Goal: Transaction & Acquisition: Purchase product/service

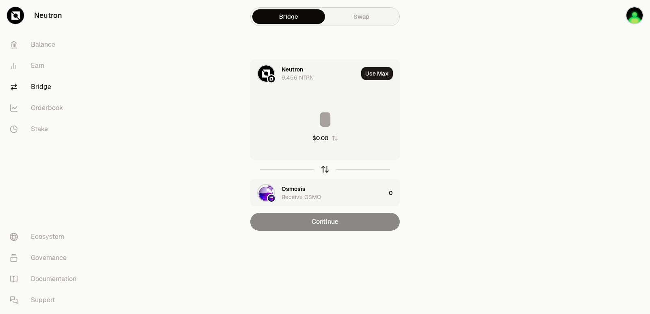
click at [325, 172] on icon "button" at bounding box center [324, 169] width 9 height 9
click at [287, 71] on div "Osmosis" at bounding box center [293, 69] width 24 height 8
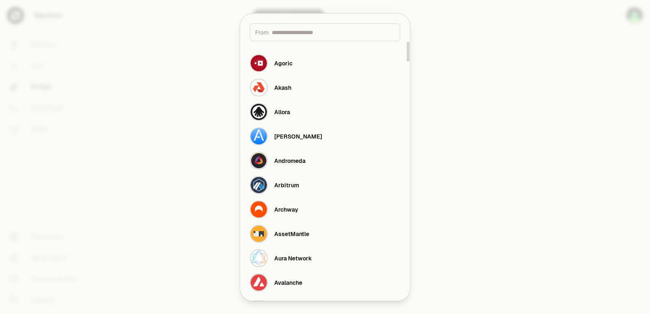
click at [285, 36] on div "From" at bounding box center [325, 32] width 150 height 18
click at [282, 36] on div "From" at bounding box center [325, 32] width 150 height 18
click at [285, 30] on input at bounding box center [333, 32] width 123 height 8
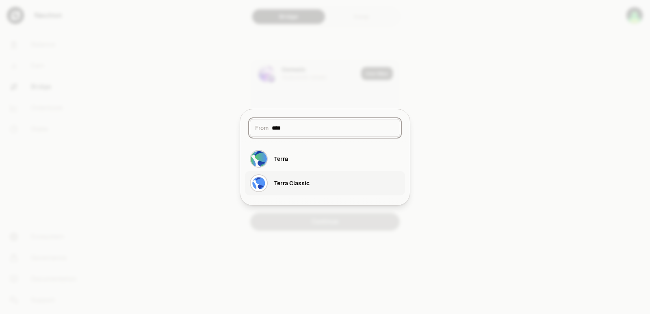
type input "****"
click at [303, 185] on div "Terra Classic" at bounding box center [291, 183] width 35 height 8
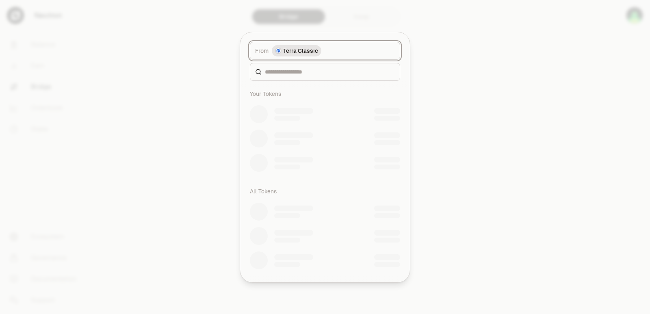
click at [304, 54] on span "Terra Classic" at bounding box center [300, 51] width 35 height 8
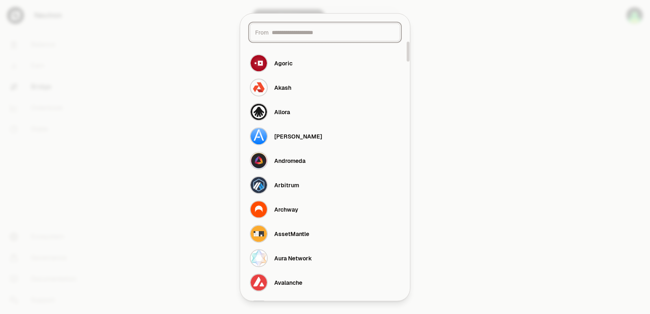
click at [293, 28] on input at bounding box center [333, 32] width 123 height 8
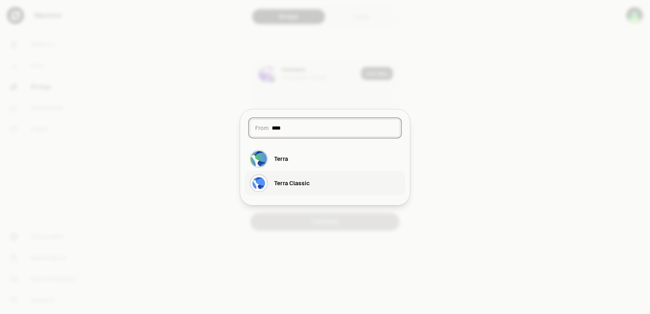
type input "****"
click at [307, 181] on div "Terra Classic" at bounding box center [291, 183] width 35 height 8
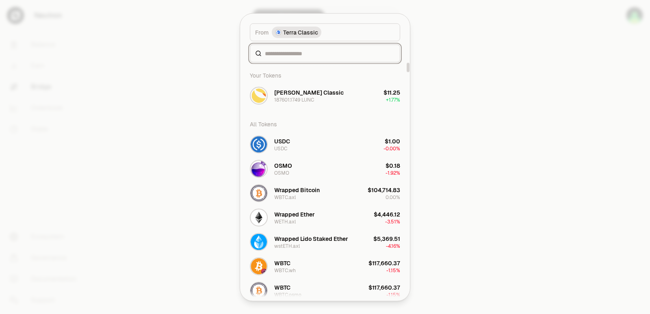
click at [284, 54] on input at bounding box center [330, 53] width 130 height 8
click at [284, 96] on div "[PERSON_NAME] Classic" at bounding box center [308, 92] width 69 height 8
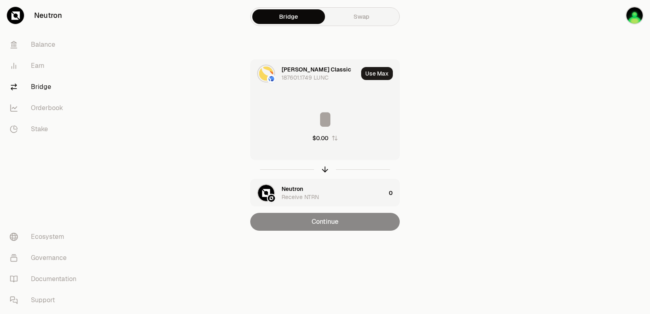
click at [299, 189] on div "Neutron" at bounding box center [292, 189] width 22 height 8
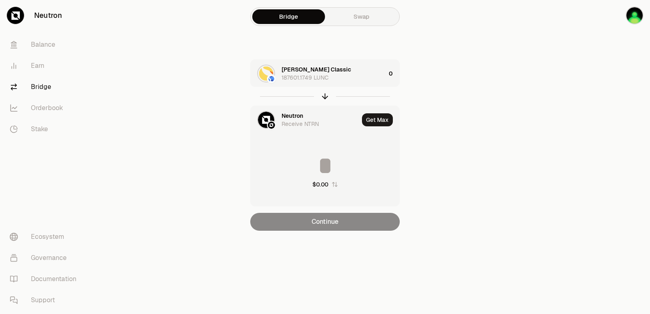
click at [292, 113] on div "Neutron" at bounding box center [292, 116] width 22 height 8
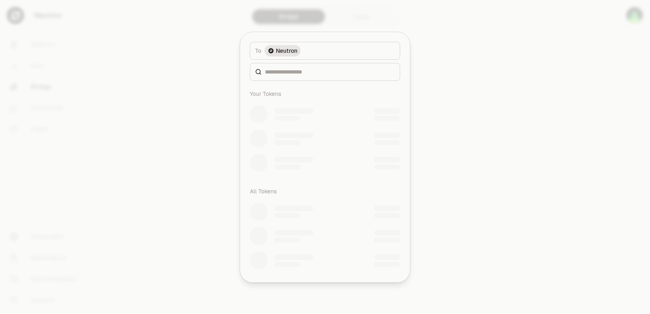
click at [292, 77] on div at bounding box center [325, 72] width 150 height 18
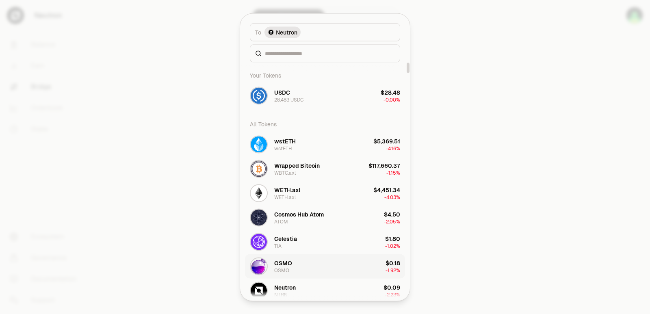
click at [283, 264] on div "OSMO" at bounding box center [283, 263] width 18 height 8
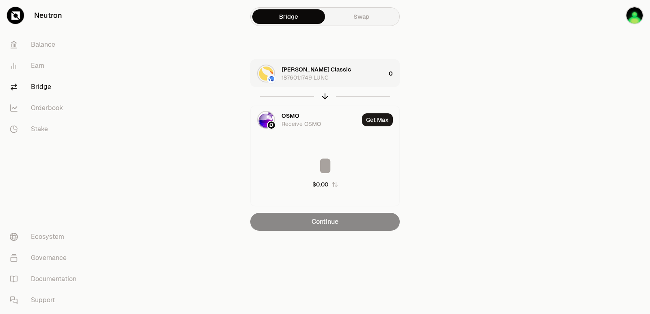
click at [353, 72] on div "Luna Classic 187601.1749 LUNC" at bounding box center [333, 73] width 104 height 16
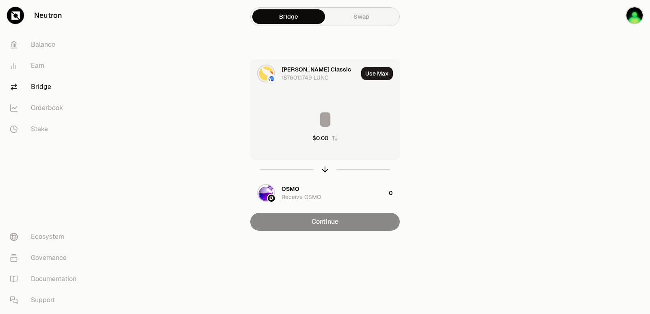
click at [314, 125] on input at bounding box center [325, 119] width 149 height 24
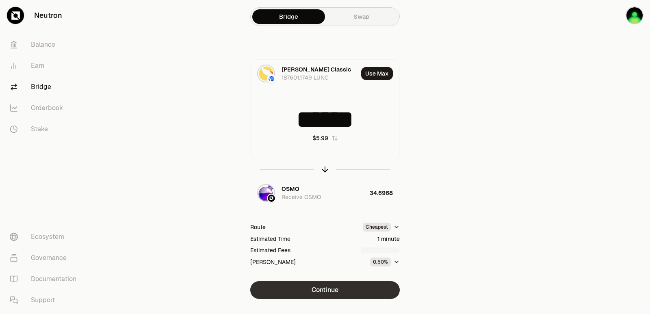
type input "******"
click at [337, 288] on button "Continue" at bounding box center [324, 290] width 149 height 18
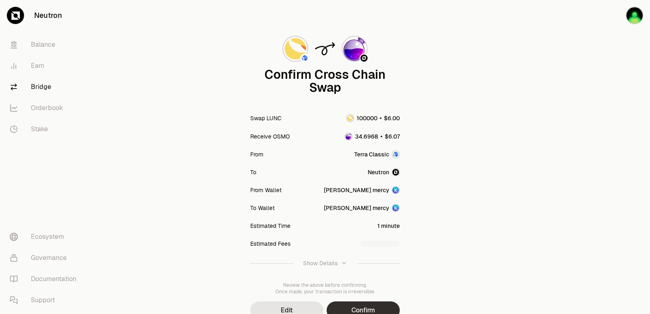
scroll to position [67, 0]
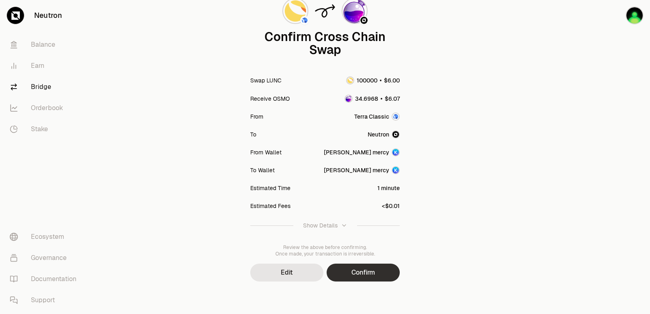
click at [366, 277] on button "Confirm" at bounding box center [363, 273] width 73 height 18
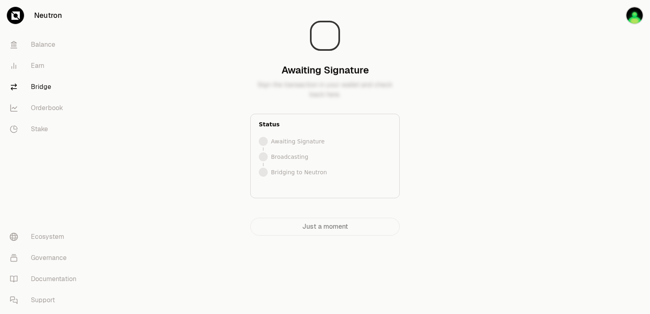
scroll to position [0, 0]
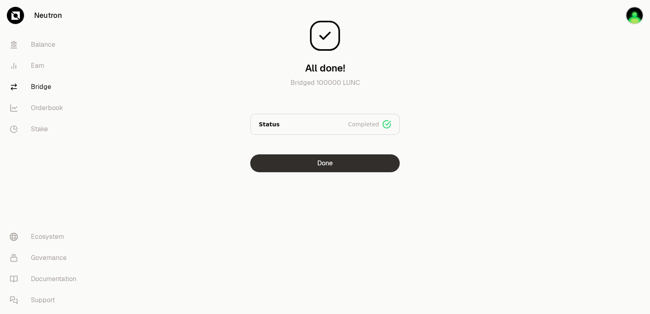
click at [311, 164] on button "Done" at bounding box center [324, 163] width 149 height 18
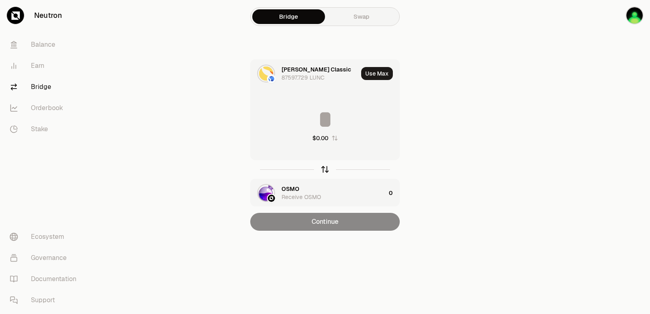
click at [325, 169] on icon "button" at bounding box center [325, 169] width 0 height 5
click at [324, 169] on icon "button" at bounding box center [324, 169] width 9 height 9
click at [326, 169] on icon "button" at bounding box center [324, 169] width 9 height 9
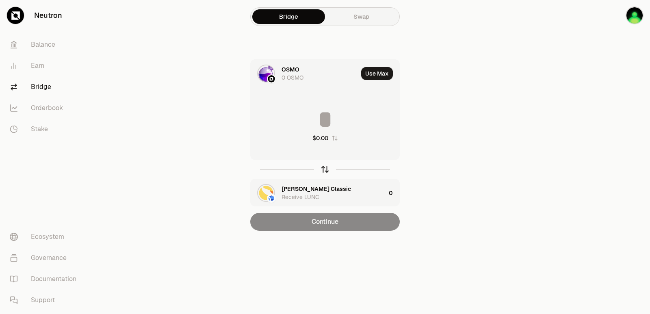
click at [326, 169] on icon "button" at bounding box center [324, 169] width 9 height 9
click at [294, 112] on input at bounding box center [325, 119] width 149 height 24
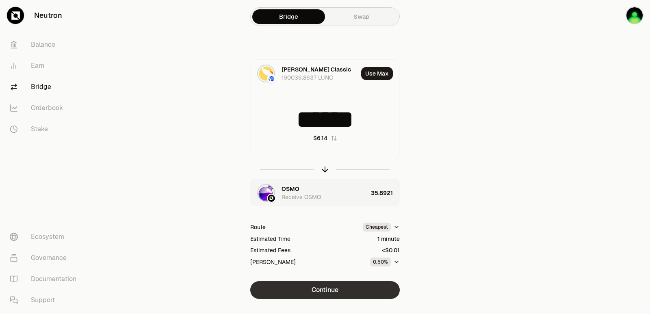
type input "******"
click at [327, 292] on button "Continue" at bounding box center [324, 290] width 149 height 18
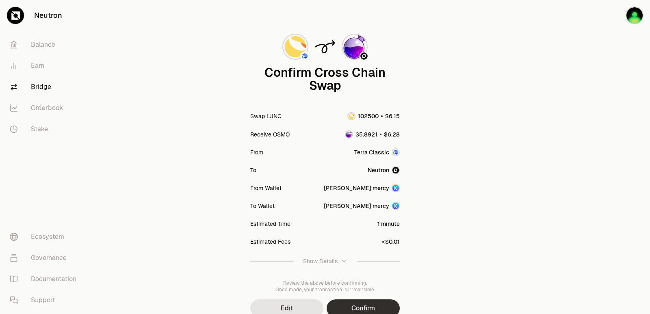
scroll to position [67, 0]
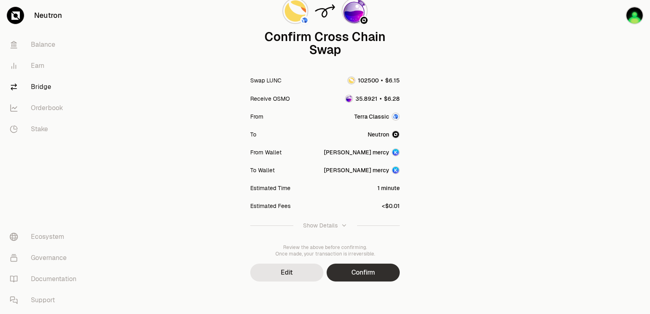
click at [348, 273] on button "Confirm" at bounding box center [363, 273] width 73 height 18
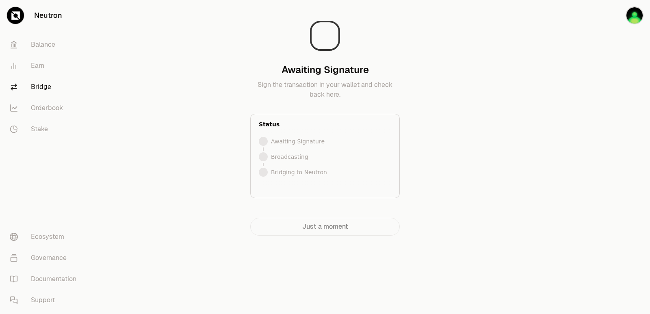
scroll to position [0, 0]
click at [558, 162] on main "Bridging to Neutron Your tokens are on their way to Neutron. Status Signed Broa…" at bounding box center [370, 134] width 559 height 268
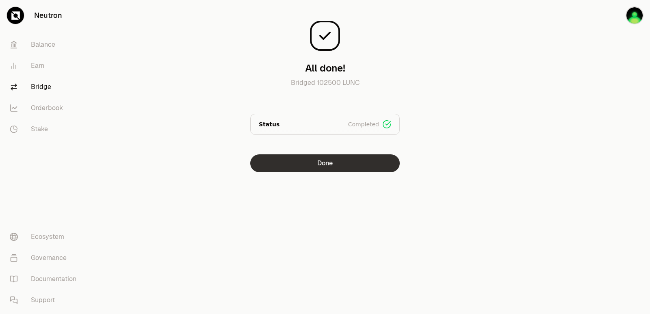
click at [299, 160] on button "Done" at bounding box center [324, 163] width 149 height 18
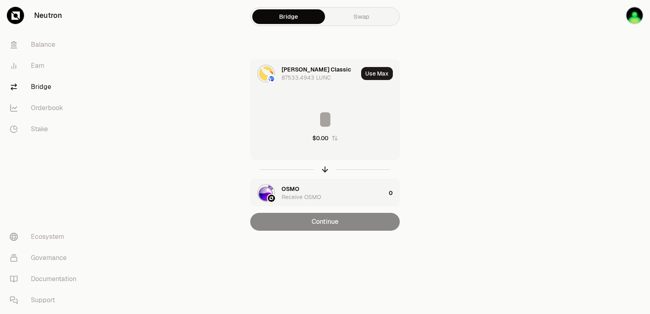
click at [552, 125] on main "Bridge Swap Luna Classic 87533.4943 LUNC Use Max $0.00 OSMO Receive OSMO 0 Cont…" at bounding box center [370, 131] width 559 height 263
click at [264, 116] on input at bounding box center [325, 119] width 149 height 24
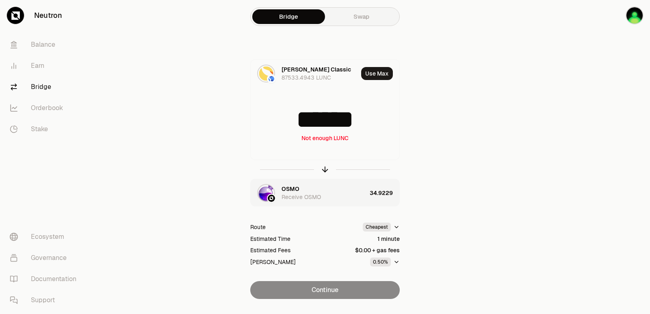
type input "******"
click at [324, 171] on icon "button" at bounding box center [324, 169] width 9 height 9
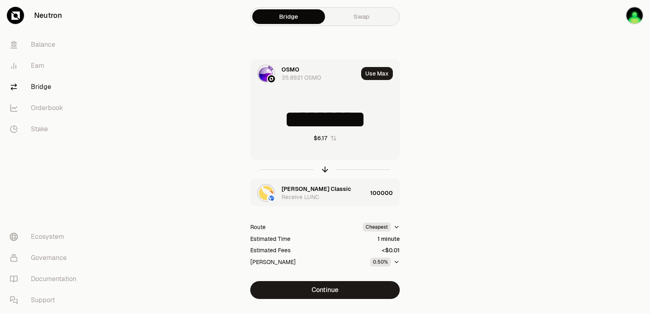
click at [337, 116] on input "*********" at bounding box center [325, 119] width 149 height 24
click at [337, 117] on input "*********" at bounding box center [325, 119] width 149 height 24
type input "*****"
click at [327, 169] on icon "button" at bounding box center [324, 169] width 9 height 9
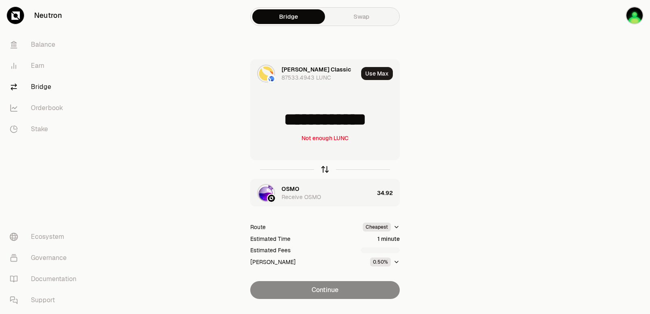
click at [325, 171] on icon "button" at bounding box center [324, 169] width 9 height 9
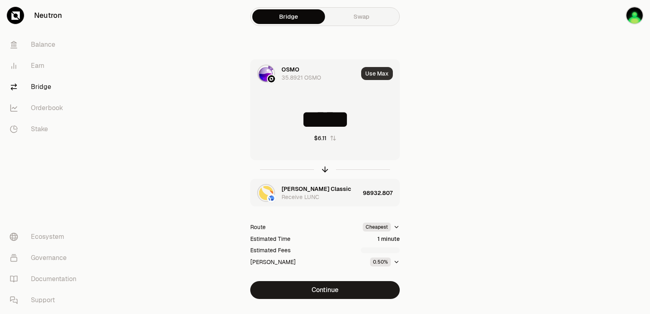
click at [381, 69] on button "Use Max" at bounding box center [377, 73] width 32 height 13
click at [323, 171] on icon "button" at bounding box center [324, 169] width 9 height 9
type input "**********"
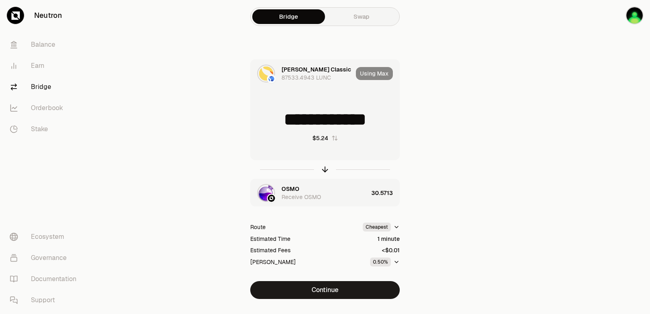
click at [306, 77] on div "87533.4943 LUNC" at bounding box center [306, 78] width 50 height 8
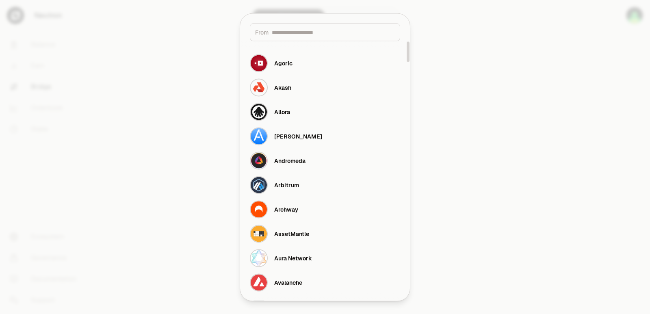
click at [294, 33] on input at bounding box center [333, 32] width 123 height 8
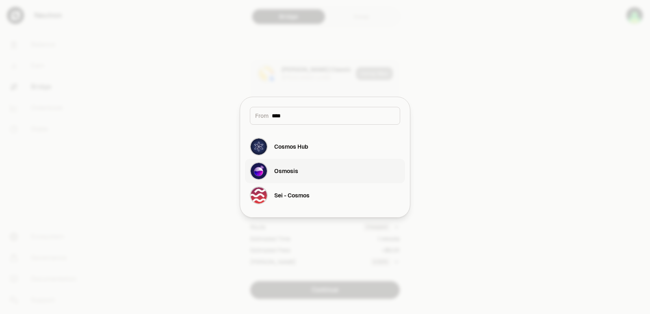
type input "****"
click at [289, 174] on div "Osmosis" at bounding box center [286, 171] width 24 height 8
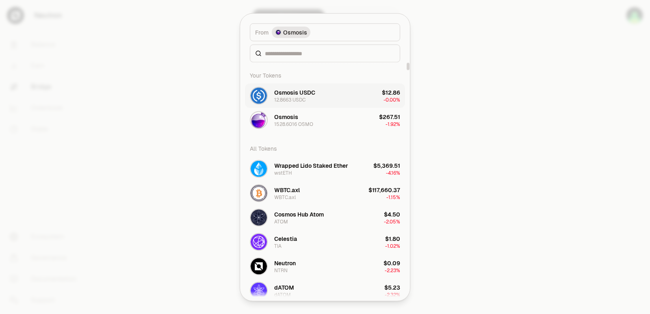
click at [281, 96] on div "Osmosis USDC" at bounding box center [294, 92] width 41 height 8
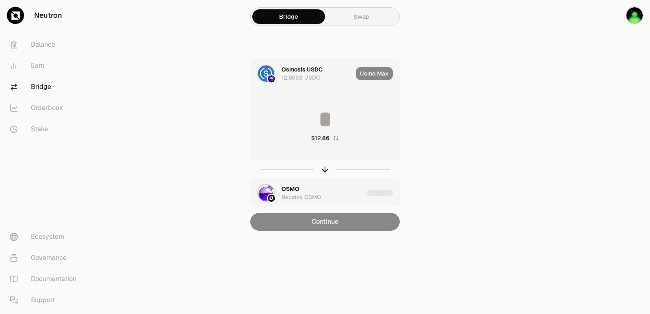
type input "*********"
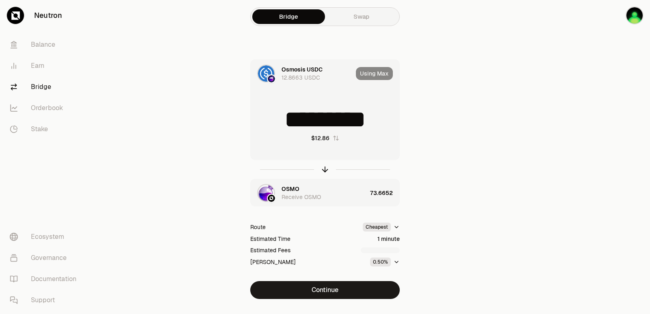
click at [281, 184] on div "OSMO Receive OSMO" at bounding box center [309, 193] width 116 height 28
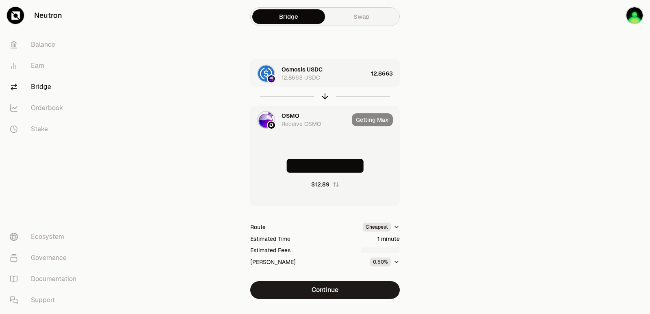
click at [296, 115] on div "OSMO" at bounding box center [290, 116] width 18 height 8
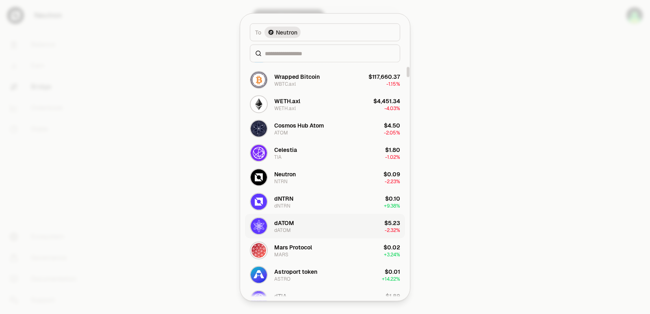
scroll to position [122, 0]
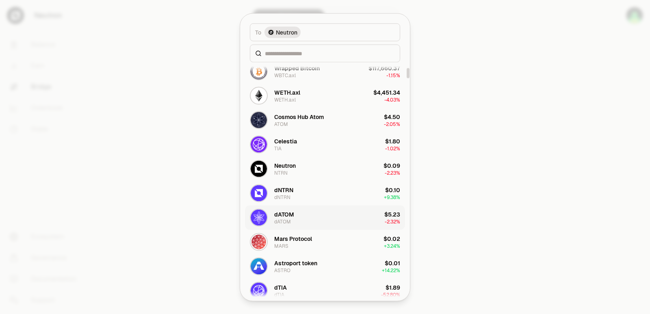
click at [296, 214] on button "dATOM dATOM $5.23 -2.32%" at bounding box center [325, 217] width 160 height 24
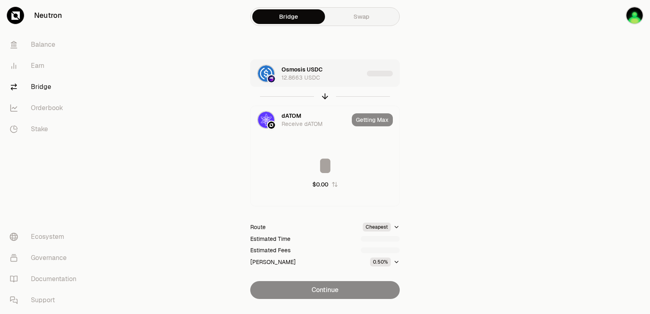
click at [342, 70] on div "Osmosis USDC 12.8663 USDC" at bounding box center [322, 73] width 82 height 16
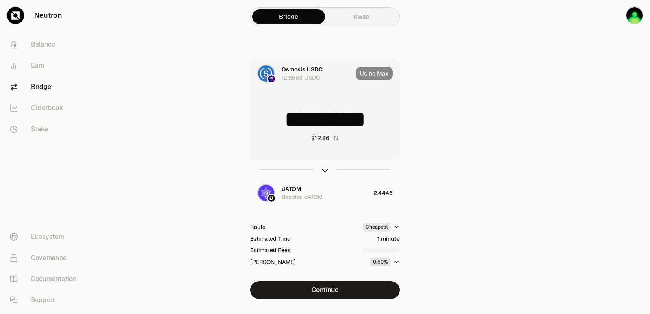
click at [352, 124] on input "*********" at bounding box center [325, 119] width 149 height 24
click at [351, 141] on div "********* $12.86" at bounding box center [325, 124] width 149 height 71
click at [324, 168] on icon "button" at bounding box center [324, 169] width 9 height 9
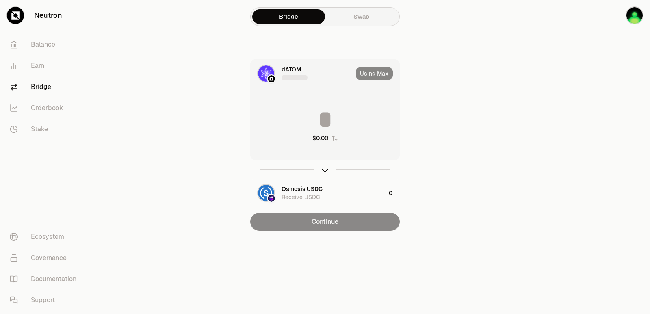
click at [330, 132] on div "$0.00" at bounding box center [325, 124] width 149 height 71
click at [323, 110] on input at bounding box center [325, 119] width 149 height 24
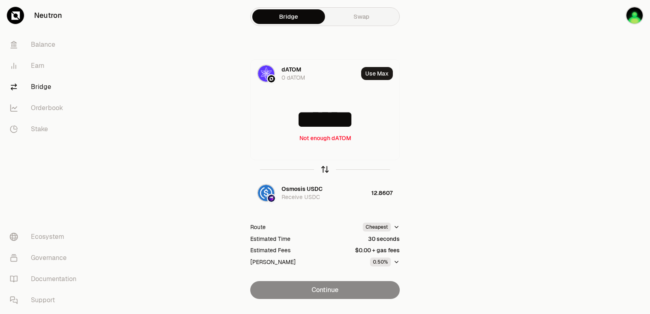
type input "******"
click at [322, 171] on icon "button" at bounding box center [324, 169] width 9 height 9
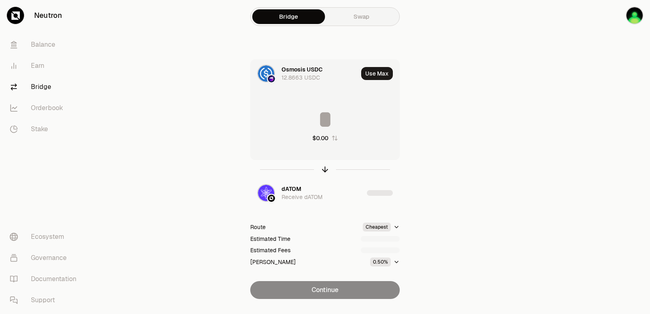
click at [326, 113] on input at bounding box center [325, 119] width 149 height 24
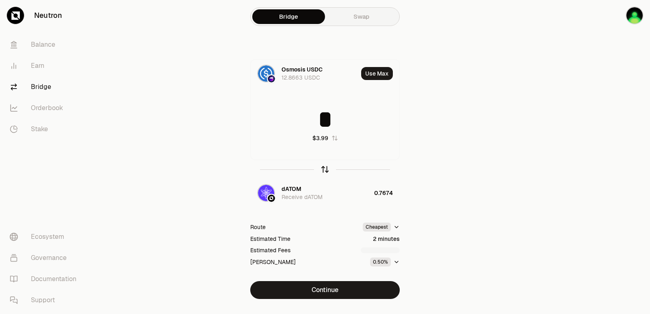
type input "*"
click at [324, 167] on icon "button" at bounding box center [324, 169] width 9 height 9
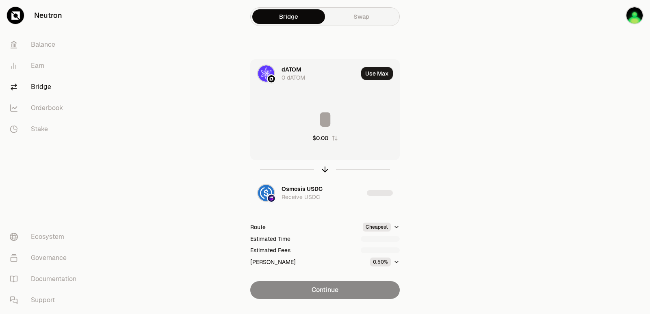
click at [327, 121] on input at bounding box center [325, 119] width 149 height 24
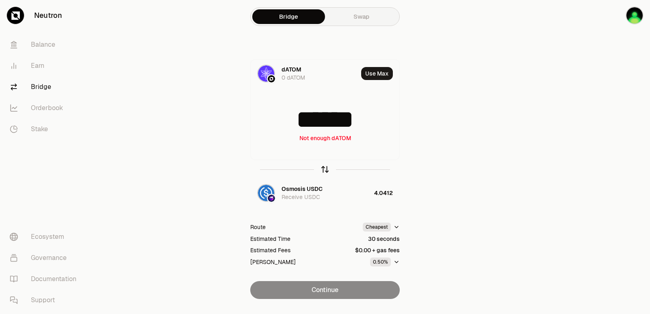
type input "******"
click at [325, 171] on icon "button" at bounding box center [324, 169] width 9 height 9
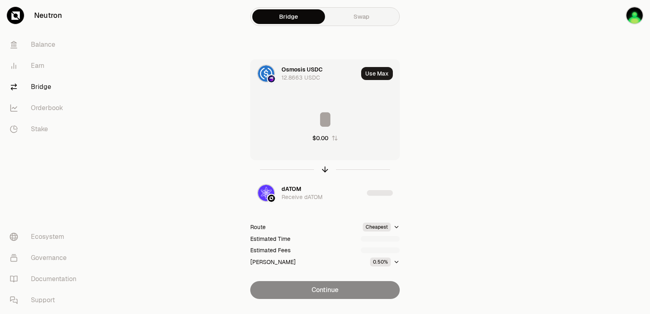
click at [320, 120] on input at bounding box center [325, 119] width 149 height 24
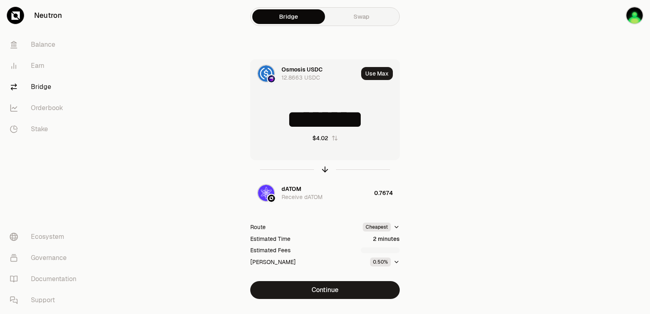
drag, startPoint x: 383, startPoint y: 120, endPoint x: 284, endPoint y: 119, distance: 98.3
click at [284, 119] on input "********" at bounding box center [325, 119] width 149 height 24
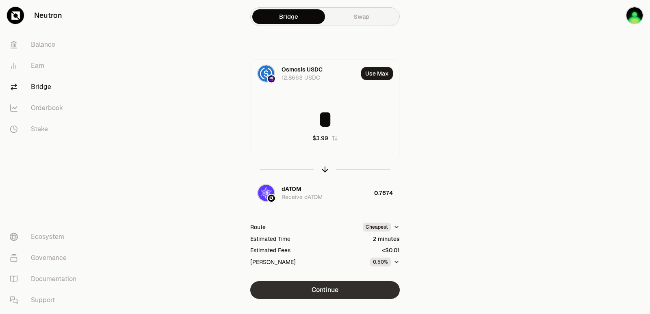
type input "*"
click at [318, 294] on button "Continue" at bounding box center [324, 290] width 149 height 18
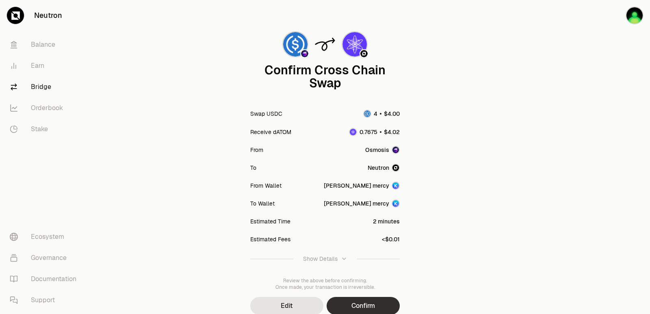
scroll to position [67, 0]
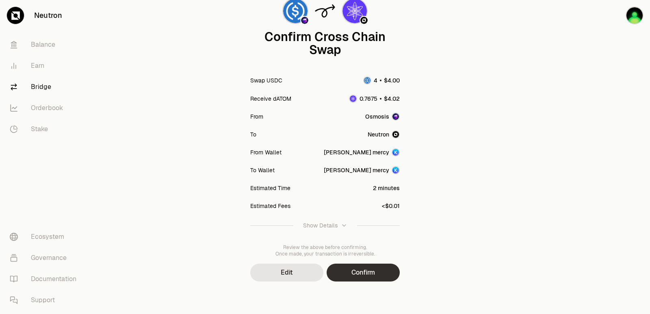
click at [377, 274] on button "Confirm" at bounding box center [363, 273] width 73 height 18
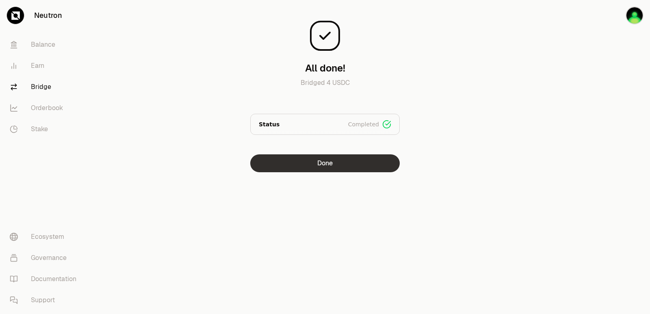
click at [333, 170] on button "Done" at bounding box center [324, 163] width 149 height 18
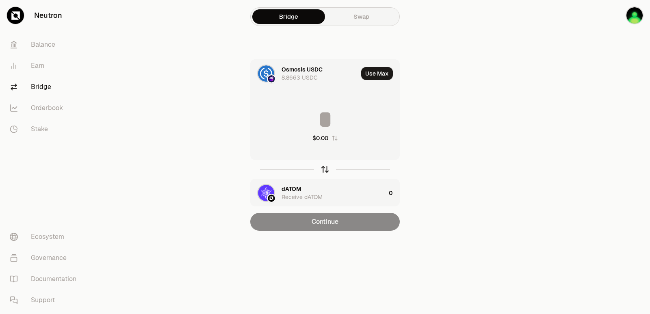
click at [325, 169] on icon "button" at bounding box center [324, 169] width 9 height 9
click at [370, 71] on button "Use Max" at bounding box center [377, 73] width 32 height 13
type input "********"
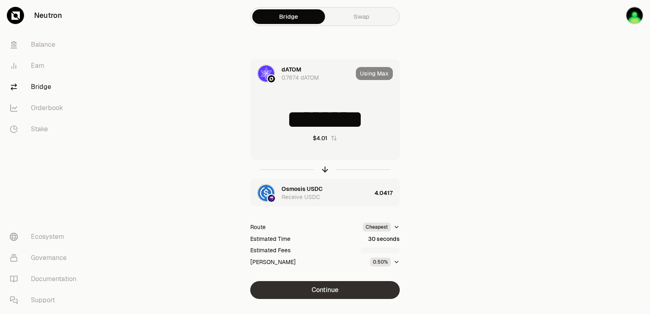
click at [329, 288] on button "Continue" at bounding box center [324, 290] width 149 height 18
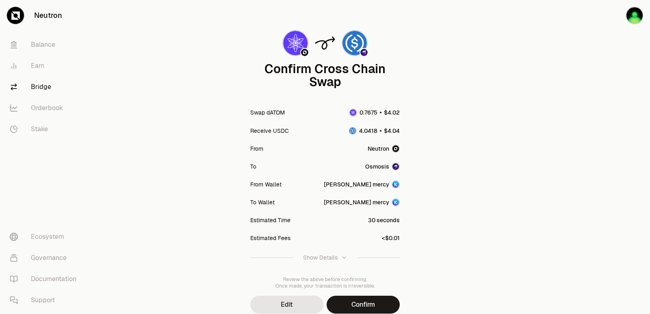
scroll to position [67, 0]
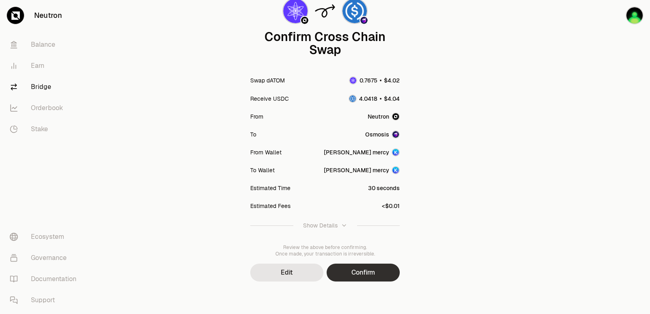
click at [374, 275] on button "Confirm" at bounding box center [363, 273] width 73 height 18
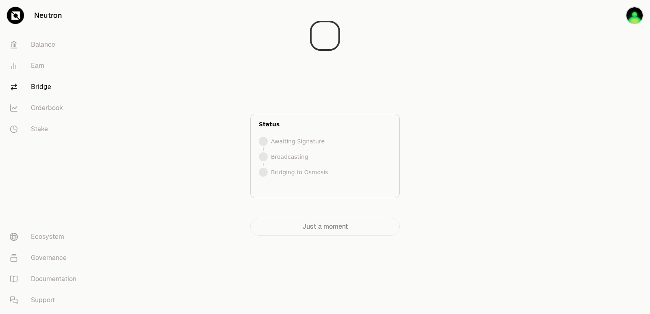
scroll to position [0, 0]
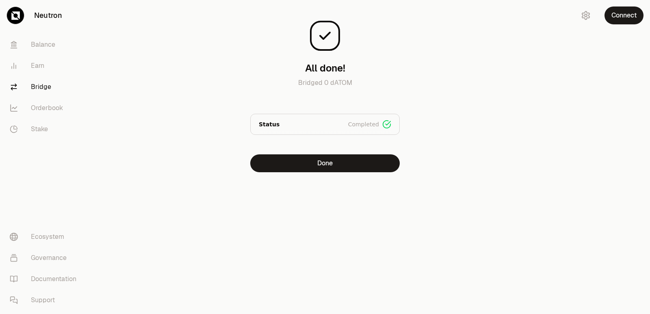
click at [324, 175] on div "All done! Bridged 0 dATOM Status Completed Signed Broadcasted Bridged Done" at bounding box center [325, 102] width 292 height 205
click at [327, 164] on button "Done" at bounding box center [324, 163] width 149 height 18
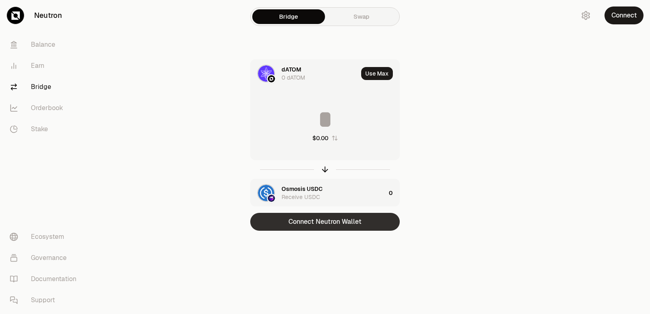
click at [316, 223] on button "Connect Neutron Wallet" at bounding box center [324, 222] width 149 height 18
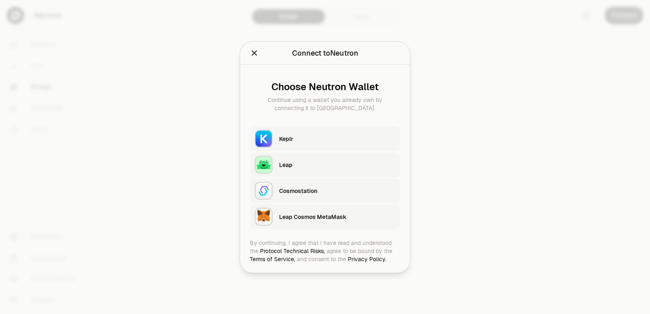
click at [306, 135] on div "Keplr" at bounding box center [337, 138] width 116 height 8
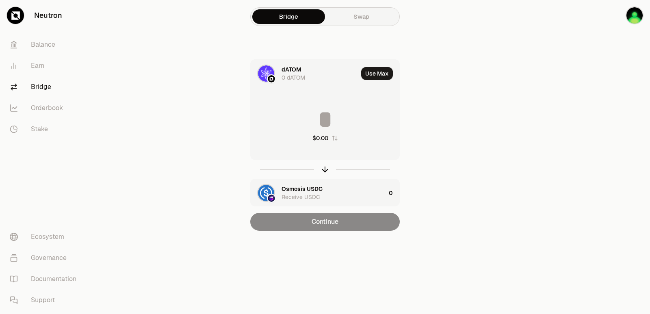
click at [465, 140] on div "Bridge Swap dATOM 0 dATOM Use Max $0.00 Osmosis USDC Receive USDC 0 Continue" at bounding box center [325, 131] width 292 height 263
click at [327, 171] on icon "button" at bounding box center [324, 169] width 9 height 9
click at [301, 196] on div "Receive dATOM" at bounding box center [301, 197] width 41 height 8
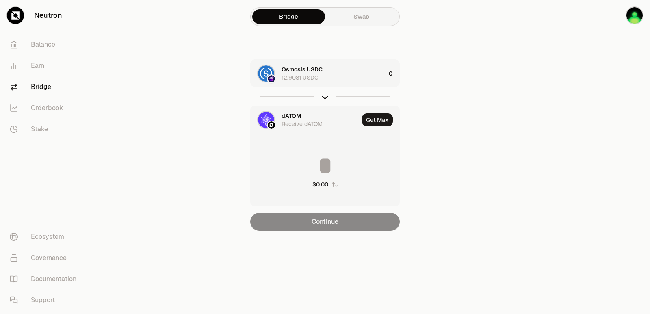
click at [293, 118] on div "dATOM" at bounding box center [291, 116] width 20 height 8
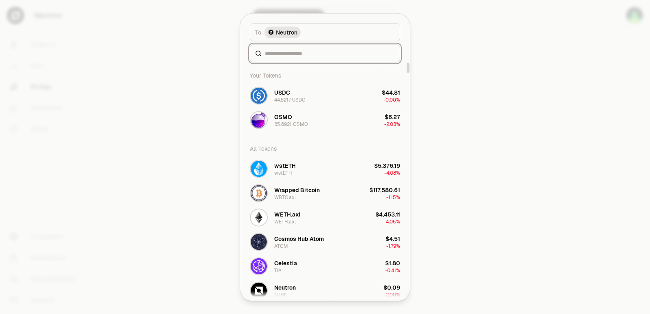
click at [308, 55] on input at bounding box center [330, 53] width 130 height 8
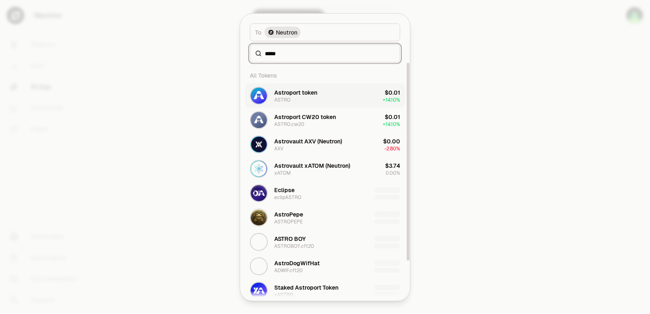
type input "*****"
click at [314, 97] on div "Astroport token ASTRO" at bounding box center [295, 95] width 43 height 15
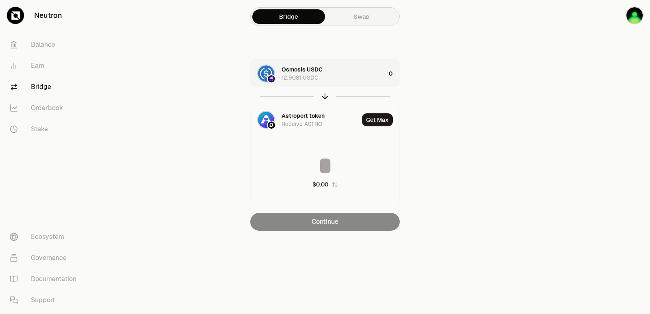
click at [346, 66] on div "Osmosis USDC 12.9081 USDC" at bounding box center [333, 73] width 104 height 16
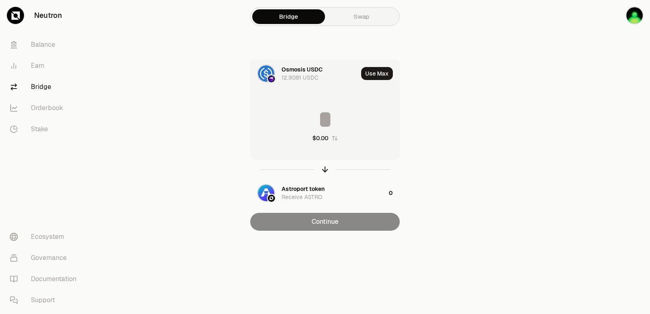
click at [324, 105] on div "$0.00" at bounding box center [325, 124] width 149 height 71
click at [315, 123] on input at bounding box center [325, 119] width 149 height 24
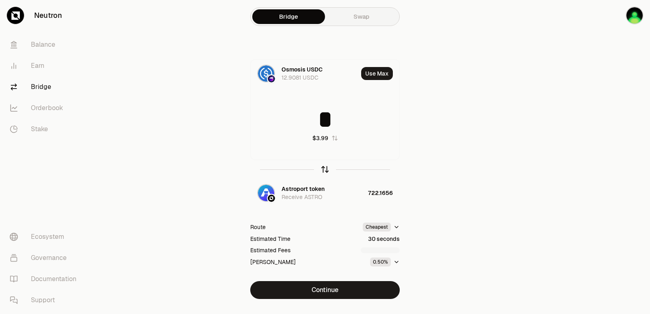
type input "*"
click at [325, 171] on icon "button" at bounding box center [325, 169] width 0 height 5
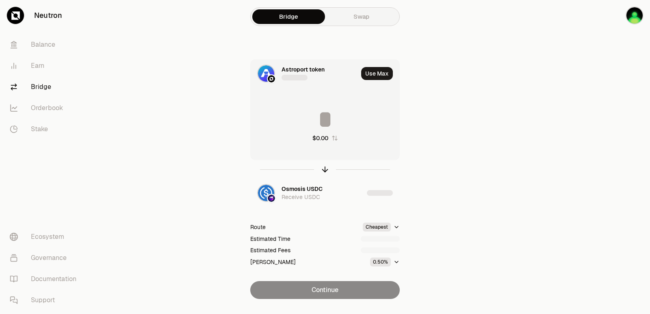
click at [301, 115] on input at bounding box center [325, 119] width 149 height 24
type input "***"
click at [326, 169] on icon "button" at bounding box center [324, 169] width 9 height 9
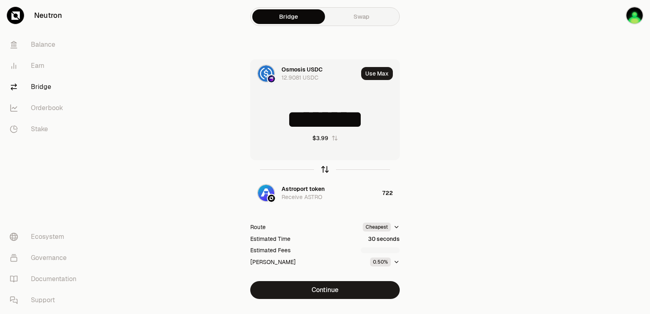
click at [322, 171] on icon "button" at bounding box center [324, 169] width 9 height 9
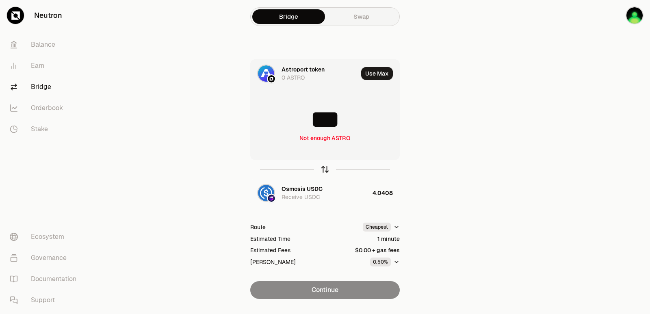
click at [323, 172] on icon "button" at bounding box center [324, 169] width 9 height 9
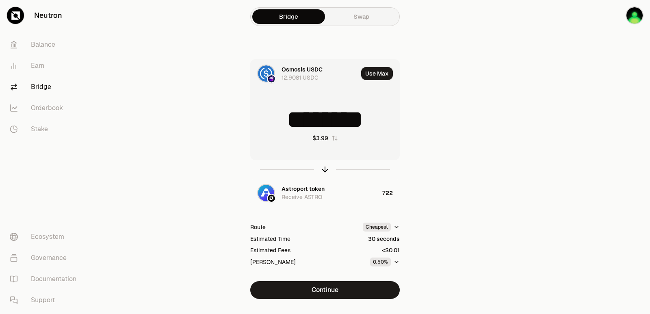
click at [314, 122] on input "********" at bounding box center [325, 119] width 149 height 24
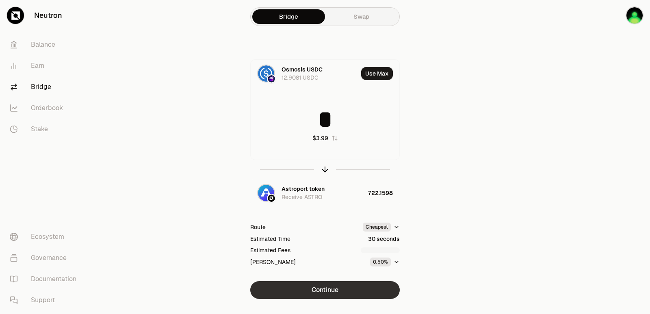
type input "*"
click at [304, 290] on button "Continue" at bounding box center [324, 290] width 149 height 18
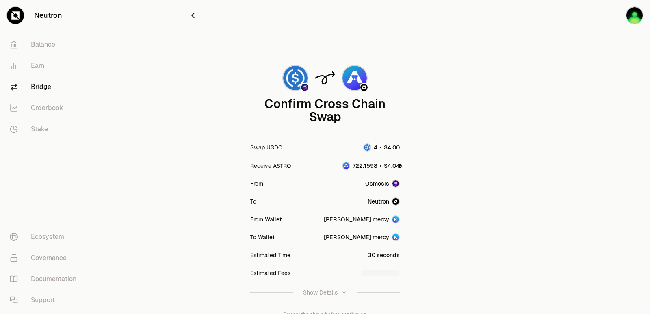
scroll to position [67, 0]
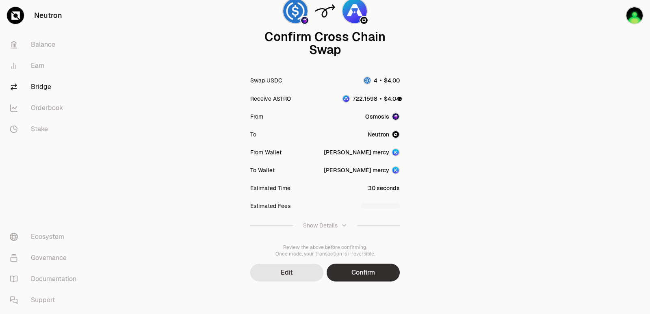
click at [343, 280] on button "Confirm" at bounding box center [363, 273] width 73 height 18
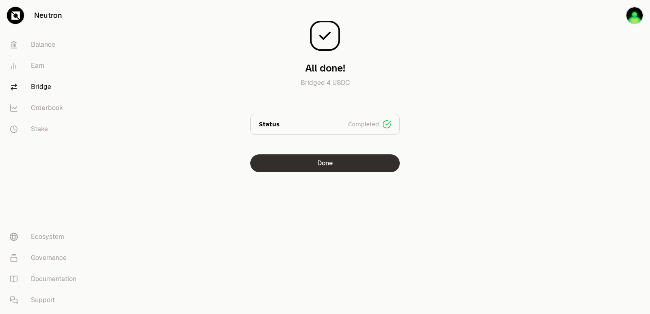
click at [325, 166] on button "Done" at bounding box center [324, 163] width 149 height 18
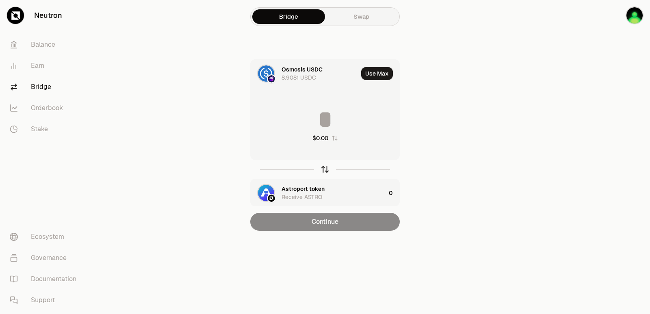
click at [326, 166] on icon "button" at bounding box center [324, 169] width 9 height 9
click at [377, 73] on button "Use Max" at bounding box center [377, 73] width 32 height 13
type input "**********"
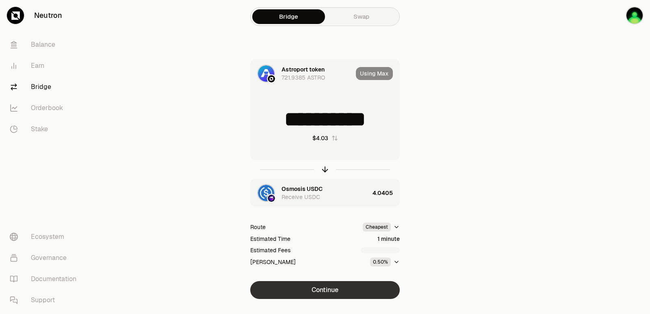
click at [331, 284] on button "Continue" at bounding box center [324, 290] width 149 height 18
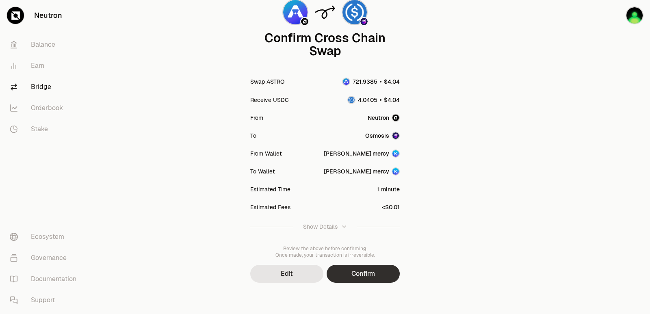
scroll to position [67, 0]
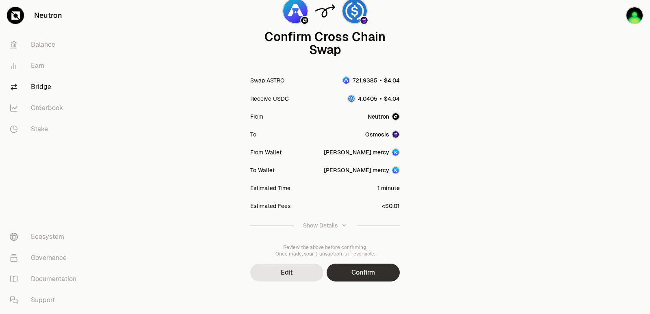
click at [365, 269] on button "Confirm" at bounding box center [363, 273] width 73 height 18
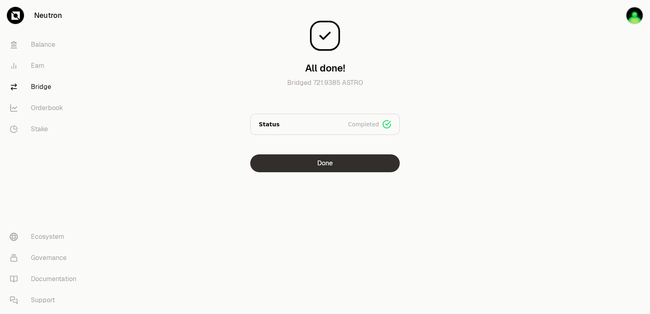
click at [286, 162] on button "Done" at bounding box center [324, 163] width 149 height 18
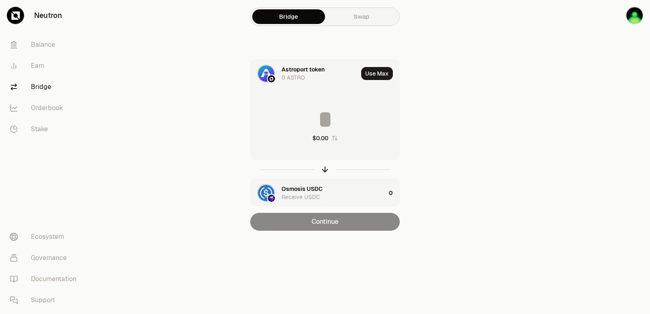
click at [334, 141] on icon "button" at bounding box center [334, 138] width 6 height 6
click at [335, 138] on icon "button" at bounding box center [334, 138] width 6 height 6
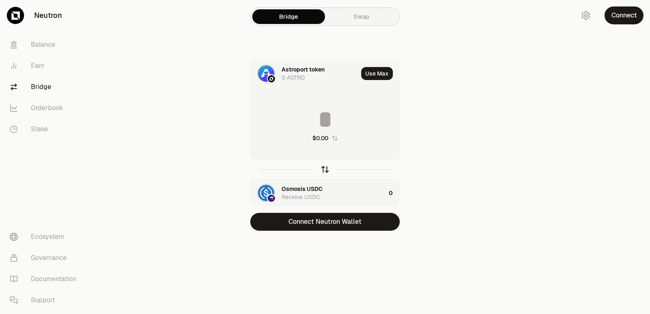
click at [322, 170] on icon "button" at bounding box center [324, 169] width 9 height 9
click at [309, 115] on input at bounding box center [325, 119] width 149 height 24
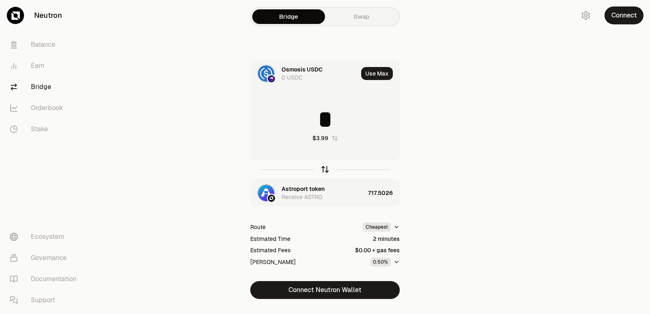
click at [324, 172] on icon "button" at bounding box center [324, 169] width 9 height 9
click at [297, 123] on input "**********" at bounding box center [325, 119] width 149 height 24
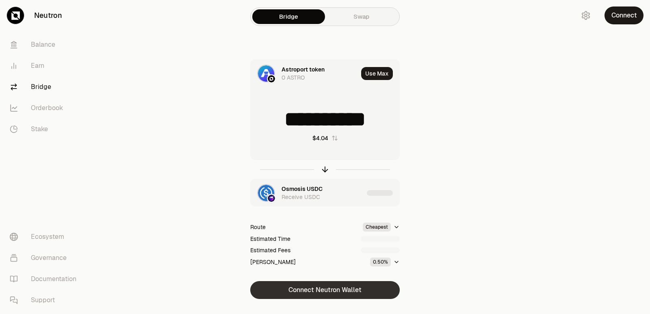
click at [352, 291] on button "Connect Neutron Wallet" at bounding box center [324, 290] width 149 height 18
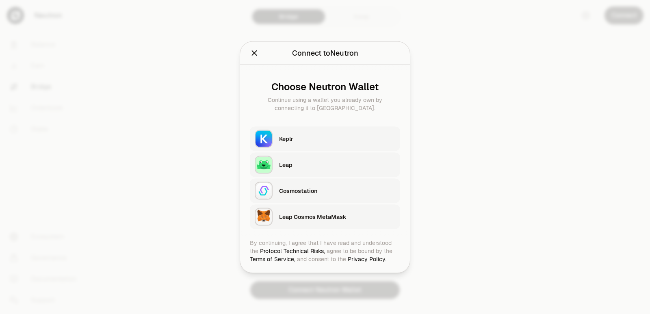
click at [306, 130] on div "Keplr" at bounding box center [339, 138] width 121 height 19
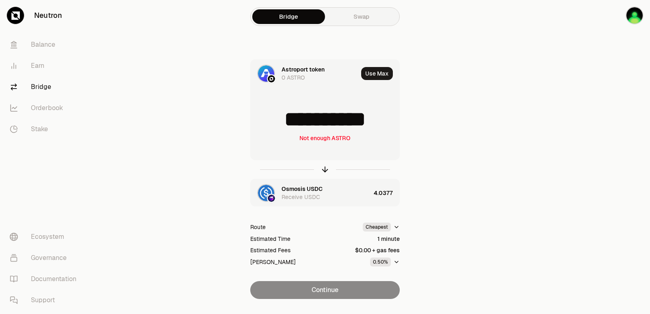
scroll to position [1, 0]
drag, startPoint x: 386, startPoint y: 127, endPoint x: 292, endPoint y: 125, distance: 94.2
click at [292, 125] on input "**********" at bounding box center [325, 119] width 149 height 24
click at [322, 171] on icon "button" at bounding box center [324, 169] width 9 height 9
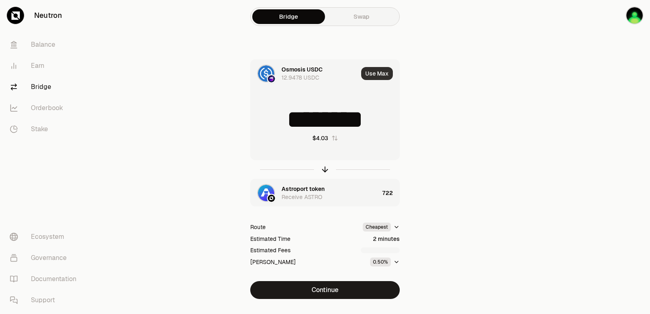
click at [383, 73] on button "Use Max" at bounding box center [377, 73] width 32 height 13
click at [325, 169] on icon "button" at bounding box center [325, 169] width 0 height 5
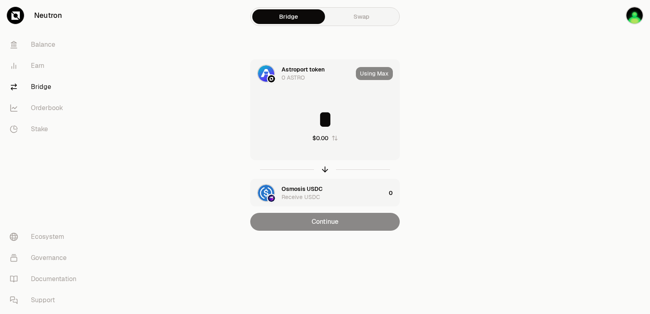
click at [320, 120] on input "*" at bounding box center [325, 119] width 149 height 24
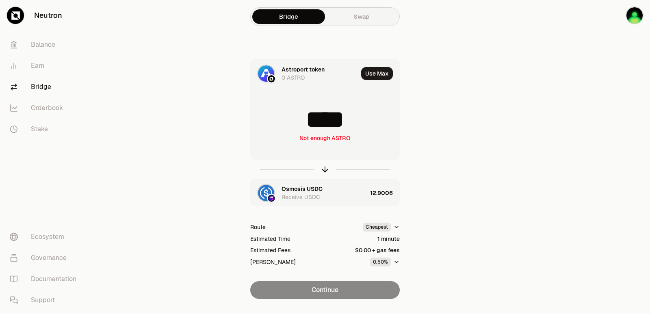
click at [318, 128] on input "****" at bounding box center [325, 119] width 149 height 24
type input "****"
click at [328, 166] on icon "button" at bounding box center [324, 169] width 9 height 9
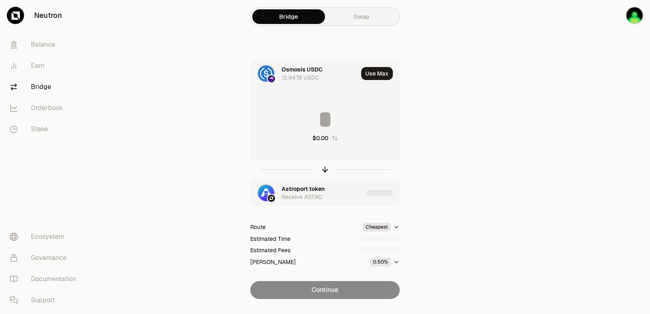
click at [290, 187] on div "Astroport token" at bounding box center [302, 189] width 43 height 8
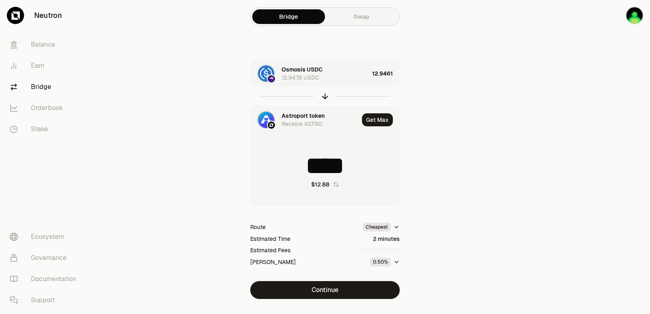
click at [302, 117] on div "Astroport token" at bounding box center [302, 116] width 43 height 8
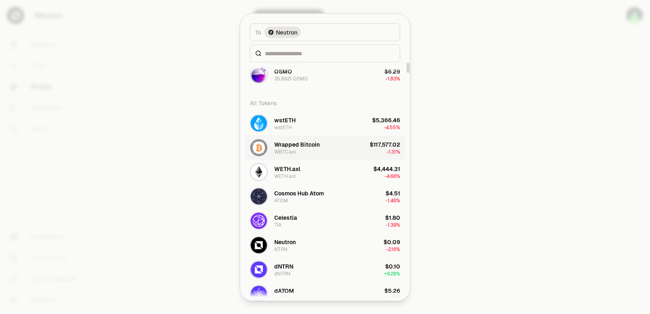
scroll to position [81, 0]
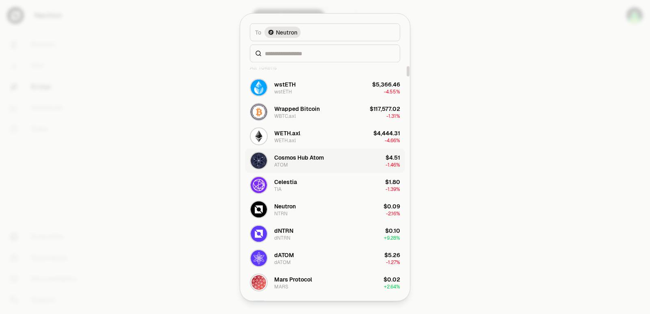
click at [308, 162] on div "Cosmos Hub Atom ATOM" at bounding box center [299, 160] width 50 height 15
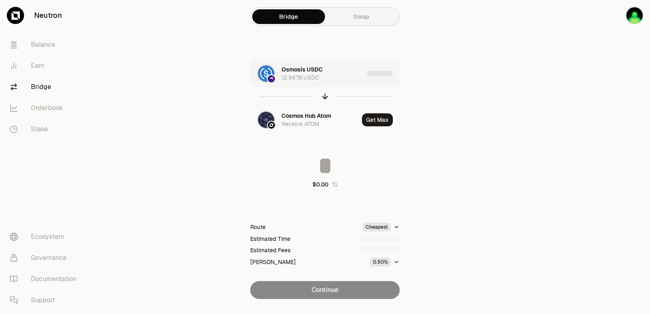
type input "********"
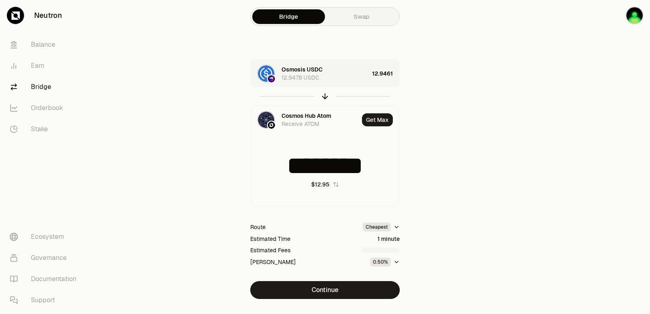
click at [341, 78] on div "Osmosis USDC 12.9478 USDC" at bounding box center [324, 73] width 87 height 16
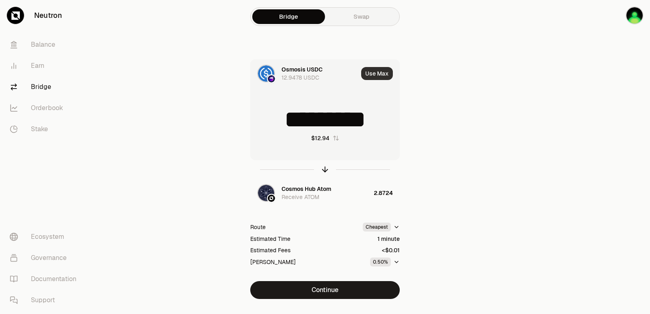
click at [381, 77] on button "Use Max" at bounding box center [377, 73] width 32 height 13
type input "********"
click at [324, 168] on icon "button" at bounding box center [324, 169] width 9 height 9
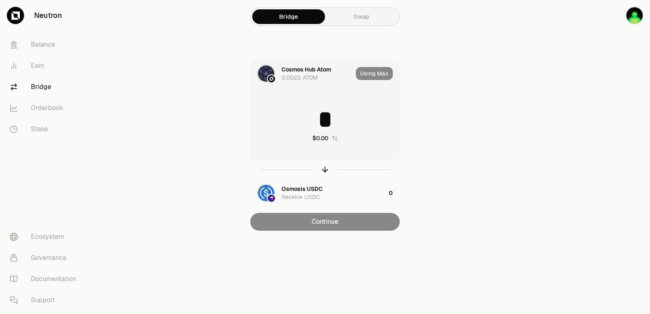
click at [316, 119] on input "*" at bounding box center [325, 119] width 149 height 24
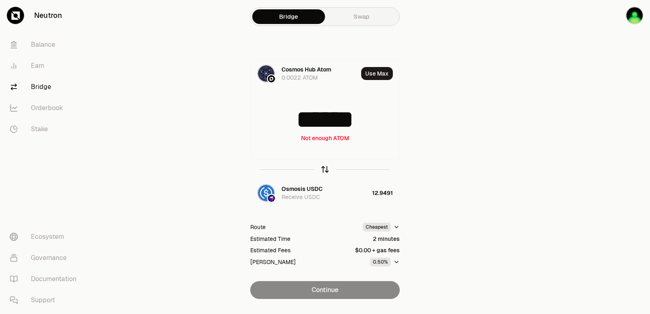
type input "******"
click at [323, 169] on icon "button" at bounding box center [324, 168] width 5 height 2
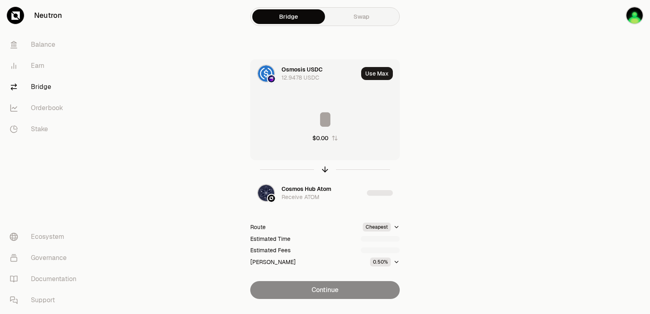
click at [326, 127] on input at bounding box center [325, 119] width 149 height 24
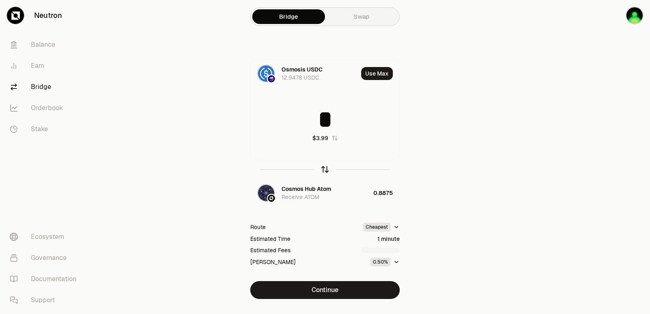
type input "*"
click at [324, 170] on icon "button" at bounding box center [324, 169] width 9 height 9
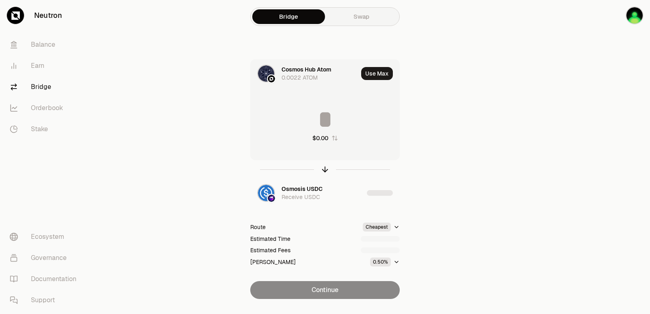
click at [313, 119] on input at bounding box center [325, 119] width 149 height 24
type input "******"
click at [324, 170] on icon "button" at bounding box center [324, 169] width 9 height 9
type input "********"
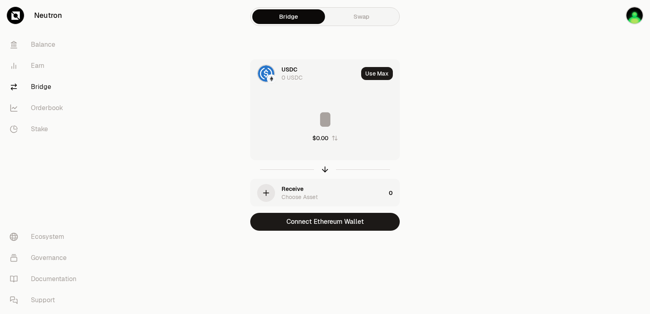
click at [286, 73] on div "USDC" at bounding box center [289, 69] width 16 height 8
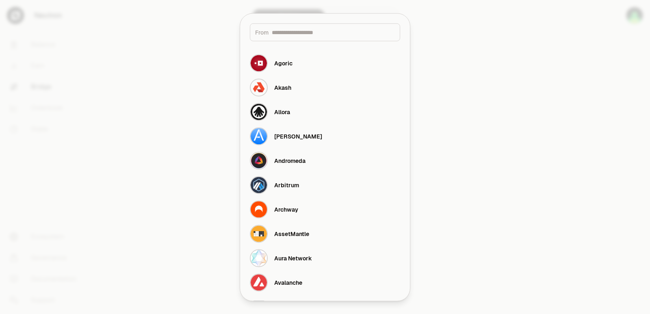
click at [302, 31] on input at bounding box center [333, 32] width 123 height 8
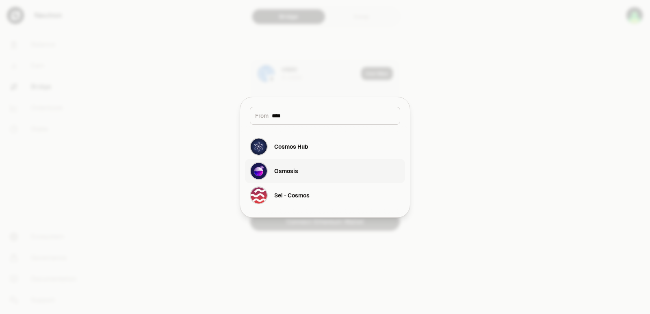
type input "****"
click at [307, 175] on button "Osmosis" at bounding box center [325, 171] width 160 height 24
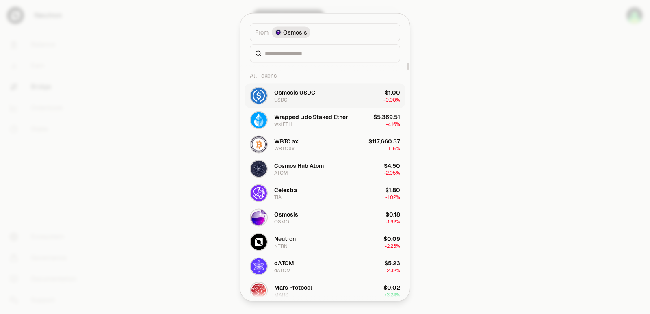
click at [299, 98] on div "Osmosis USDC USDC" at bounding box center [294, 95] width 41 height 15
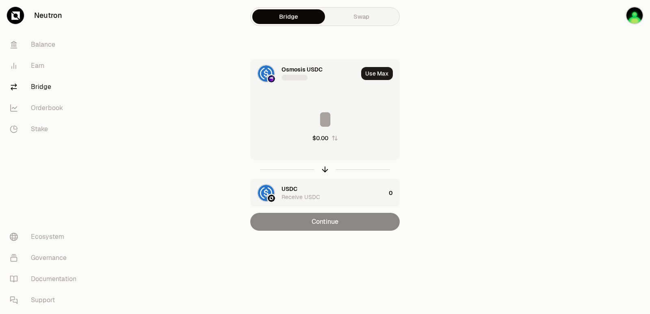
click at [302, 189] on div "USDC Receive USDC" at bounding box center [333, 193] width 104 height 16
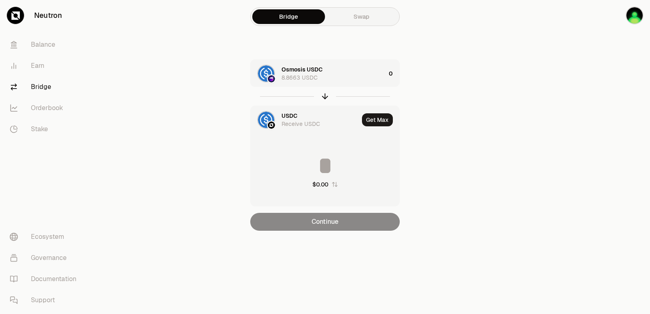
click at [292, 116] on div "USDC" at bounding box center [289, 116] width 16 height 8
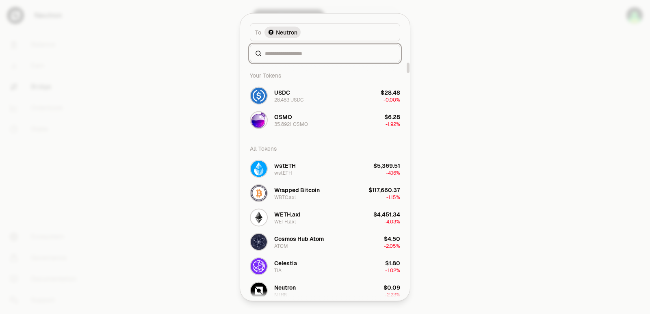
click at [290, 53] on input at bounding box center [330, 53] width 130 height 8
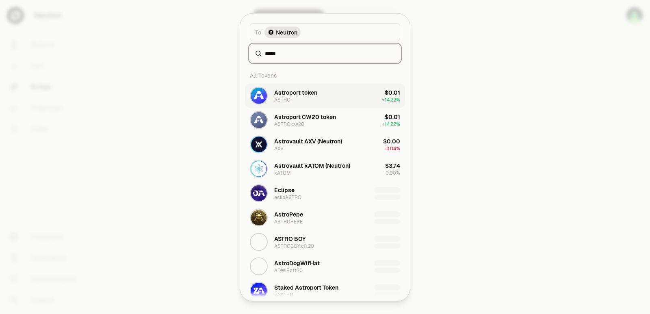
type input "*****"
click at [300, 103] on div "Astroport token ASTRO" at bounding box center [283, 96] width 67 height 18
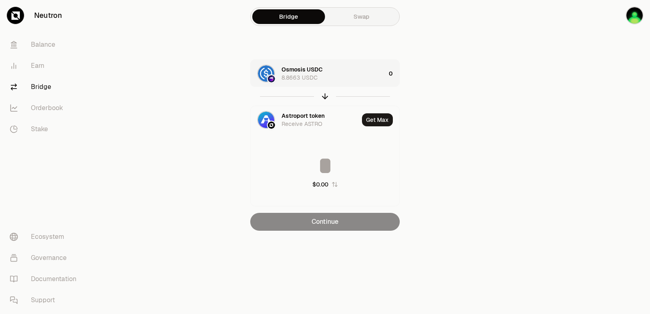
click at [348, 71] on div "Osmosis USDC 8.8663 USDC" at bounding box center [333, 73] width 104 height 16
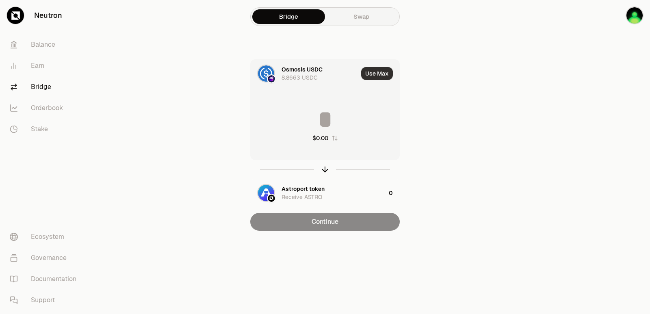
click at [381, 70] on button "Use Max" at bounding box center [377, 73] width 32 height 13
type input "********"
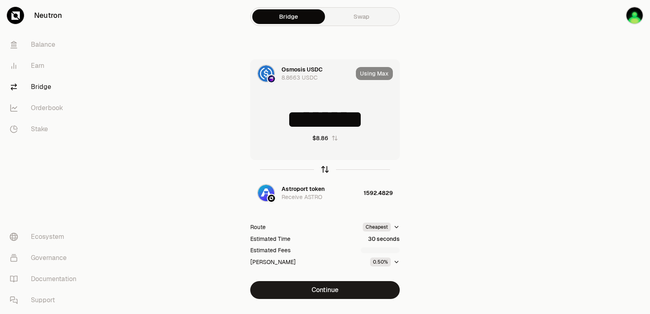
click at [323, 168] on icon "button" at bounding box center [324, 169] width 9 height 9
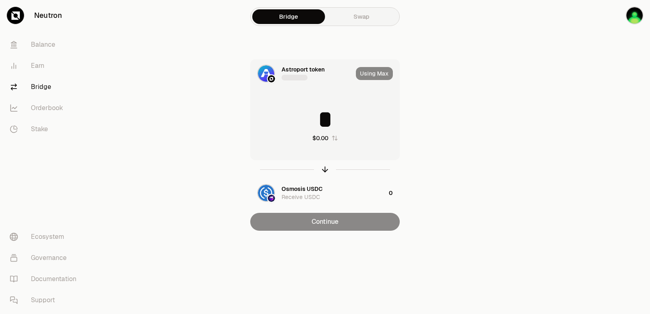
click at [299, 114] on input "*" at bounding box center [325, 119] width 149 height 24
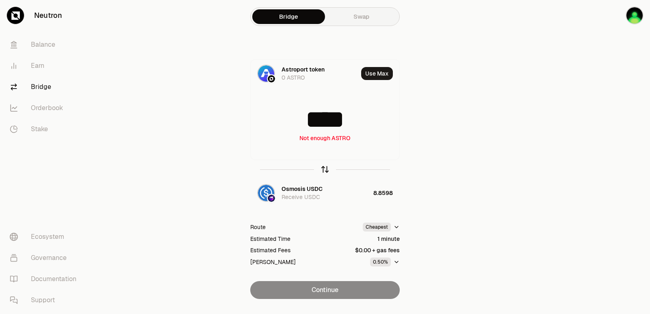
type input "****"
click at [324, 171] on icon "button" at bounding box center [324, 169] width 9 height 9
click at [325, 169] on icon "button" at bounding box center [325, 169] width 0 height 5
click at [321, 117] on input "****" at bounding box center [325, 119] width 149 height 24
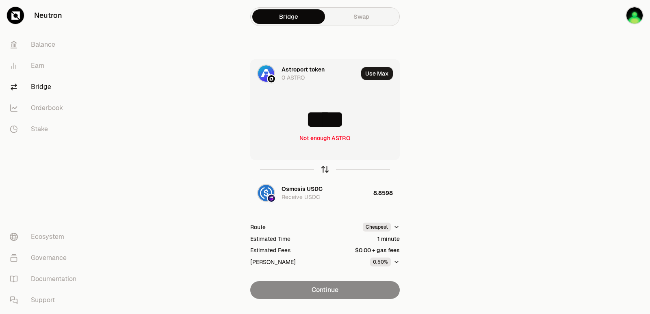
click at [326, 171] on icon "button" at bounding box center [324, 169] width 9 height 9
click at [310, 118] on input "********" at bounding box center [325, 119] width 149 height 24
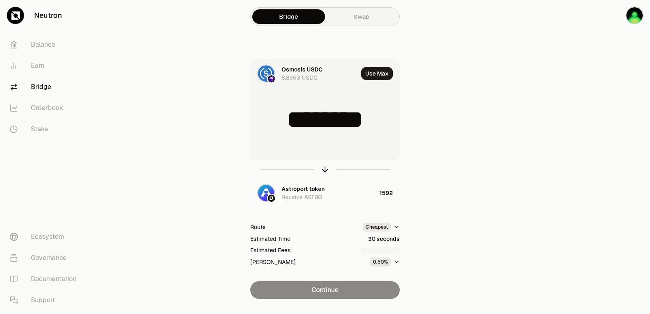
click at [310, 118] on input "********" at bounding box center [325, 119] width 149 height 24
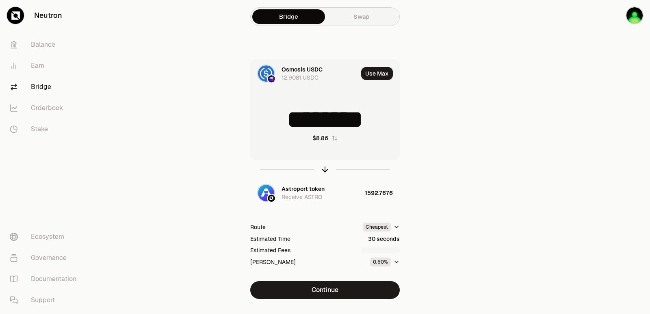
drag, startPoint x: 339, startPoint y: 118, endPoint x: 251, endPoint y: 118, distance: 87.7
click at [251, 118] on input "********" at bounding box center [325, 119] width 149 height 24
type input "*"
click at [325, 169] on icon "button" at bounding box center [324, 169] width 9 height 9
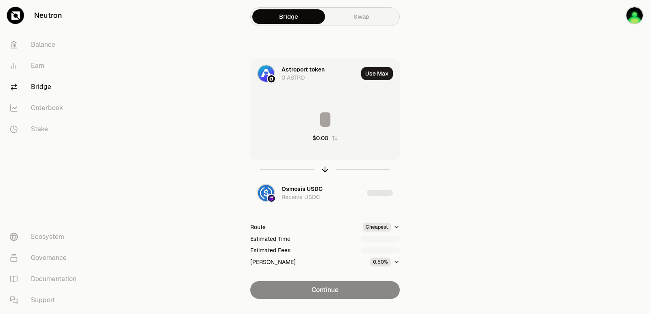
click at [314, 120] on input at bounding box center [325, 119] width 149 height 24
type input "***"
click at [324, 169] on icon "button" at bounding box center [324, 169] width 9 height 9
click at [323, 169] on icon "button" at bounding box center [324, 169] width 9 height 9
type input "***"
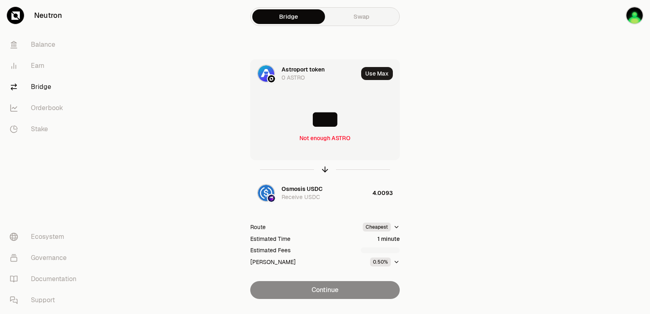
click at [293, 69] on div "Astroport token" at bounding box center [302, 69] width 43 height 8
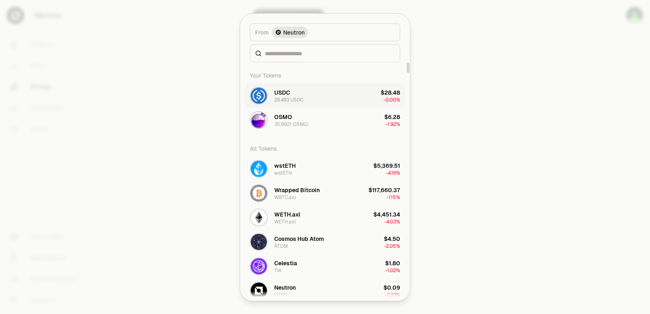
click at [294, 94] on div "USDC 28.483 USDC" at bounding box center [288, 95] width 29 height 15
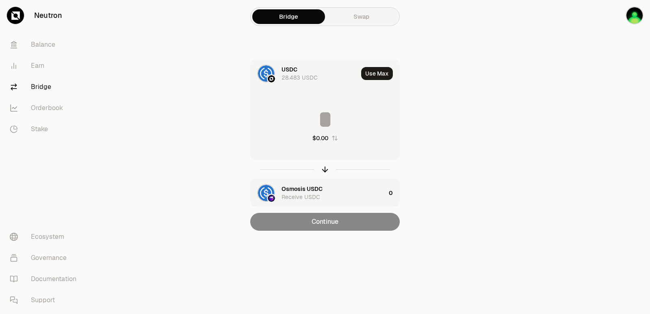
click at [300, 191] on div "Osmosis USDC" at bounding box center [301, 189] width 41 height 8
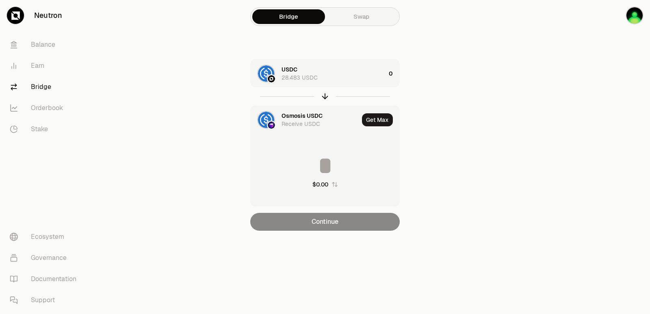
click at [296, 113] on div "Osmosis USDC" at bounding box center [301, 116] width 41 height 8
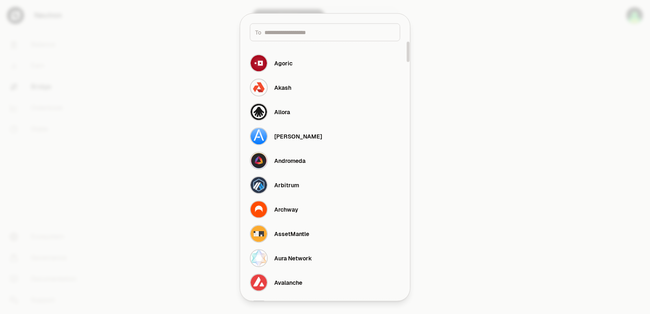
click at [288, 28] on input at bounding box center [329, 32] width 130 height 8
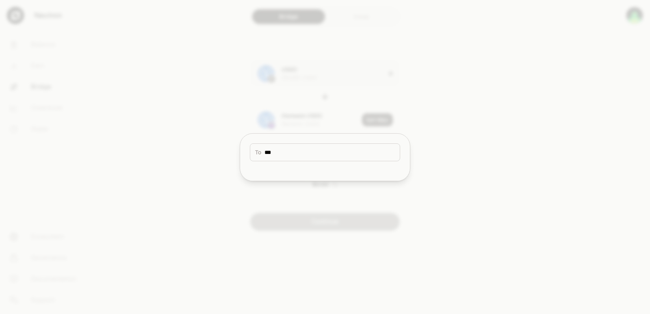
drag, startPoint x: 298, startPoint y: 155, endPoint x: 232, endPoint y: 149, distance: 66.9
click at [232, 149] on body "Neutron Balance Earn Bridge Orderbook Stake Ecosystem Governance Documentation …" at bounding box center [325, 157] width 650 height 314
type input "***"
click at [581, 128] on div at bounding box center [325, 157] width 650 height 314
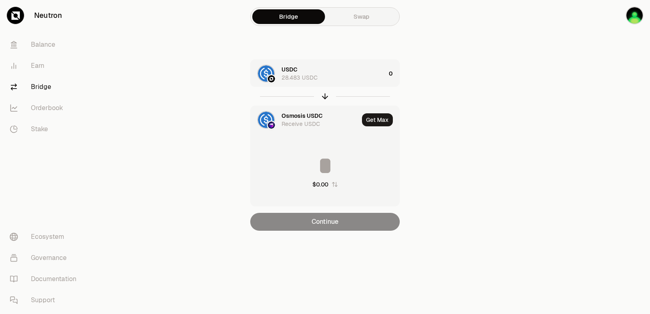
click at [298, 113] on div "Osmosis USDC" at bounding box center [301, 116] width 41 height 8
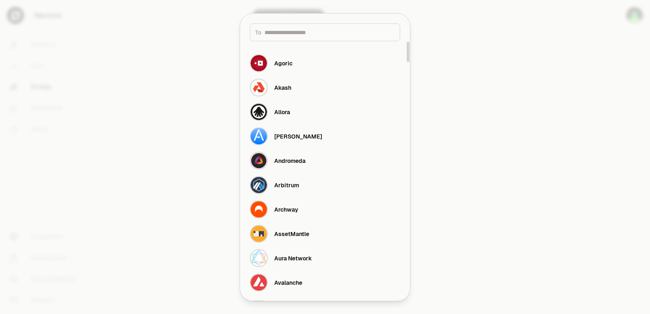
click at [294, 35] on input at bounding box center [329, 32] width 130 height 8
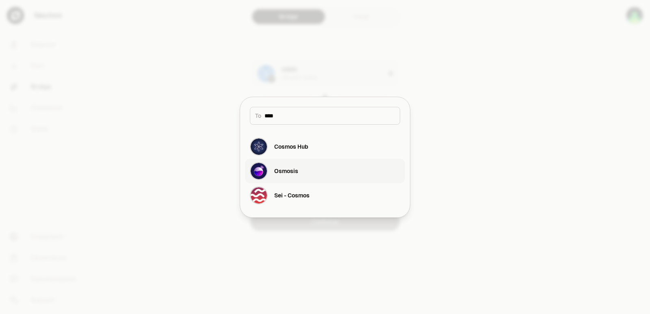
type input "****"
click at [301, 170] on button "Osmosis" at bounding box center [325, 171] width 160 height 24
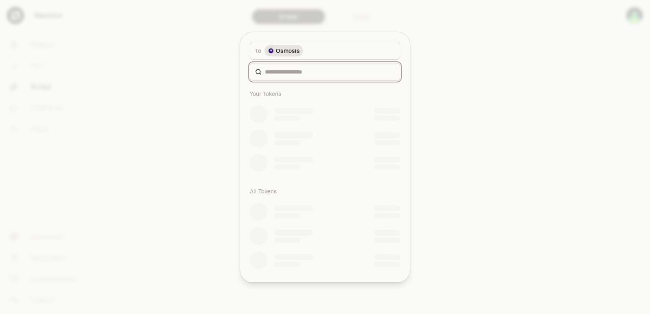
click at [287, 74] on input at bounding box center [330, 72] width 130 height 8
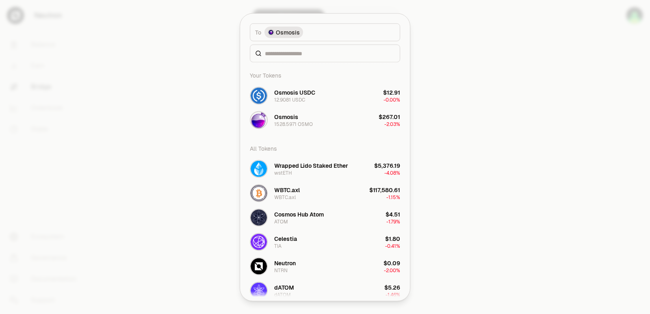
click at [278, 73] on div "Your Tokens" at bounding box center [325, 75] width 160 height 16
click at [276, 51] on input at bounding box center [330, 53] width 130 height 8
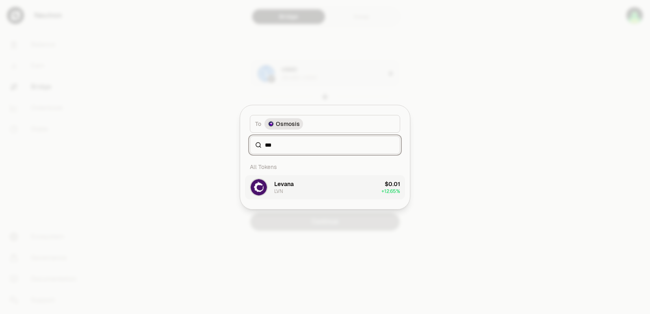
type input "***"
click at [302, 196] on button "Levana LVN $0.01 + 12.65%" at bounding box center [325, 187] width 160 height 24
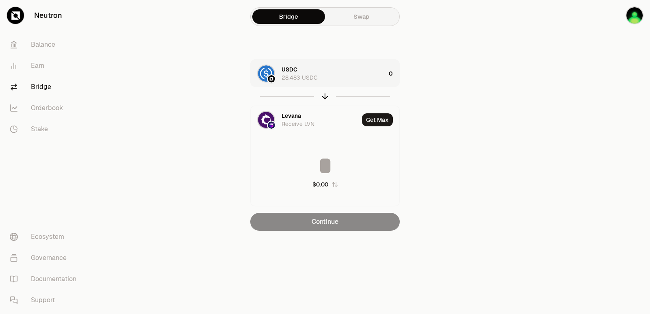
click at [345, 66] on div "USDC 28.483 USDC" at bounding box center [333, 73] width 104 height 16
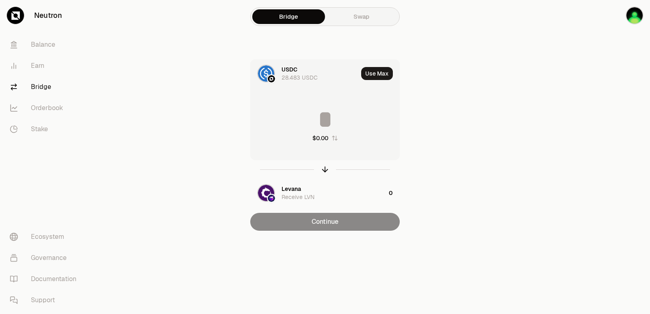
click at [337, 107] on div "$0.00" at bounding box center [325, 124] width 149 height 71
click at [331, 124] on input at bounding box center [325, 119] width 149 height 24
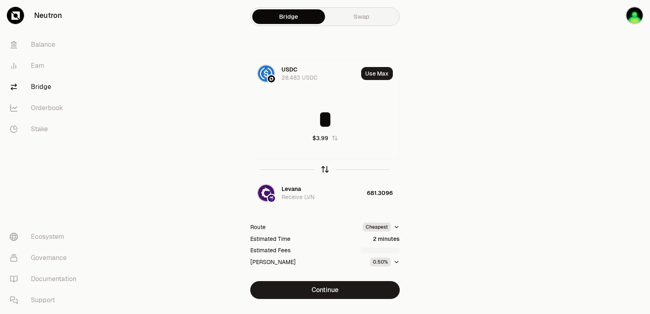
type input "*"
click at [324, 169] on icon "button" at bounding box center [324, 169] width 9 height 9
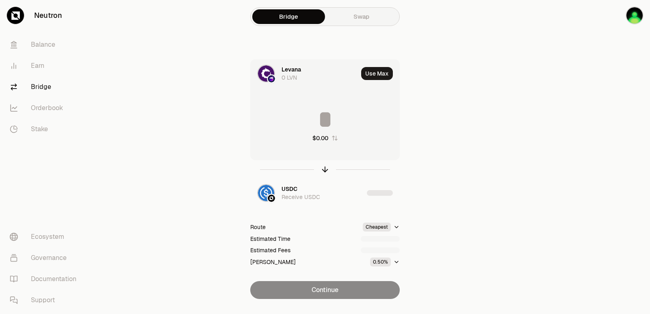
click at [318, 120] on input at bounding box center [325, 119] width 149 height 24
drag, startPoint x: 386, startPoint y: 122, endPoint x: 262, endPoint y: 112, distance: 124.7
click at [262, 112] on input "**********" at bounding box center [325, 119] width 149 height 24
type input "******"
click at [323, 169] on icon "button" at bounding box center [324, 168] width 5 height 2
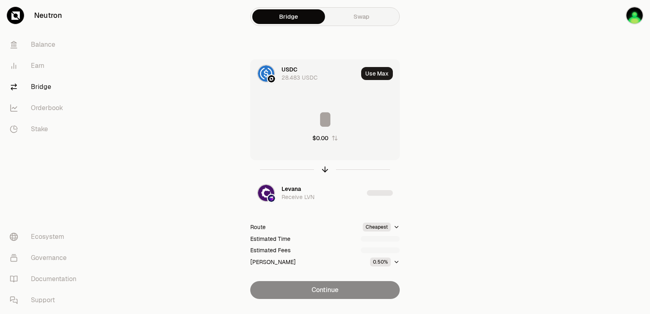
click at [373, 74] on button "Use Max" at bounding box center [377, 73] width 32 height 13
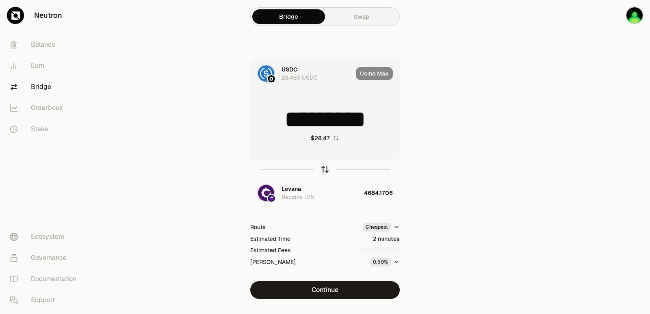
click at [324, 169] on icon "button" at bounding box center [324, 169] width 9 height 9
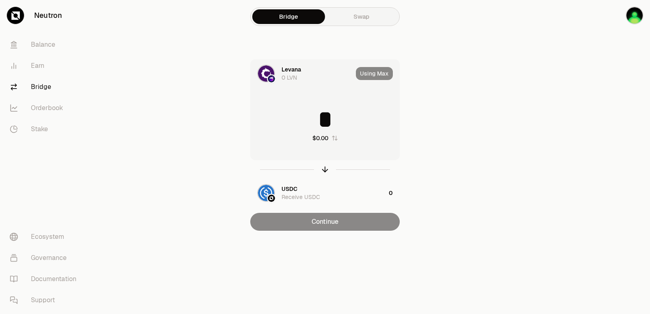
click at [314, 115] on input "*" at bounding box center [325, 119] width 149 height 24
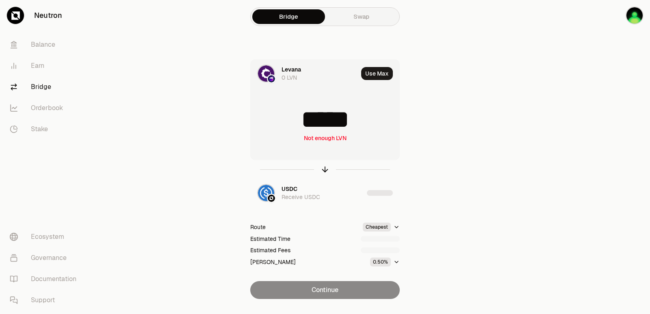
click at [366, 123] on input "*****" at bounding box center [325, 119] width 149 height 24
type input "****"
click at [325, 170] on icon "button" at bounding box center [324, 169] width 9 height 9
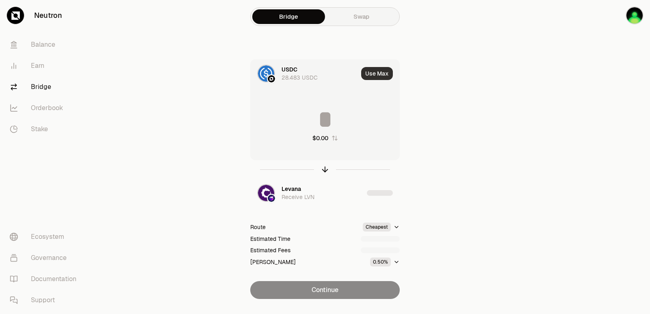
click at [370, 78] on button "Use Max" at bounding box center [377, 73] width 32 height 13
type input "*********"
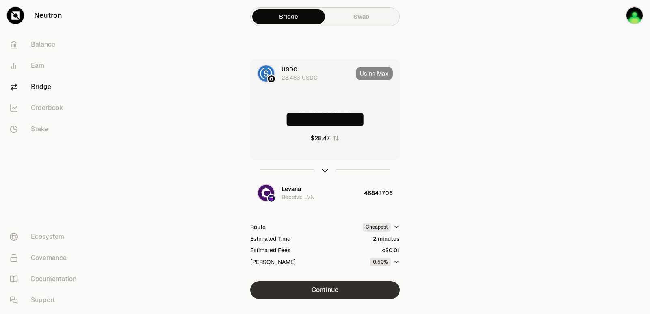
click at [311, 287] on button "Continue" at bounding box center [324, 290] width 149 height 18
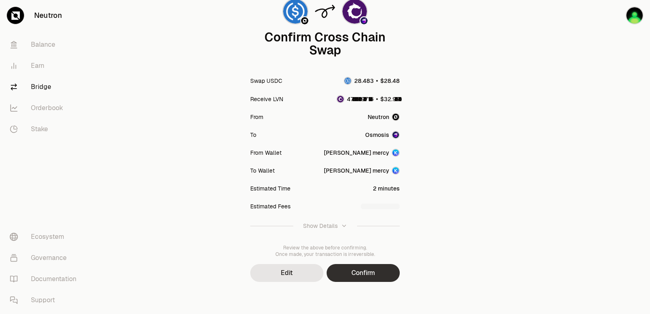
scroll to position [67, 0]
click at [370, 281] on button "Confirm" at bounding box center [363, 273] width 73 height 18
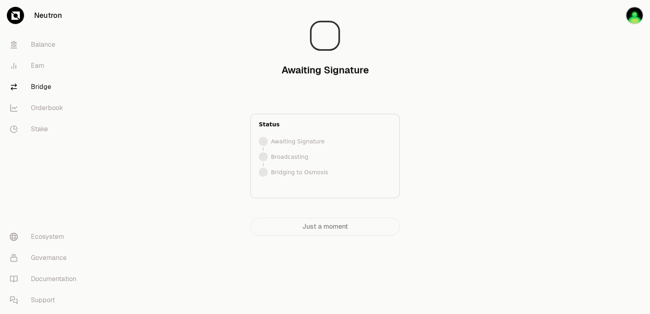
scroll to position [0, 0]
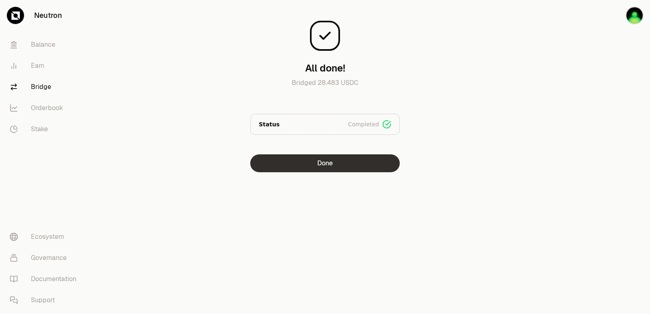
click at [317, 160] on button "Done" at bounding box center [324, 163] width 149 height 18
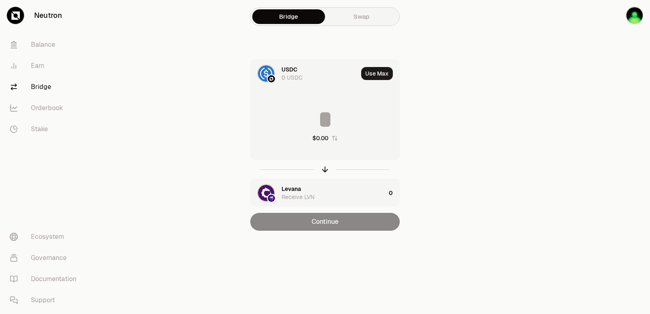
click at [333, 137] on icon "button" at bounding box center [334, 138] width 5 height 5
click at [323, 170] on icon "button" at bounding box center [324, 169] width 9 height 9
click at [370, 71] on button "Use Max" at bounding box center [377, 73] width 32 height 13
type input "******"
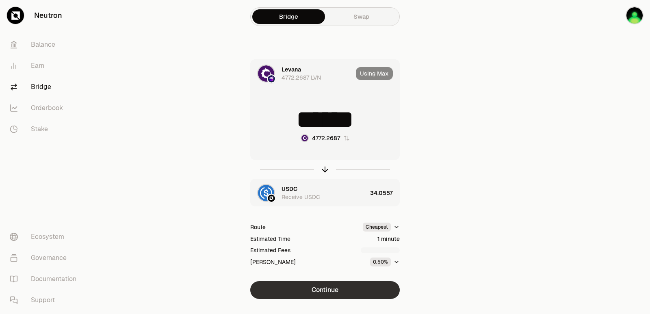
click at [325, 290] on button "Continue" at bounding box center [324, 290] width 149 height 18
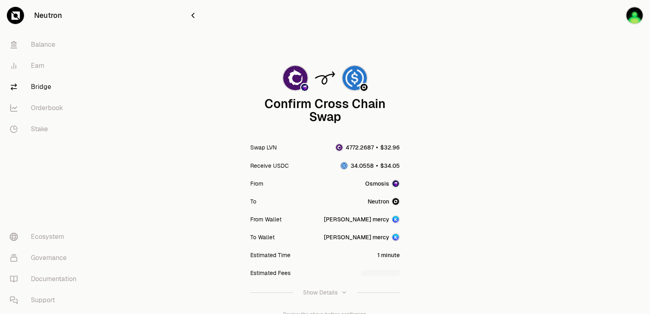
scroll to position [67, 0]
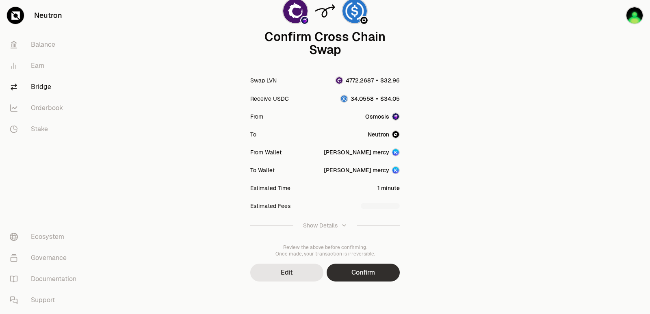
click at [364, 275] on button "Confirm" at bounding box center [363, 273] width 73 height 18
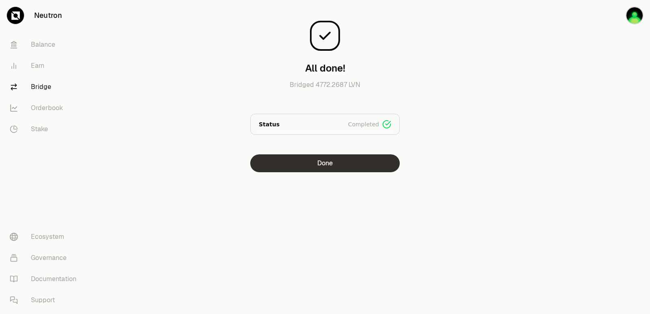
click at [325, 162] on button "Done" at bounding box center [324, 163] width 149 height 18
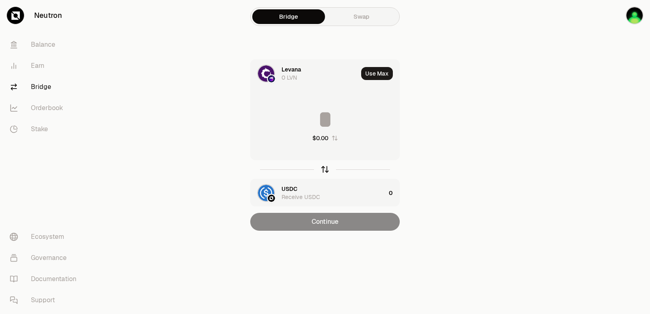
click at [326, 167] on icon "button" at bounding box center [324, 169] width 9 height 9
click at [375, 74] on button "Use Max" at bounding box center [377, 73] width 32 height 13
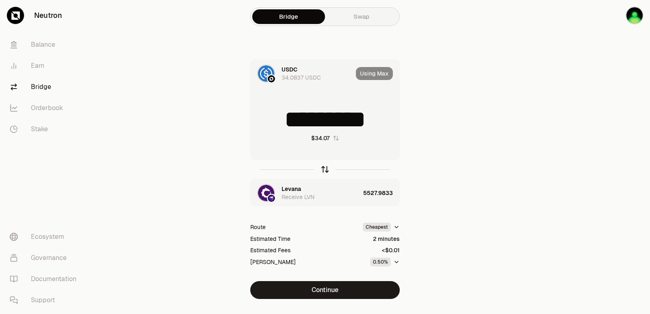
click at [320, 169] on icon "button" at bounding box center [324, 169] width 9 height 9
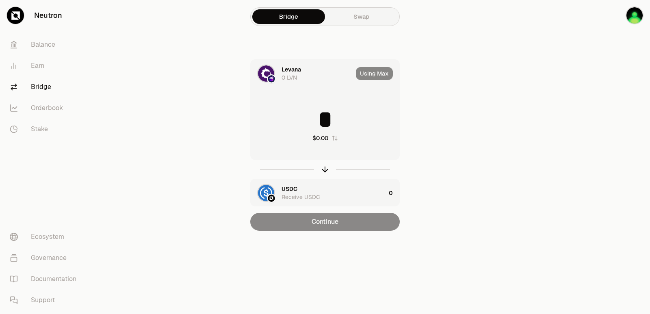
click at [304, 124] on input "*" at bounding box center [325, 119] width 149 height 24
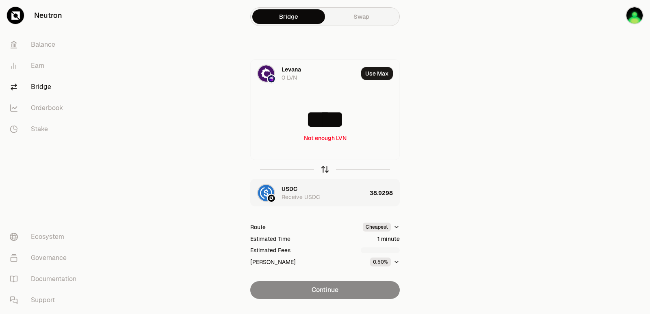
type input "****"
click at [322, 171] on icon "button" at bounding box center [324, 169] width 9 height 9
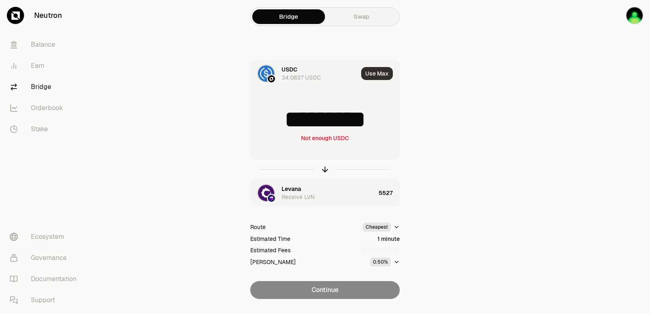
click at [376, 76] on button "Use Max" at bounding box center [377, 73] width 32 height 13
type input "*********"
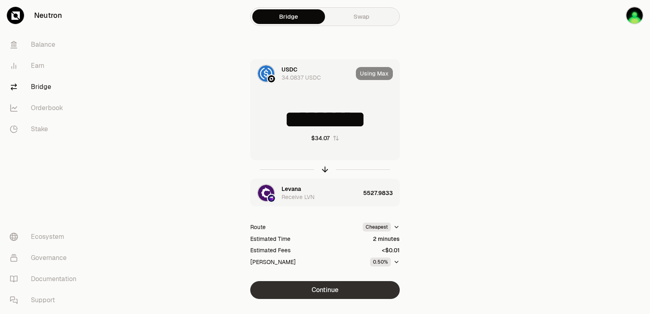
click at [336, 287] on button "Continue" at bounding box center [324, 290] width 149 height 18
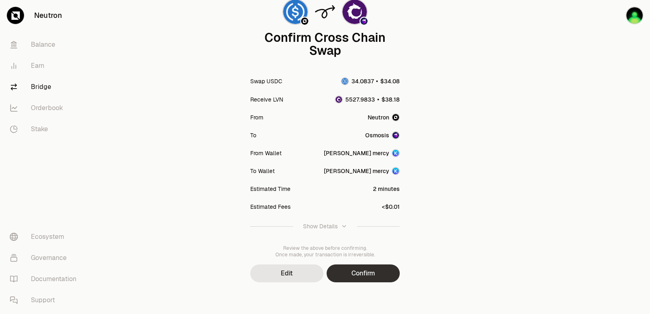
scroll to position [67, 0]
click at [356, 273] on button "Confirm" at bounding box center [363, 273] width 73 height 18
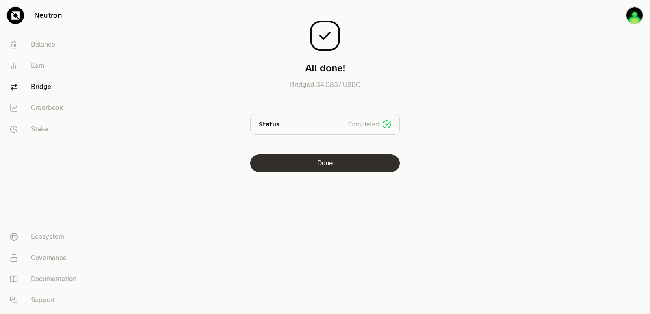
click at [347, 160] on button "Done" at bounding box center [324, 163] width 149 height 18
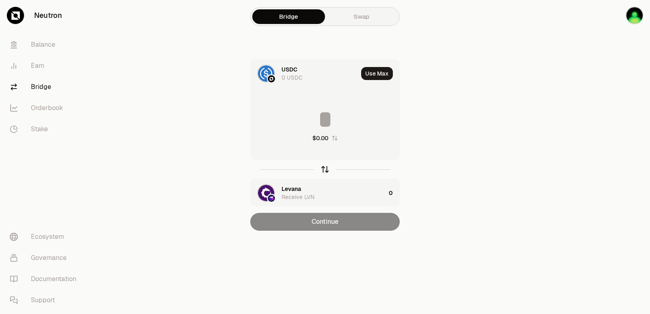
click at [324, 173] on icon "button" at bounding box center [324, 169] width 9 height 9
click at [379, 72] on button "Use Max" at bounding box center [377, 73] width 32 height 13
type input "**********"
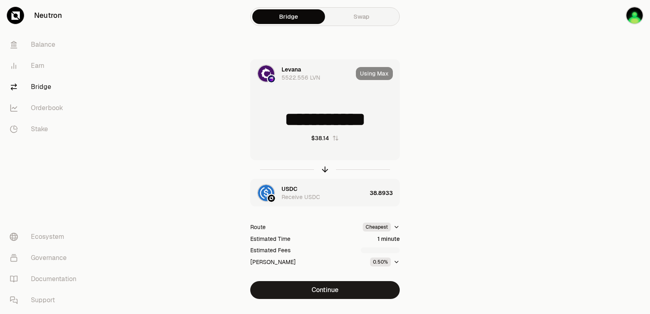
scroll to position [17, 0]
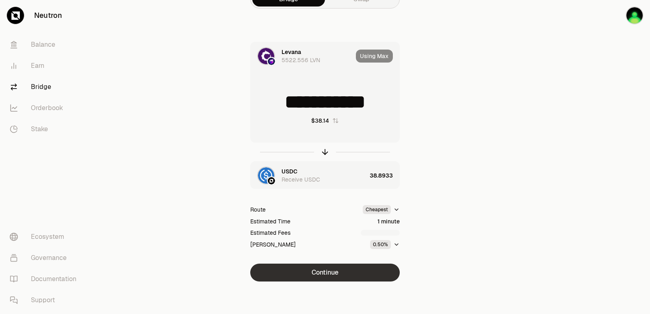
click at [327, 273] on button "Continue" at bounding box center [324, 273] width 149 height 18
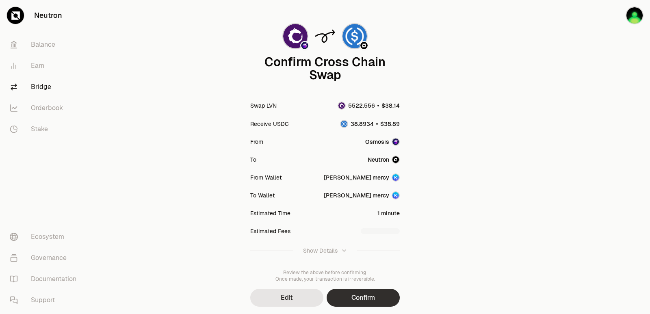
scroll to position [67, 0]
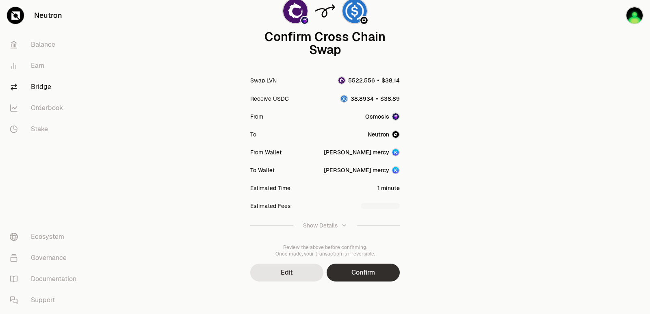
click at [371, 270] on button "Confirm" at bounding box center [363, 273] width 73 height 18
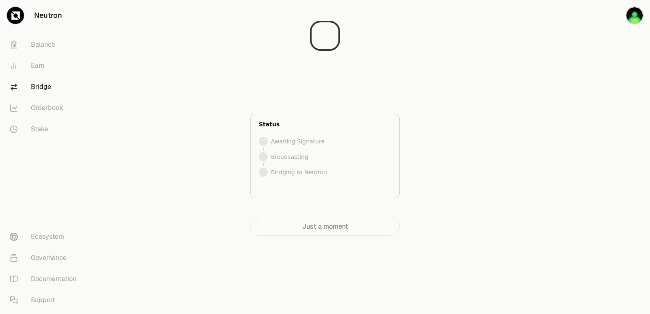
scroll to position [0, 0]
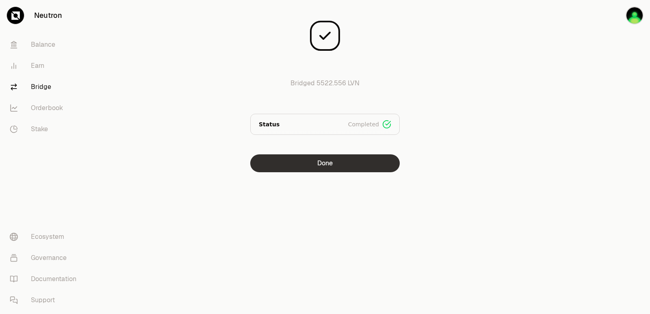
click at [321, 165] on button "Done" at bounding box center [324, 163] width 149 height 18
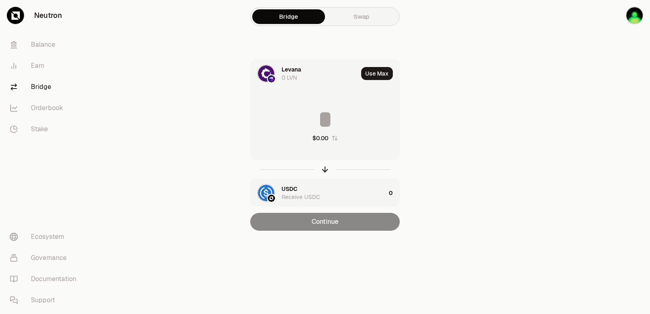
click at [323, 174] on div at bounding box center [324, 169] width 149 height 19
click at [323, 171] on icon "button" at bounding box center [324, 169] width 9 height 9
click at [375, 72] on button "Use Max" at bounding box center [377, 73] width 32 height 13
type input "*********"
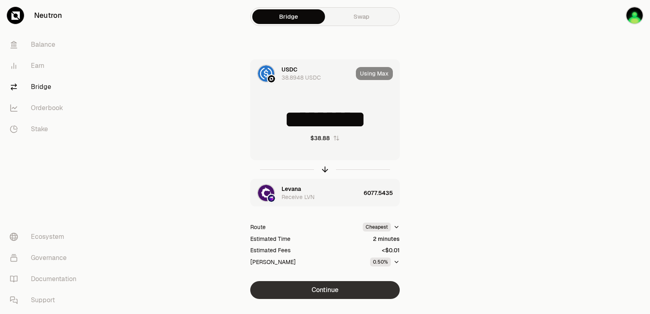
click at [312, 288] on button "Continue" at bounding box center [324, 290] width 149 height 18
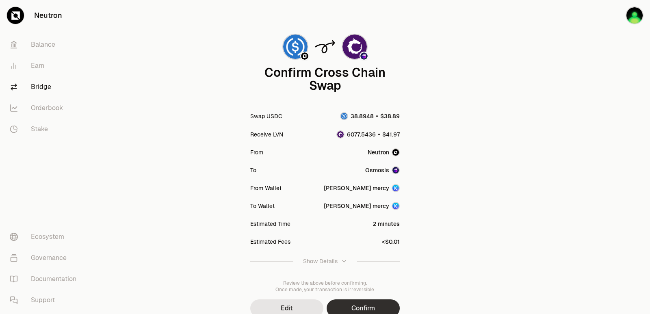
scroll to position [67, 0]
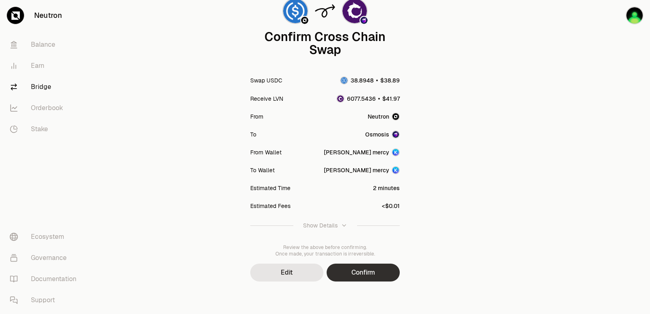
click at [363, 272] on button "Confirm" at bounding box center [363, 273] width 73 height 18
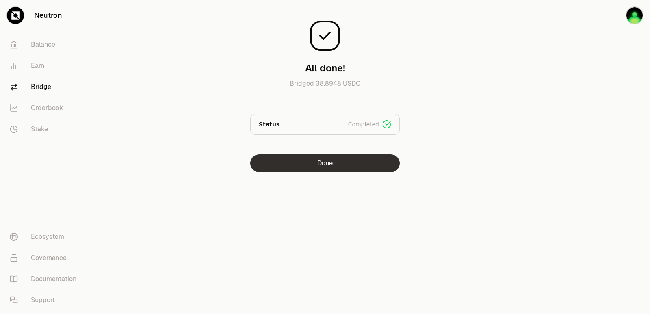
click at [317, 158] on button "Done" at bounding box center [324, 163] width 149 height 18
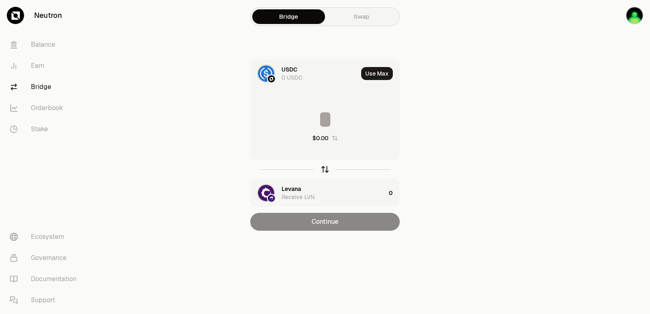
click at [326, 168] on icon "button" at bounding box center [324, 168] width 5 height 2
click at [375, 74] on button "Use Max" at bounding box center [377, 73] width 32 height 13
type input "**********"
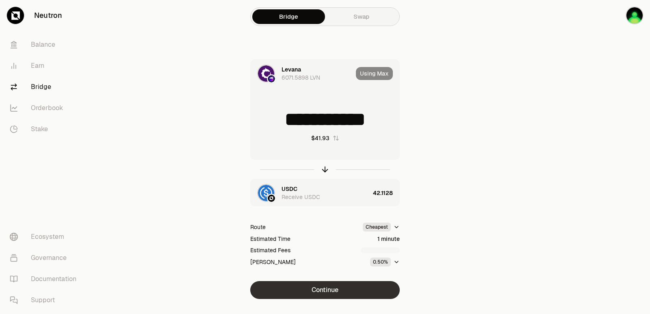
click at [331, 292] on button "Continue" at bounding box center [324, 290] width 149 height 18
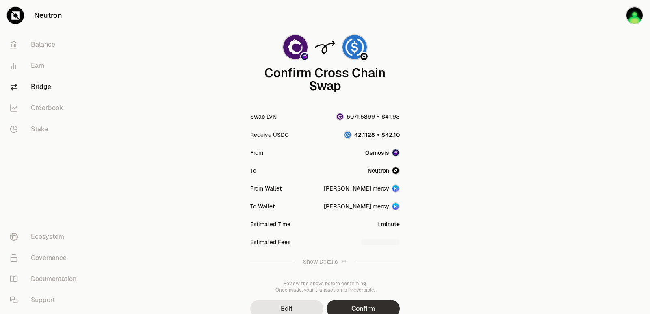
scroll to position [67, 0]
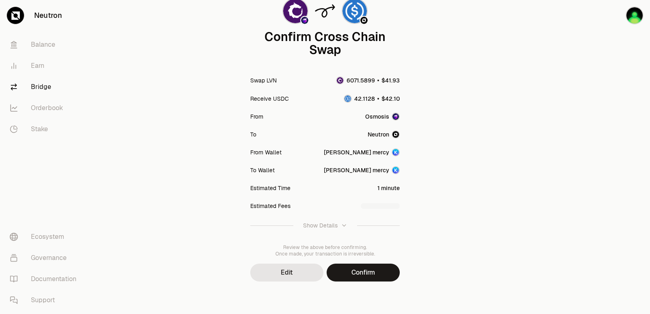
click at [365, 277] on button "Confirm" at bounding box center [363, 273] width 73 height 18
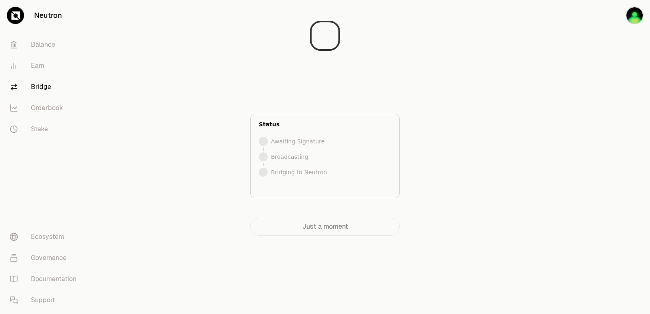
scroll to position [0, 0]
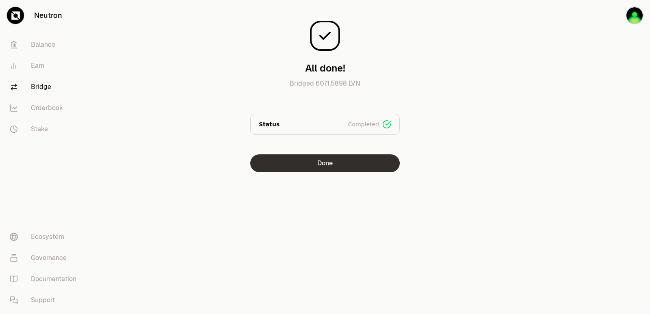
click at [321, 163] on button "Done" at bounding box center [324, 163] width 149 height 18
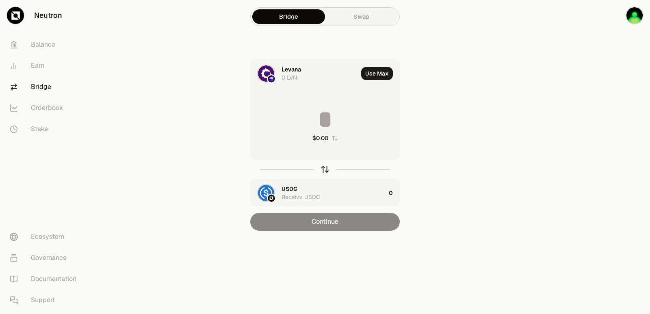
drag, startPoint x: 322, startPoint y: 170, endPoint x: 327, endPoint y: 165, distance: 7.2
click at [323, 170] on icon "button" at bounding box center [324, 169] width 9 height 9
click at [378, 71] on button "Use Max" at bounding box center [377, 73] width 32 height 13
type input "*********"
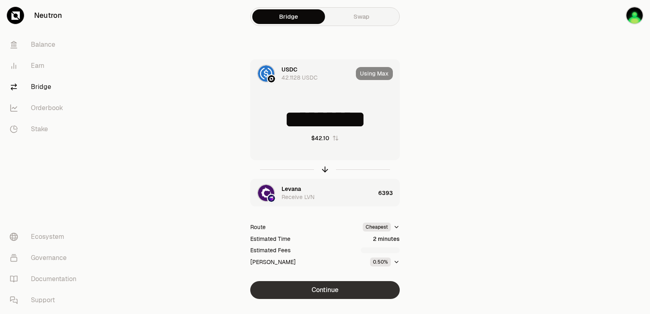
click at [315, 290] on button "Continue" at bounding box center [324, 290] width 149 height 18
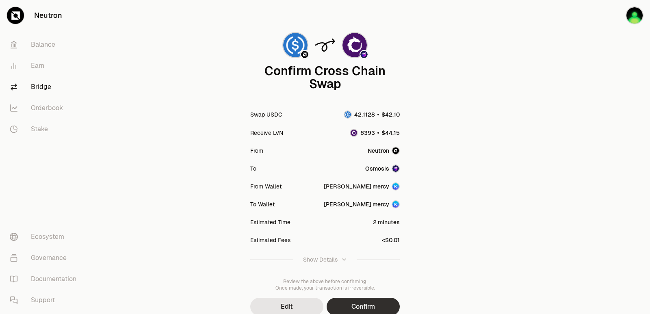
scroll to position [67, 0]
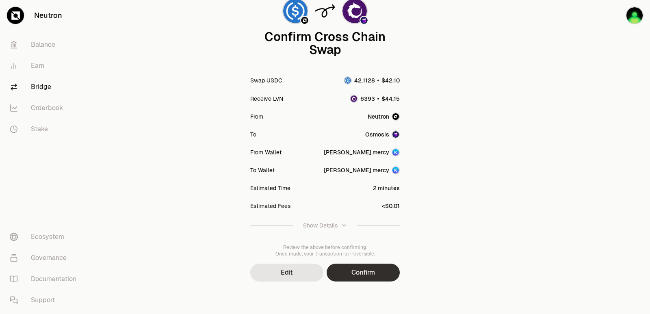
click at [368, 272] on button "Confirm" at bounding box center [363, 273] width 73 height 18
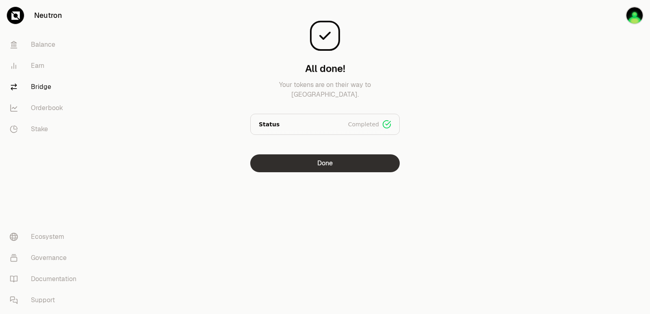
click at [319, 162] on button "Done" at bounding box center [324, 163] width 149 height 18
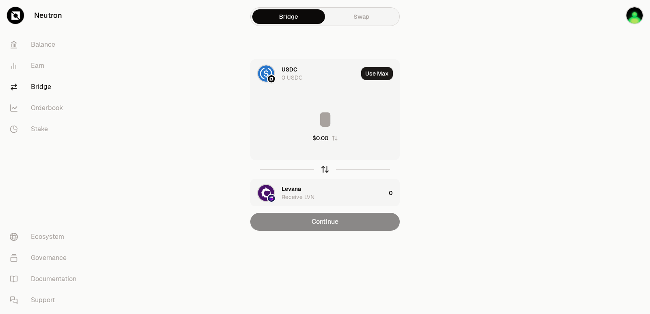
click at [325, 172] on icon "button" at bounding box center [325, 169] width 0 height 5
click at [381, 71] on button "Use Max" at bounding box center [377, 73] width 32 height 13
type input "****"
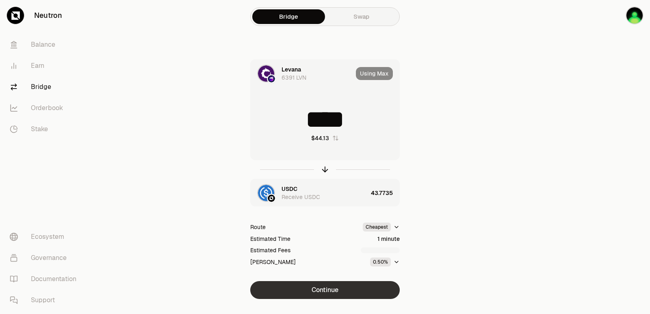
click at [322, 289] on button "Continue" at bounding box center [324, 290] width 149 height 18
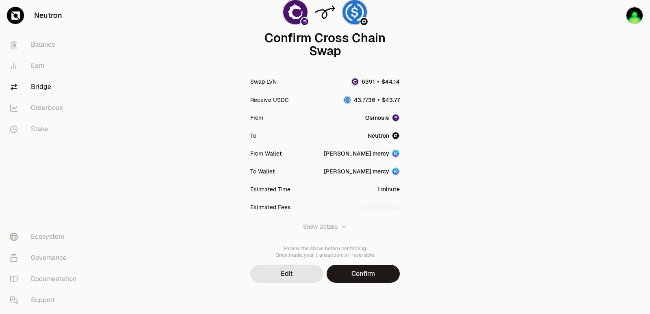
scroll to position [67, 0]
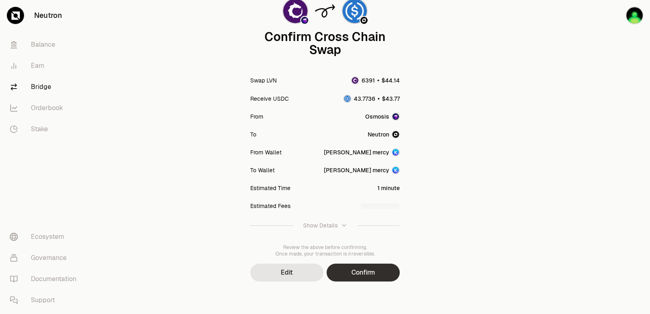
click at [361, 265] on button "Confirm" at bounding box center [363, 273] width 73 height 18
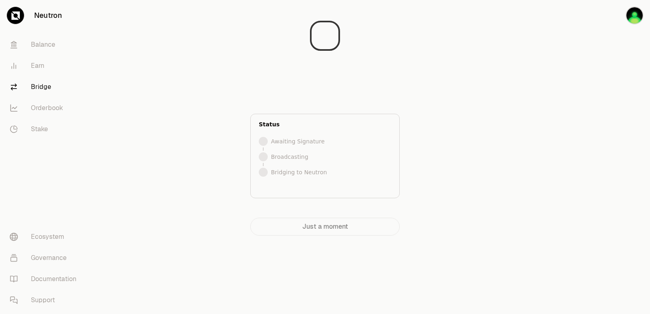
scroll to position [0, 0]
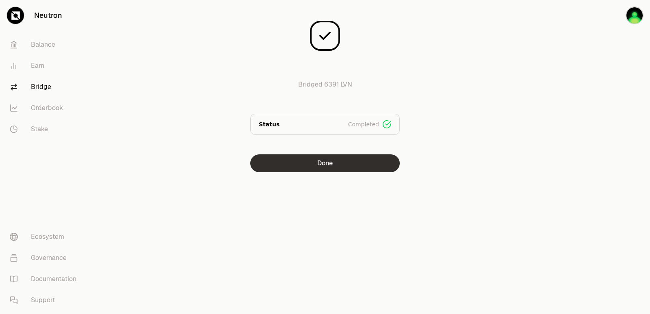
click at [318, 171] on button "Done" at bounding box center [324, 163] width 149 height 18
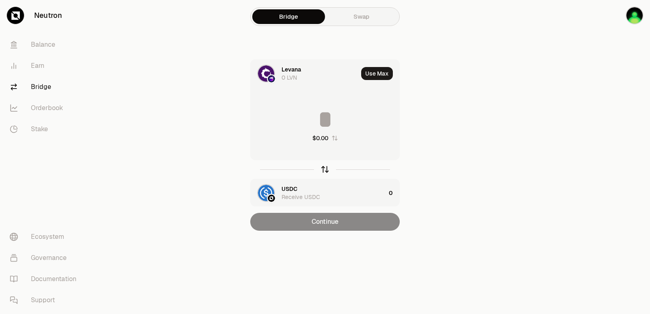
click at [323, 169] on icon "button" at bounding box center [324, 168] width 5 height 2
click at [314, 113] on input at bounding box center [325, 119] width 149 height 24
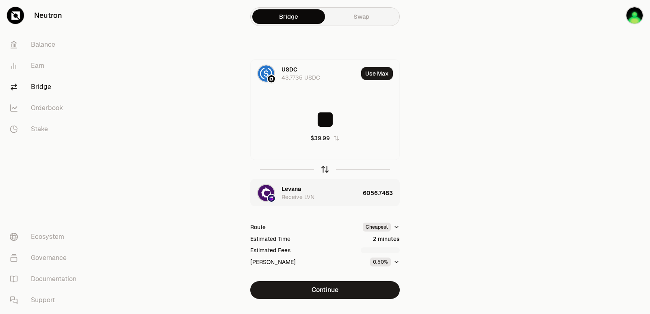
type input "**"
click at [325, 168] on icon "button" at bounding box center [325, 169] width 0 height 5
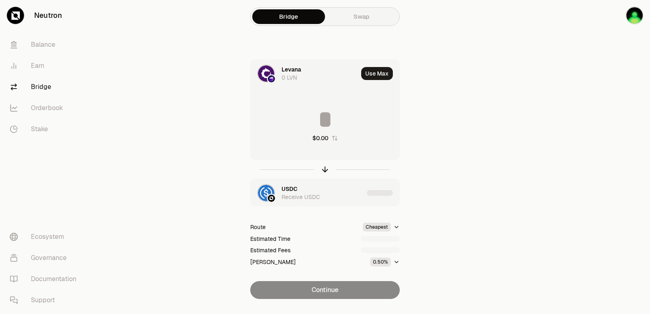
click at [320, 117] on input at bounding box center [325, 119] width 149 height 24
drag, startPoint x: 385, startPoint y: 121, endPoint x: 241, endPoint y: 128, distance: 144.3
click at [241, 128] on div "**********" at bounding box center [324, 179] width 273 height 240
type input "****"
click at [326, 167] on icon "button" at bounding box center [324, 169] width 9 height 9
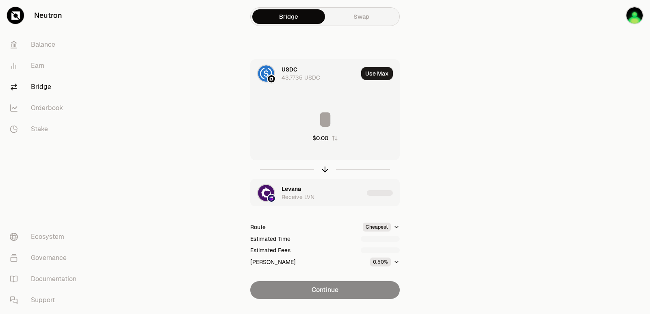
click at [324, 123] on input at bounding box center [325, 119] width 149 height 24
drag, startPoint x: 370, startPoint y: 123, endPoint x: 227, endPoint y: 125, distance: 143.4
click at [227, 124] on div "USDC 43.7735 USDC Use Max ********* $42.64 Levana Receive LVN Route Cheapest Es…" at bounding box center [324, 179] width 273 height 240
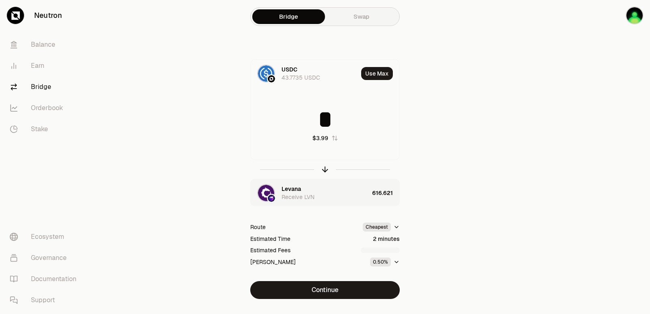
scroll to position [0, 0]
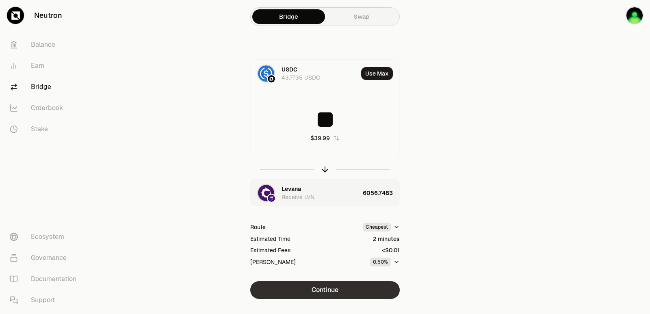
type input "**"
click at [294, 291] on button "Continue" at bounding box center [324, 290] width 149 height 18
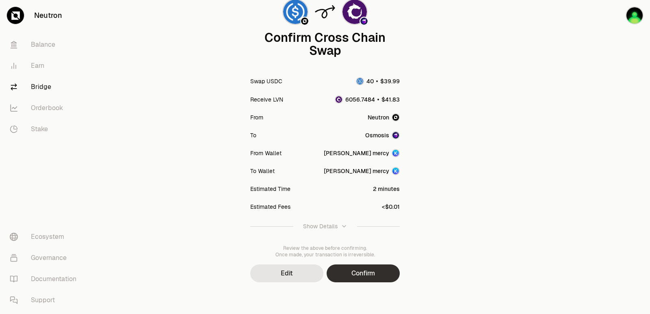
scroll to position [67, 0]
click at [363, 278] on button "Confirm" at bounding box center [363, 273] width 73 height 18
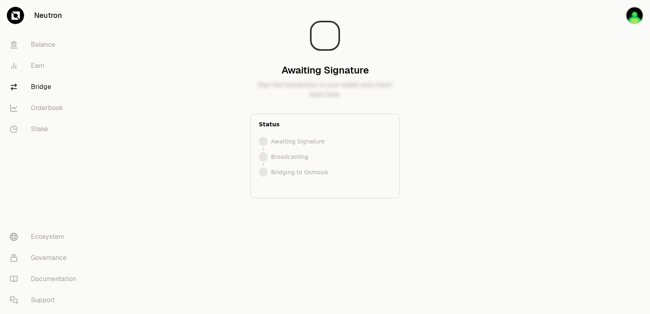
scroll to position [0, 0]
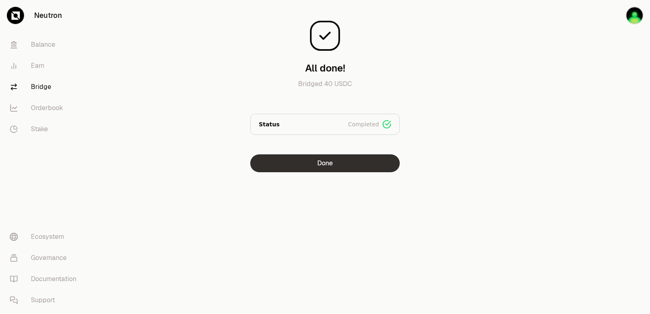
click at [292, 167] on button "Done" at bounding box center [324, 163] width 149 height 18
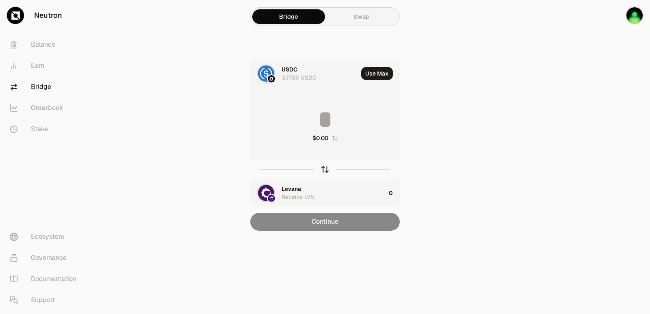
click at [321, 170] on icon "button" at bounding box center [324, 169] width 9 height 9
click at [368, 72] on button "Use Max" at bounding box center [377, 73] width 32 height 13
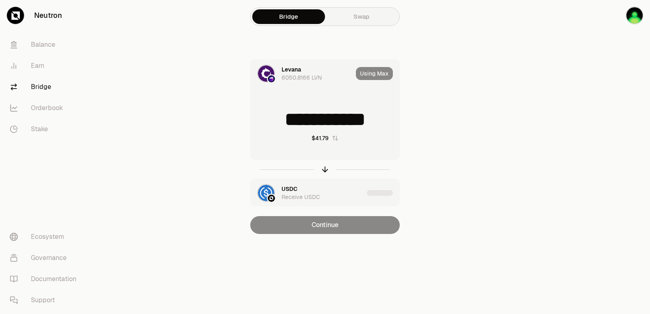
type input "**********"
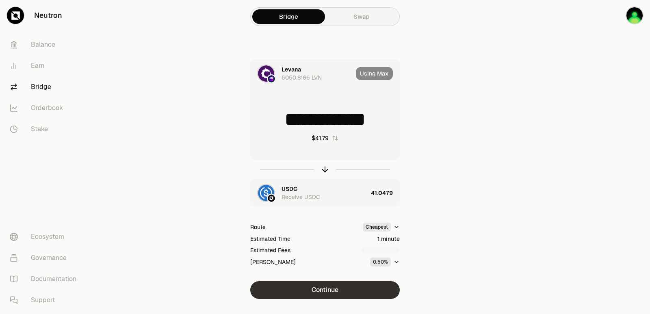
click at [331, 288] on button "Continue" at bounding box center [324, 290] width 149 height 18
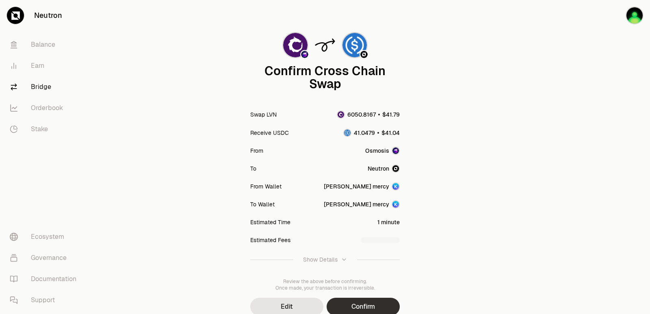
scroll to position [67, 0]
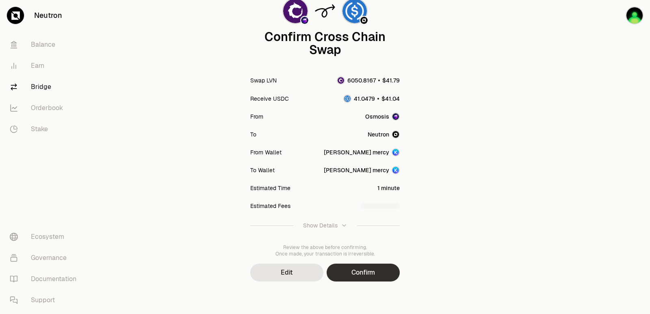
click at [376, 269] on button "Confirm" at bounding box center [363, 273] width 73 height 18
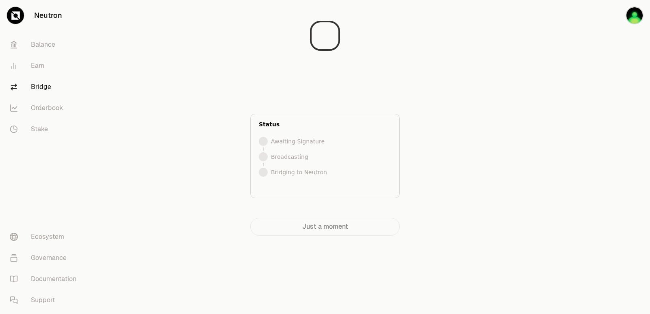
scroll to position [0, 0]
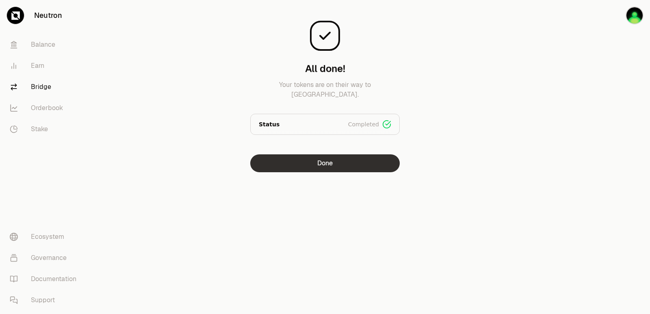
click at [320, 164] on button "Done" at bounding box center [324, 163] width 149 height 18
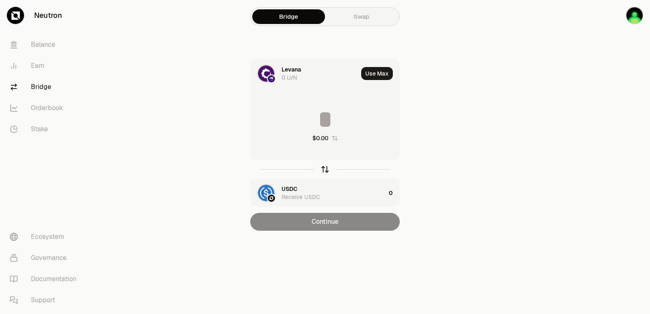
click at [326, 169] on icon "button" at bounding box center [324, 169] width 9 height 9
click at [307, 110] on input at bounding box center [325, 119] width 149 height 24
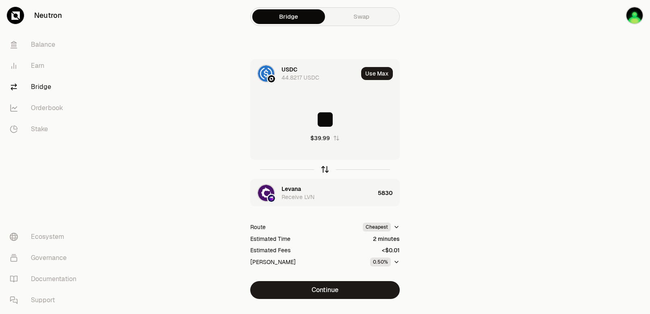
click at [324, 169] on icon "button" at bounding box center [324, 169] width 9 height 9
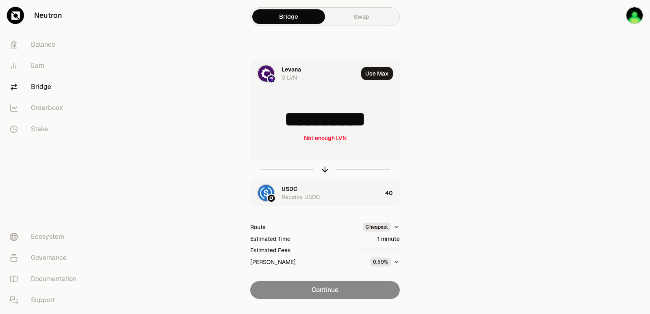
click at [322, 124] on input "**********" at bounding box center [325, 119] width 149 height 24
type input "****"
click at [327, 167] on icon "button" at bounding box center [324, 169] width 9 height 9
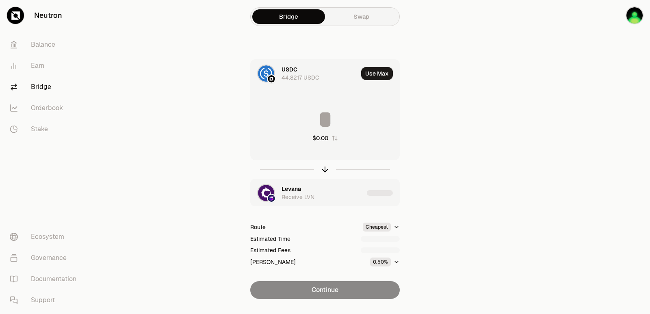
click at [322, 121] on input at bounding box center [325, 119] width 149 height 24
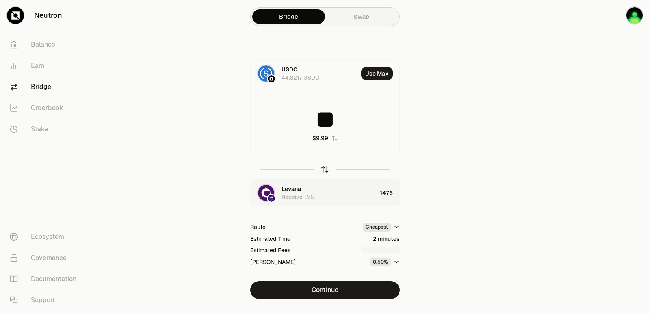
type input "**"
click at [327, 168] on icon "button" at bounding box center [324, 169] width 9 height 9
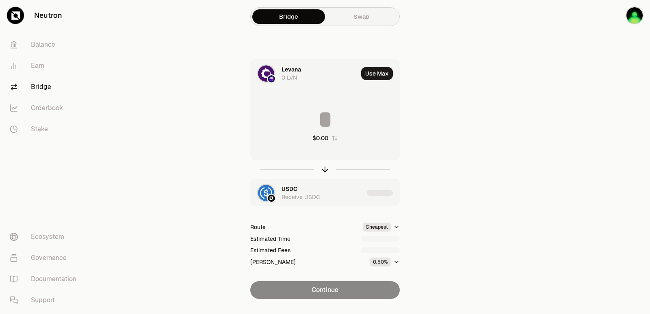
click at [309, 123] on input at bounding box center [325, 119] width 149 height 24
type input "****"
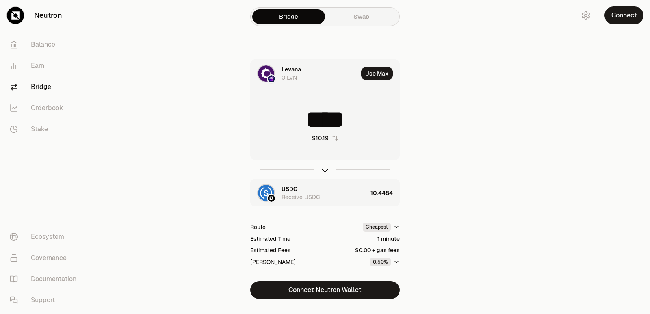
click at [319, 171] on div at bounding box center [324, 169] width 149 height 19
click at [321, 171] on icon "button" at bounding box center [324, 169] width 9 height 9
click at [326, 168] on icon "button" at bounding box center [324, 168] width 5 height 2
click at [320, 293] on button "Connect Neutron Wallet" at bounding box center [324, 290] width 149 height 18
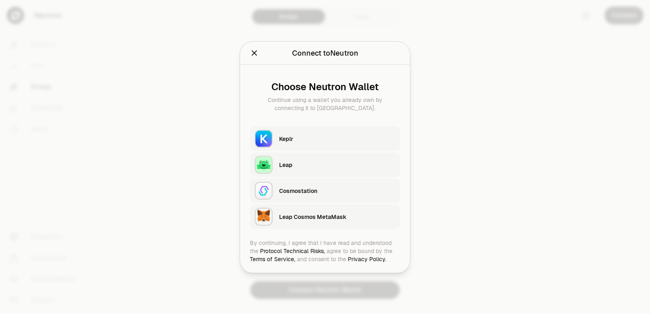
click at [302, 144] on div "Keplr" at bounding box center [337, 138] width 116 height 12
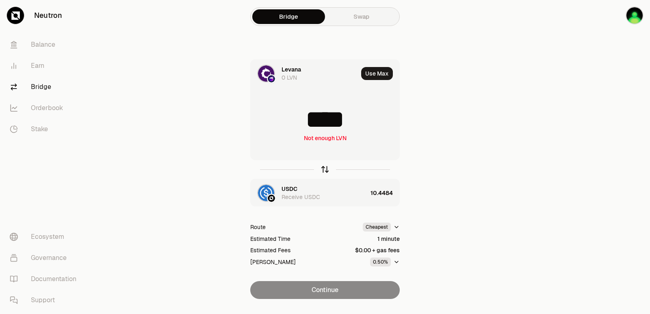
click at [325, 168] on icon "button" at bounding box center [324, 169] width 9 height 9
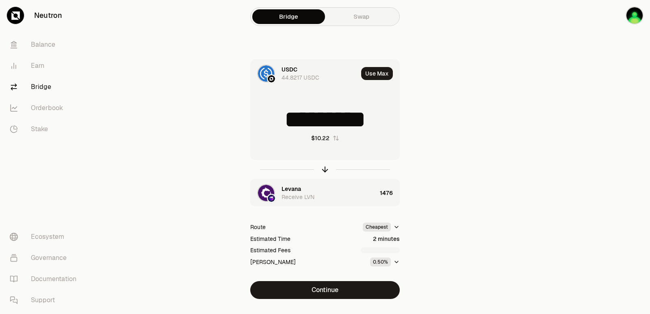
click at [384, 73] on button "Use Max" at bounding box center [377, 73] width 32 height 13
click at [323, 170] on icon "button" at bounding box center [324, 169] width 9 height 9
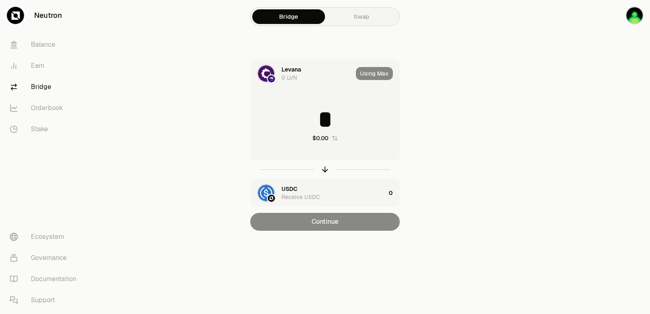
click at [318, 119] on input "*" at bounding box center [325, 119] width 149 height 24
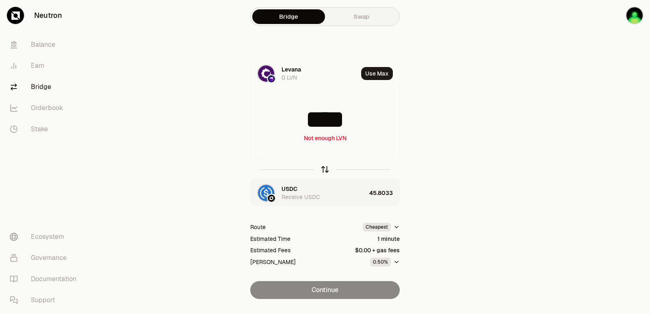
type input "****"
click at [324, 169] on icon "button" at bounding box center [324, 169] width 9 height 9
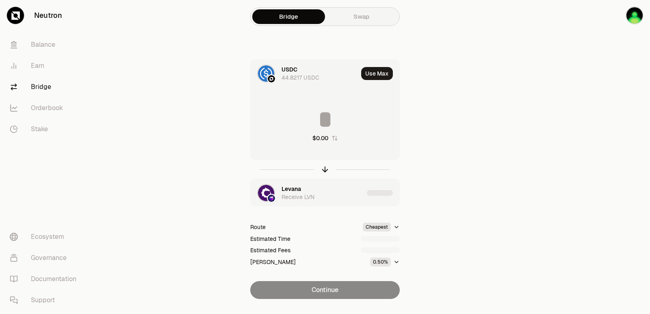
click at [311, 123] on input at bounding box center [325, 119] width 149 height 24
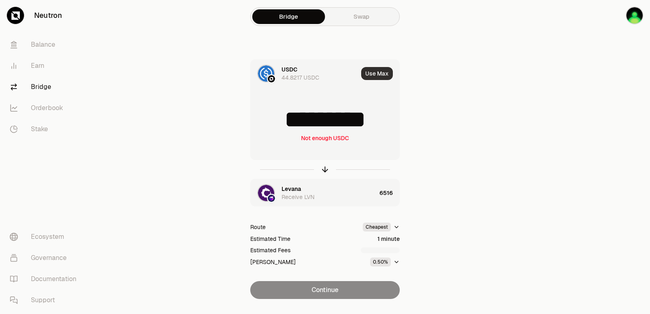
click at [370, 75] on button "Use Max" at bounding box center [377, 73] width 32 height 13
type input "*********"
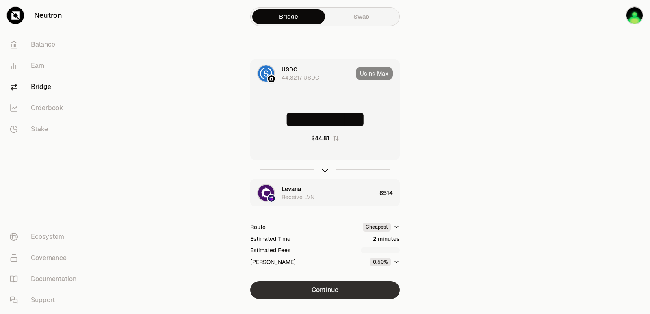
click at [312, 293] on button "Continue" at bounding box center [324, 290] width 149 height 18
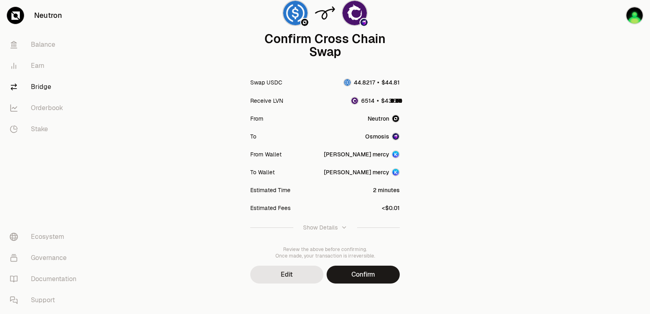
scroll to position [67, 0]
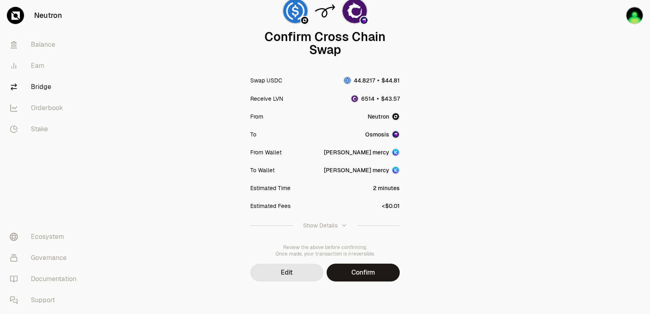
click at [355, 274] on button "Confirm" at bounding box center [363, 273] width 73 height 18
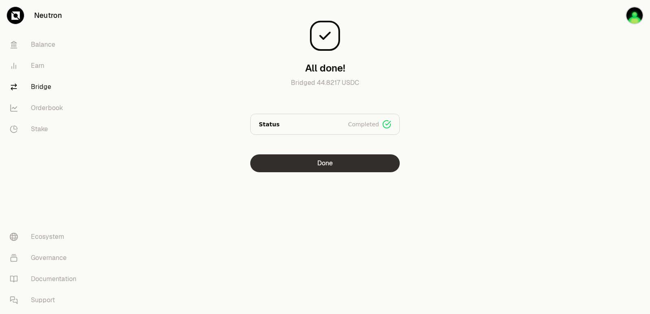
click at [320, 167] on button "Done" at bounding box center [324, 163] width 149 height 18
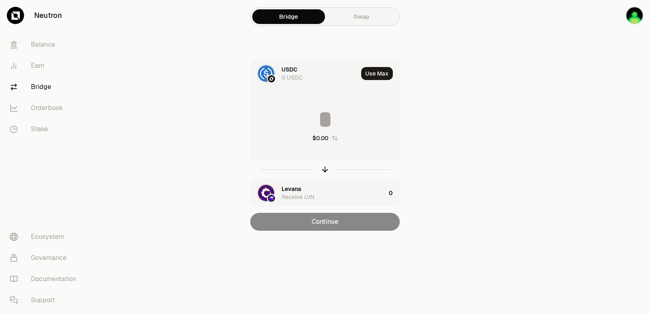
click at [327, 164] on div at bounding box center [324, 169] width 149 height 19
click at [324, 171] on icon "button" at bounding box center [324, 169] width 9 height 9
click at [378, 73] on button "Use Max" at bounding box center [377, 73] width 32 height 13
type input "****"
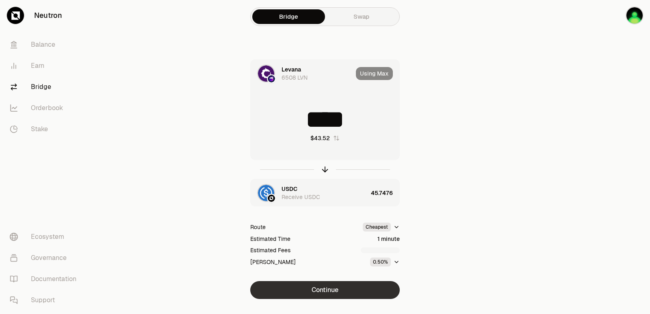
click at [317, 285] on button "Continue" at bounding box center [324, 290] width 149 height 18
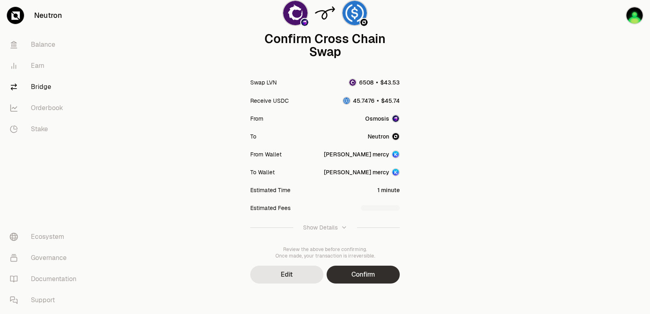
scroll to position [67, 0]
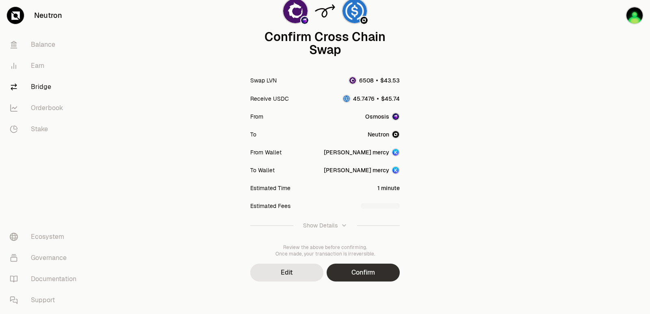
click at [367, 267] on button "Confirm" at bounding box center [363, 273] width 73 height 18
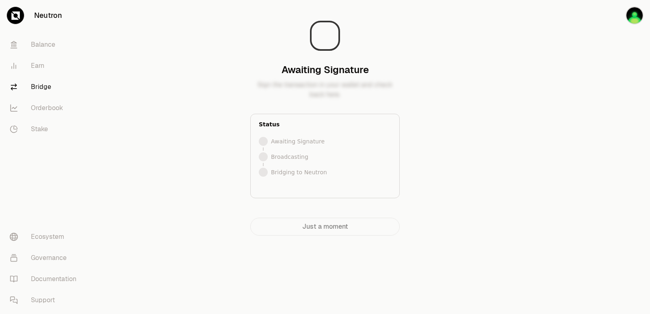
scroll to position [0, 0]
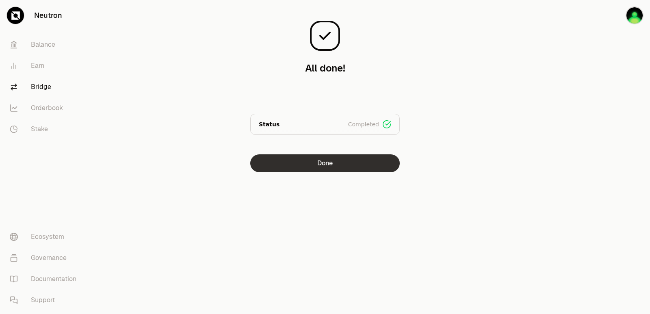
click at [322, 166] on button "Done" at bounding box center [324, 163] width 149 height 18
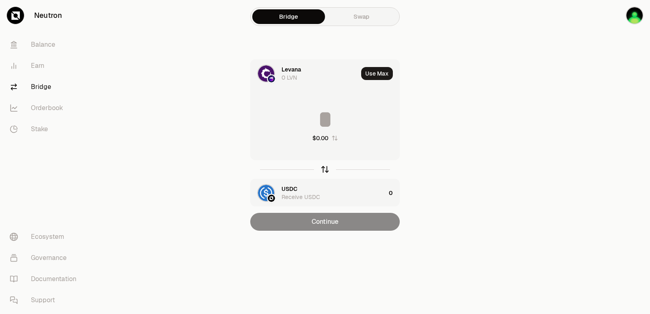
click at [322, 169] on icon "button" at bounding box center [324, 169] width 9 height 9
click at [379, 73] on button "Use Max" at bounding box center [377, 73] width 32 height 13
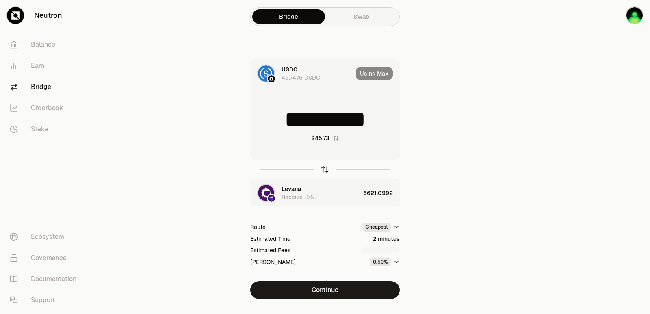
click at [324, 167] on icon "button" at bounding box center [324, 168] width 5 height 2
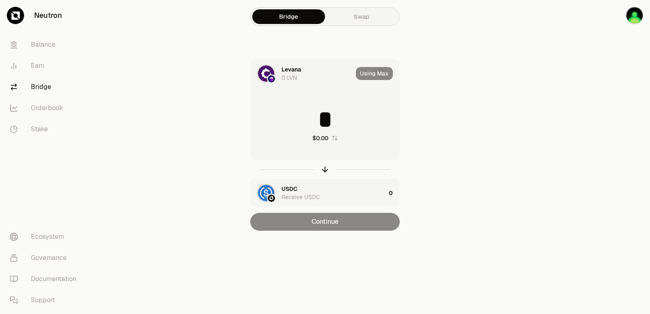
click at [325, 118] on input "*" at bounding box center [325, 119] width 149 height 24
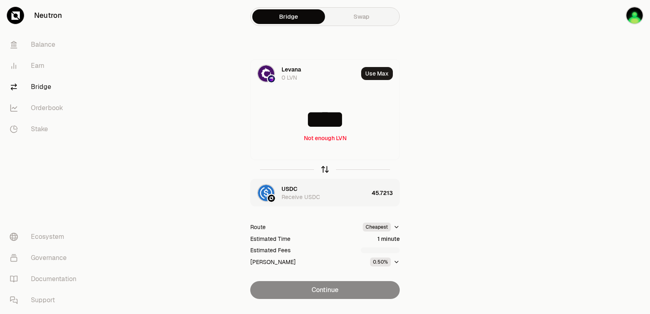
type input "****"
click at [322, 168] on icon "button" at bounding box center [324, 169] width 9 height 9
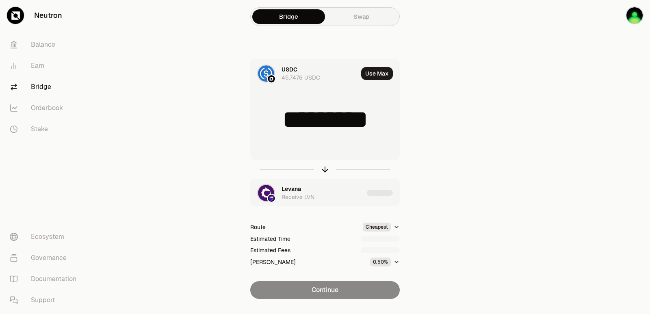
click at [340, 118] on input "*********" at bounding box center [325, 119] width 149 height 24
type input "*"
click at [338, 122] on input "****" at bounding box center [325, 119] width 149 height 24
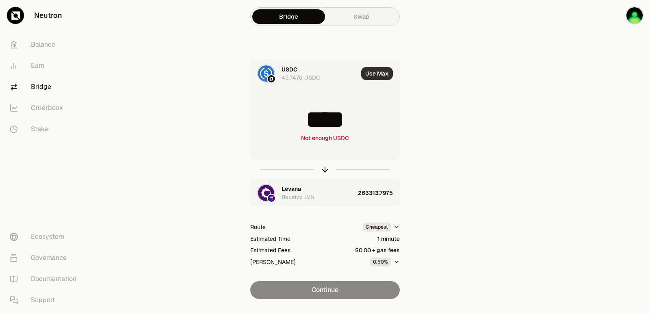
click at [387, 79] on button "Use Max" at bounding box center [377, 73] width 32 height 13
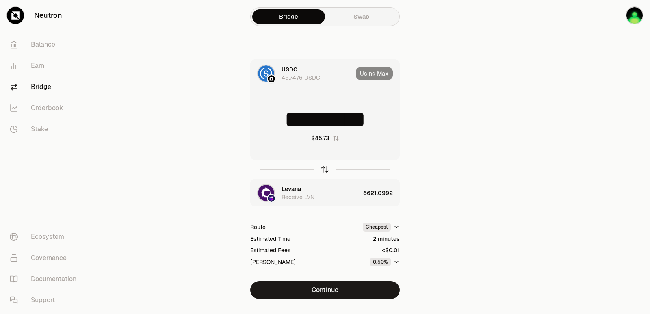
click at [325, 170] on icon "button" at bounding box center [324, 169] width 9 height 9
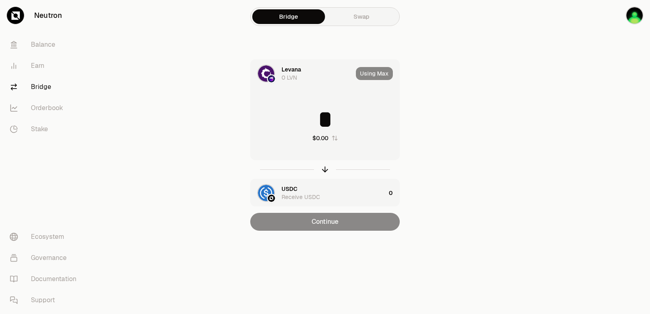
click at [305, 117] on input "*" at bounding box center [325, 119] width 149 height 24
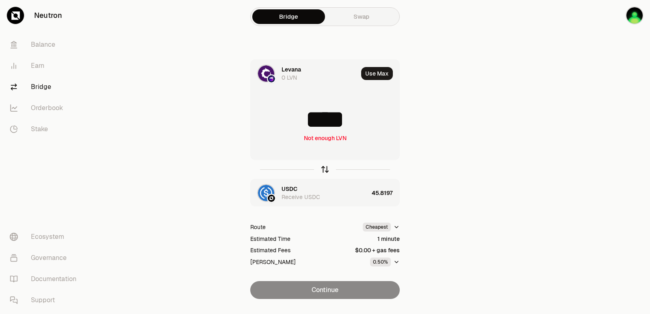
click at [323, 172] on icon "button" at bounding box center [324, 169] width 9 height 9
click at [325, 123] on input "*********" at bounding box center [325, 119] width 149 height 24
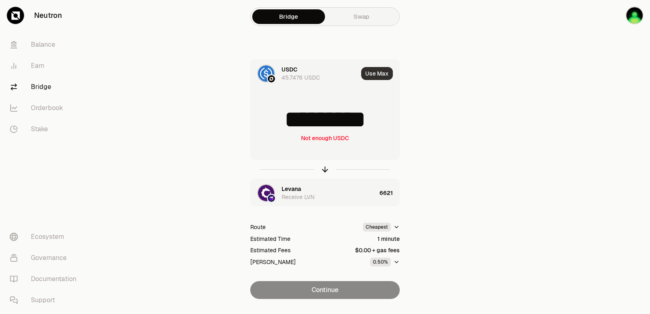
click at [386, 71] on button "Use Max" at bounding box center [377, 73] width 32 height 13
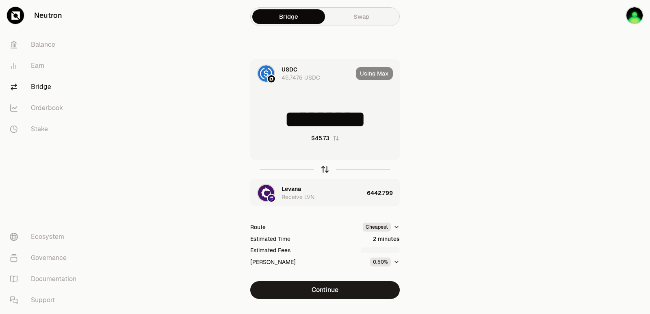
click at [326, 169] on icon "button" at bounding box center [324, 169] width 9 height 9
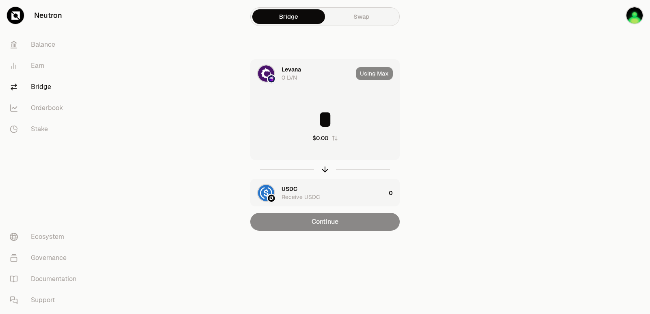
click at [324, 114] on input "*" at bounding box center [325, 119] width 149 height 24
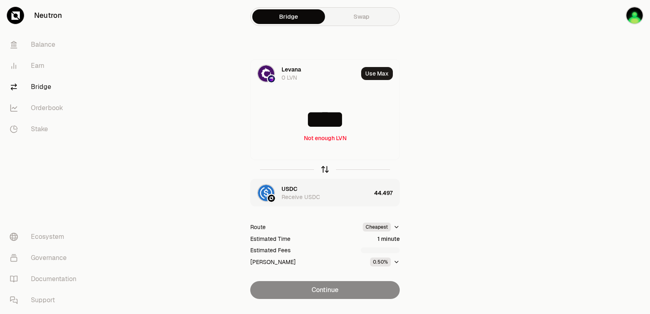
type input "****"
click at [327, 171] on icon "button" at bounding box center [324, 169] width 9 height 9
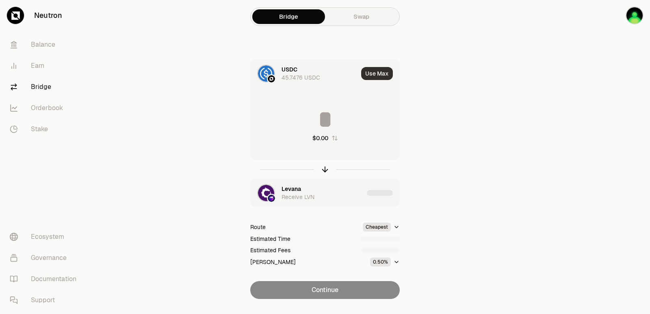
click at [391, 72] on button "Use Max" at bounding box center [377, 73] width 32 height 13
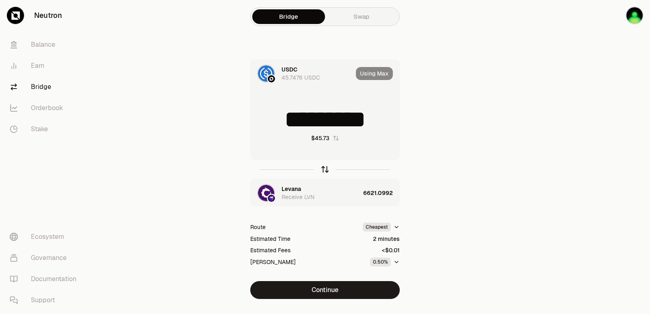
click at [323, 173] on icon "button" at bounding box center [324, 169] width 9 height 9
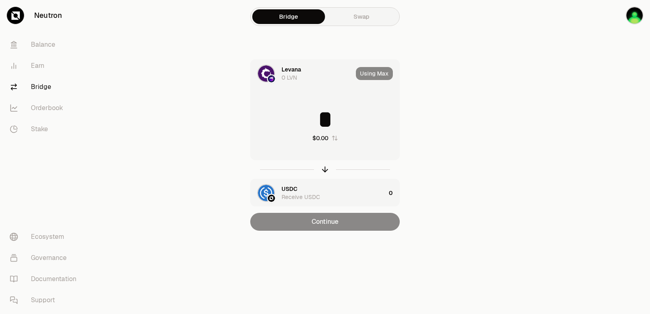
click at [316, 105] on div "* $0.00" at bounding box center [325, 124] width 149 height 71
click at [309, 125] on input "*" at bounding box center [325, 119] width 149 height 24
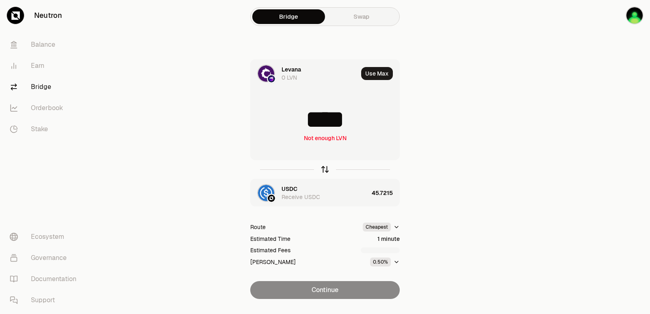
click at [328, 171] on icon "button" at bounding box center [324, 169] width 9 height 9
click at [322, 128] on input "*********" at bounding box center [325, 119] width 149 height 24
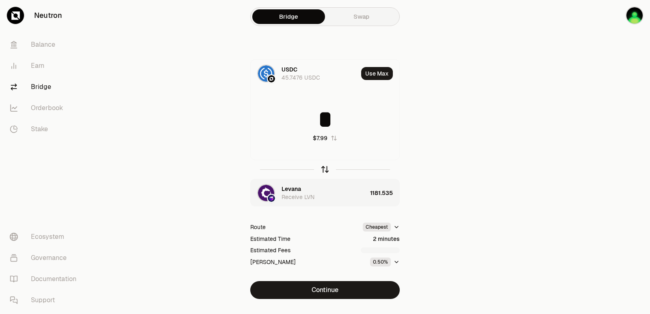
type input "*"
click at [325, 170] on icon "button" at bounding box center [325, 169] width 0 height 5
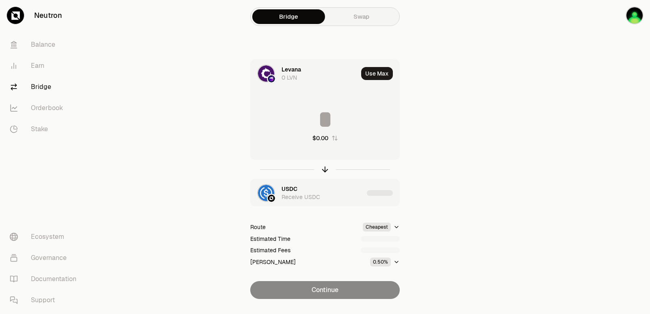
click at [316, 120] on input at bounding box center [325, 119] width 149 height 24
type input "****"
click at [325, 169] on icon "button" at bounding box center [324, 169] width 9 height 9
click at [329, 126] on input at bounding box center [325, 119] width 149 height 24
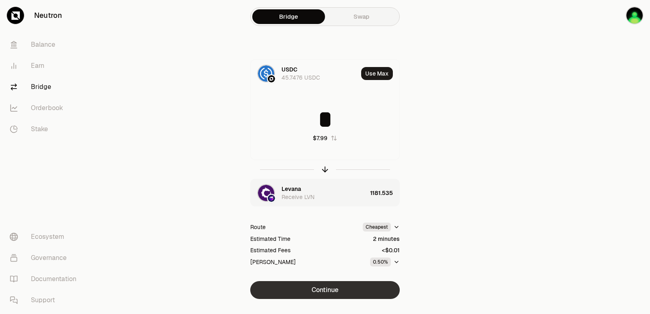
type input "*"
click at [338, 292] on button "Continue" at bounding box center [324, 290] width 149 height 18
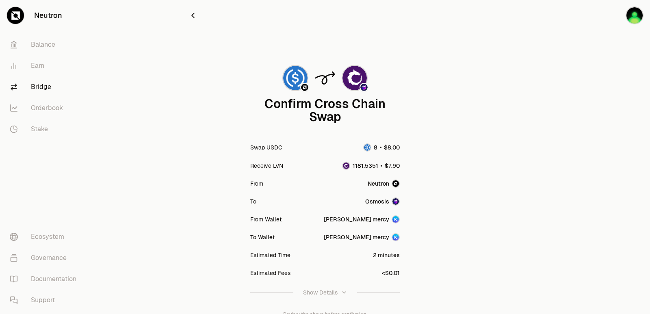
scroll to position [67, 0]
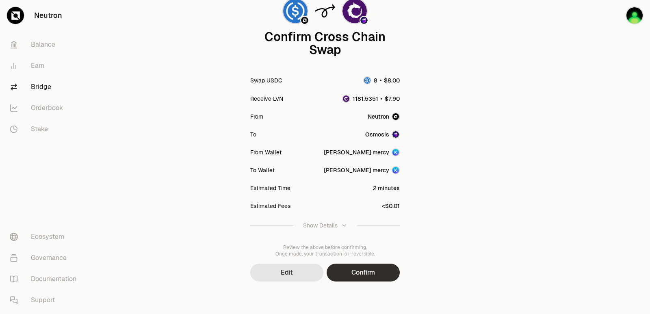
click at [350, 275] on button "Confirm" at bounding box center [363, 273] width 73 height 18
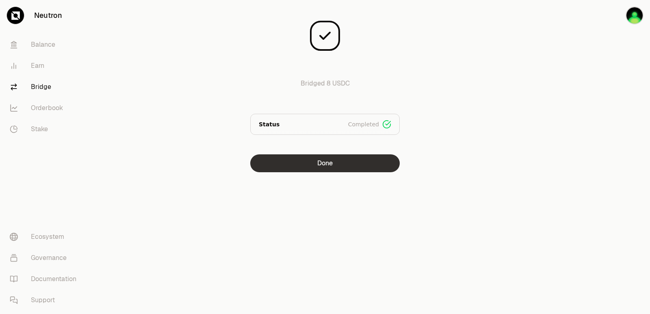
click at [330, 165] on button "Done" at bounding box center [324, 163] width 149 height 18
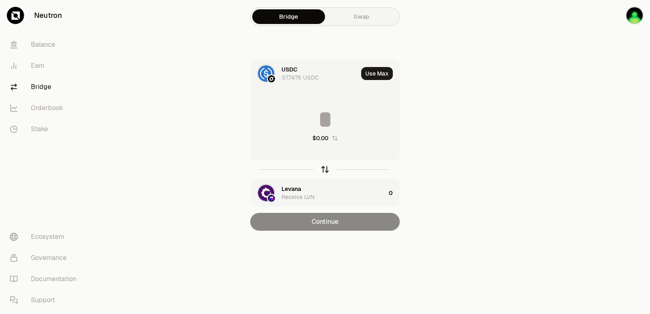
click at [322, 170] on icon "button" at bounding box center [324, 169] width 9 height 9
click at [375, 74] on button "Use Max" at bounding box center [377, 73] width 32 height 13
type input "**********"
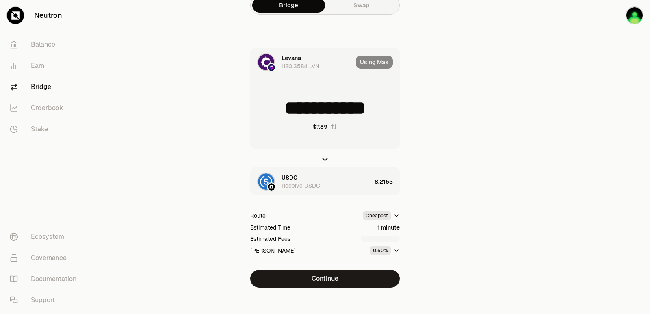
scroll to position [17, 0]
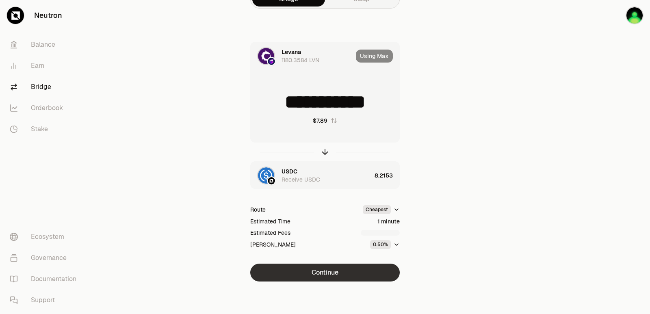
click at [325, 271] on button "Continue" at bounding box center [324, 273] width 149 height 18
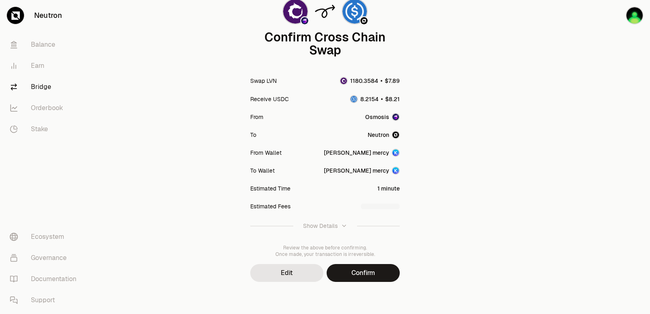
scroll to position [67, 0]
click at [358, 272] on button "Confirm" at bounding box center [363, 273] width 73 height 18
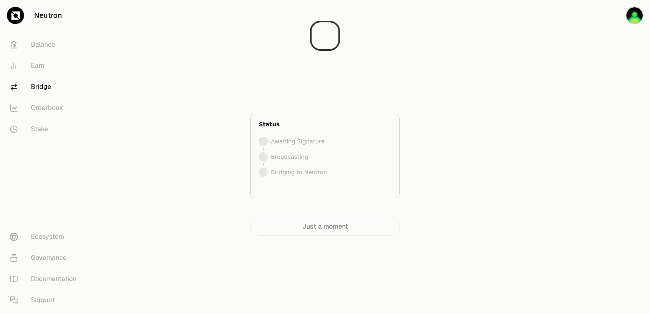
scroll to position [0, 0]
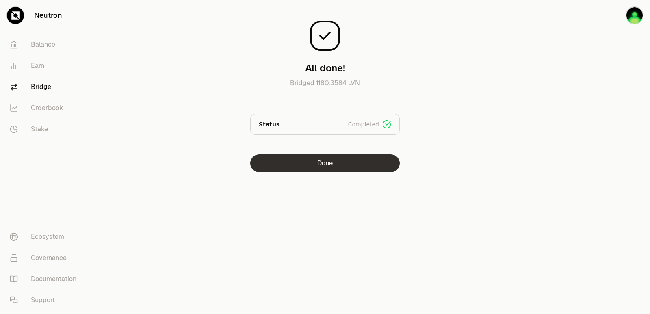
click at [343, 169] on button "Done" at bounding box center [324, 163] width 149 height 18
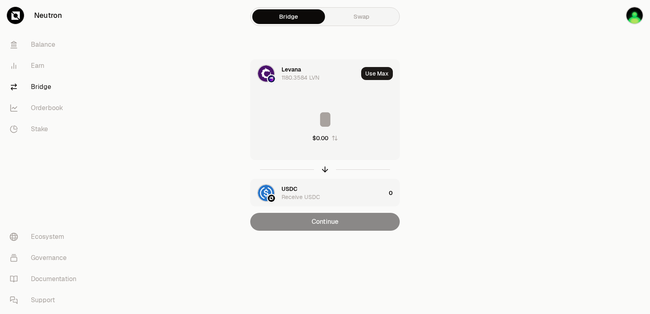
click at [333, 121] on input at bounding box center [325, 119] width 149 height 24
click at [332, 124] on input at bounding box center [325, 119] width 149 height 24
click at [326, 168] on icon "button" at bounding box center [324, 168] width 5 height 2
click at [309, 116] on input at bounding box center [325, 119] width 149 height 24
click at [322, 120] on input at bounding box center [325, 119] width 149 height 24
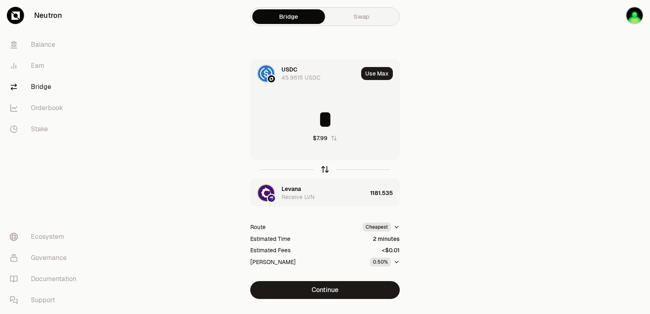
click at [323, 171] on icon "button" at bounding box center [324, 169] width 9 height 9
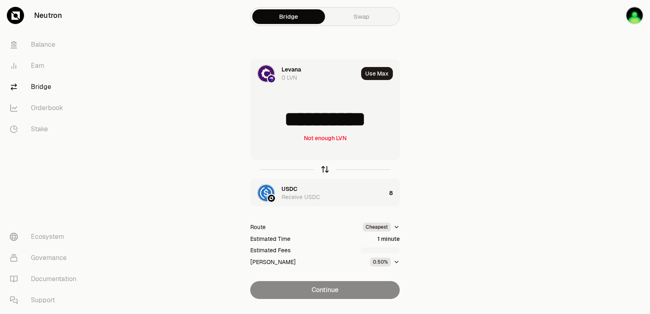
click at [324, 167] on icon "button" at bounding box center [324, 168] width 5 height 2
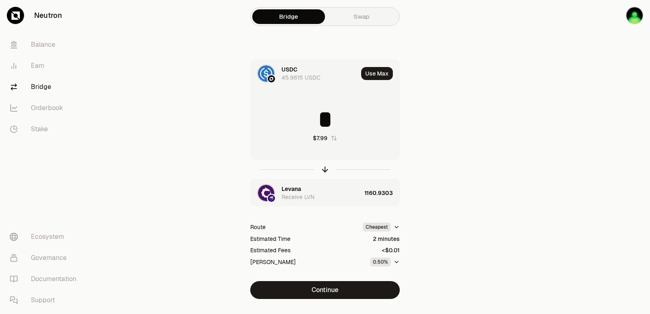
click at [322, 124] on input "*" at bounding box center [325, 119] width 149 height 24
click at [350, 129] on input "*" at bounding box center [325, 119] width 149 height 24
click at [323, 170] on icon "button" at bounding box center [324, 169] width 9 height 9
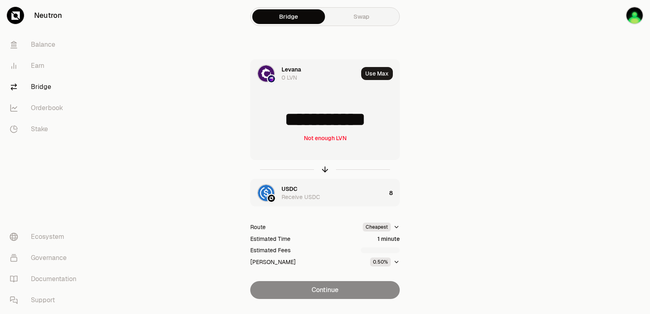
click at [313, 123] on input "**********" at bounding box center [325, 119] width 149 height 24
click at [328, 126] on input "*****" at bounding box center [325, 119] width 149 height 24
type input "****"
click at [324, 171] on icon "button" at bounding box center [324, 169] width 9 height 9
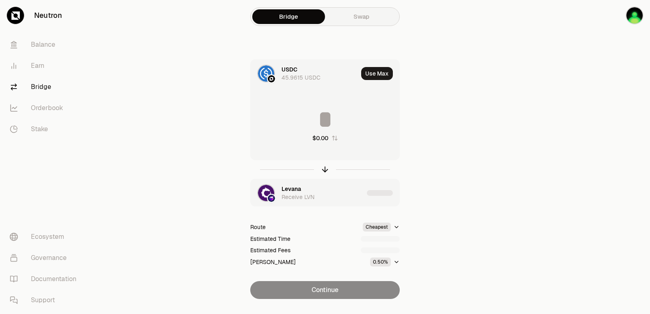
click at [329, 117] on input at bounding box center [325, 119] width 149 height 24
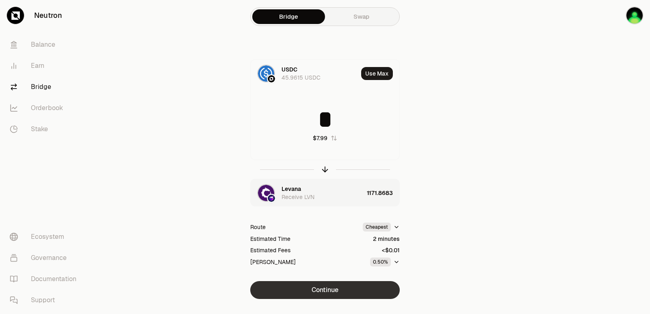
type input "*"
click at [338, 290] on button "Continue" at bounding box center [324, 290] width 149 height 18
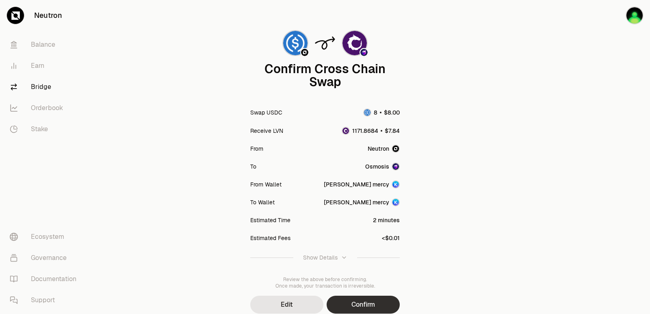
scroll to position [67, 0]
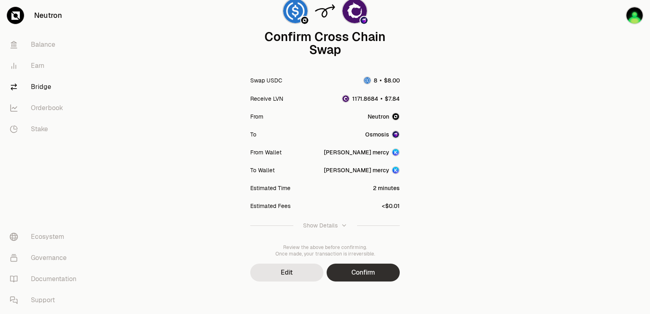
click at [357, 278] on button "Confirm" at bounding box center [363, 273] width 73 height 18
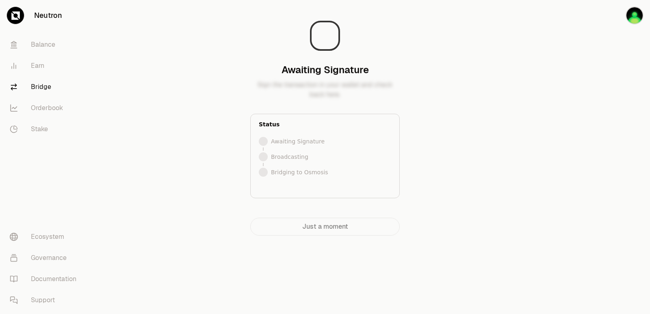
scroll to position [0, 0]
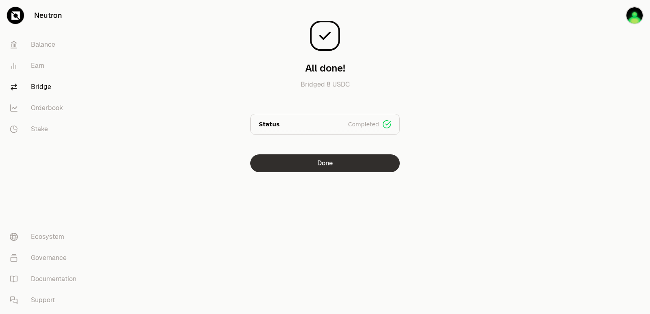
click at [324, 163] on button "Done" at bounding box center [324, 163] width 149 height 18
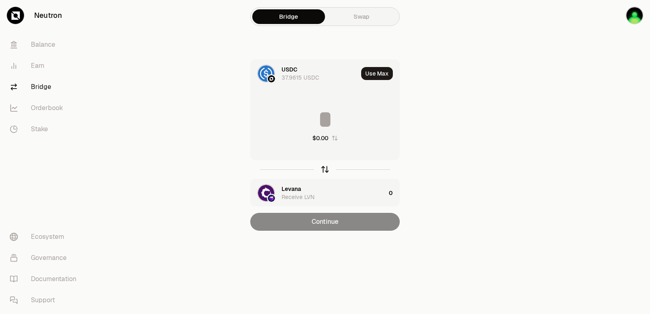
click at [322, 168] on icon "button" at bounding box center [324, 169] width 9 height 9
click at [372, 74] on button "Use Max" at bounding box center [377, 73] width 32 height 13
type input "**********"
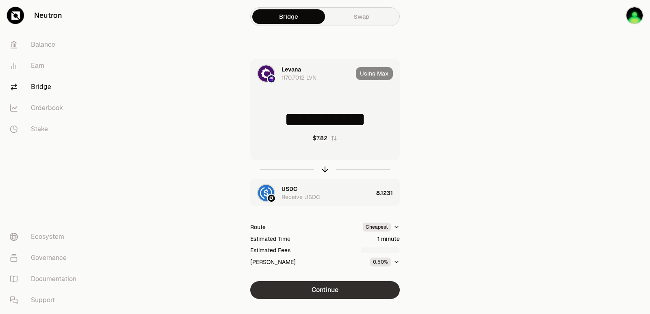
click at [326, 294] on button "Continue" at bounding box center [324, 290] width 149 height 18
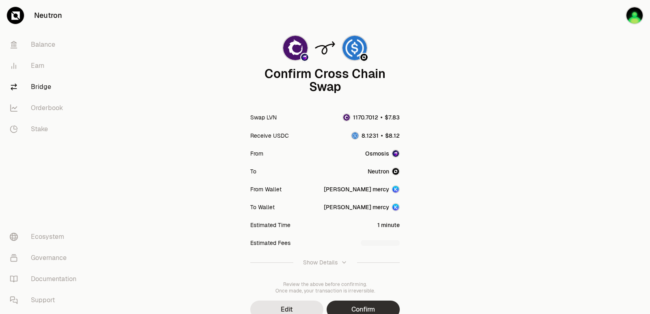
scroll to position [67, 0]
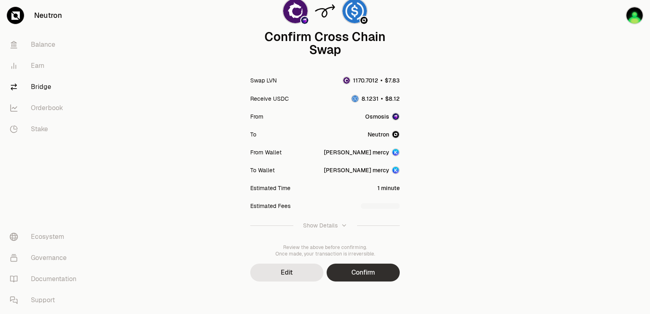
click at [352, 273] on button "Confirm" at bounding box center [363, 273] width 73 height 18
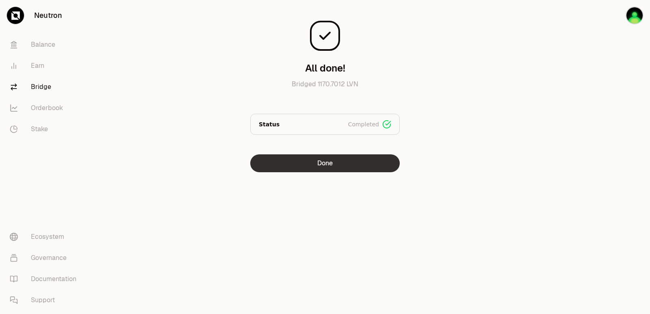
click at [343, 161] on button "Done" at bounding box center [324, 163] width 149 height 18
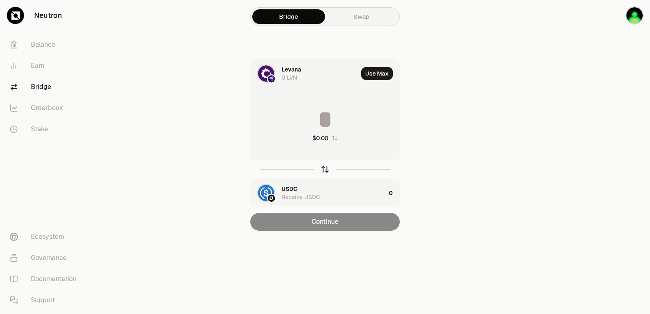
click at [327, 171] on icon "button" at bounding box center [324, 169] width 9 height 9
click at [314, 111] on input at bounding box center [325, 119] width 149 height 24
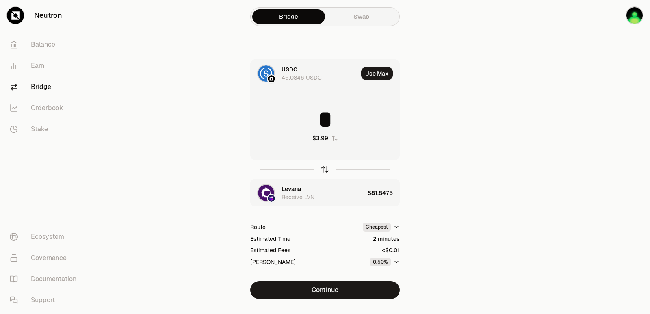
click at [324, 171] on icon "button" at bounding box center [324, 169] width 9 height 9
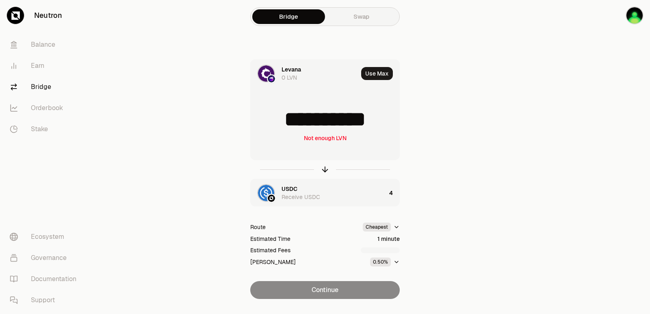
click at [320, 131] on input "**********" at bounding box center [325, 119] width 149 height 24
type input "******"
click at [325, 167] on icon "button" at bounding box center [324, 168] width 5 height 2
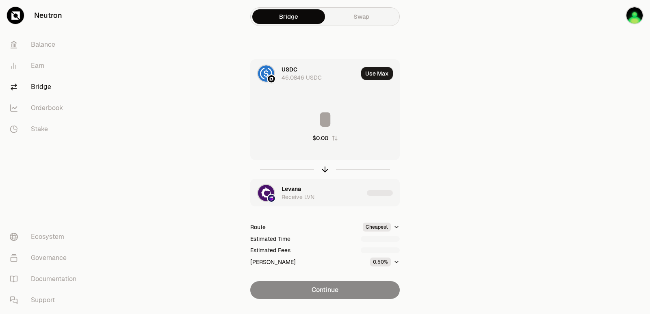
click at [303, 118] on input at bounding box center [325, 119] width 149 height 24
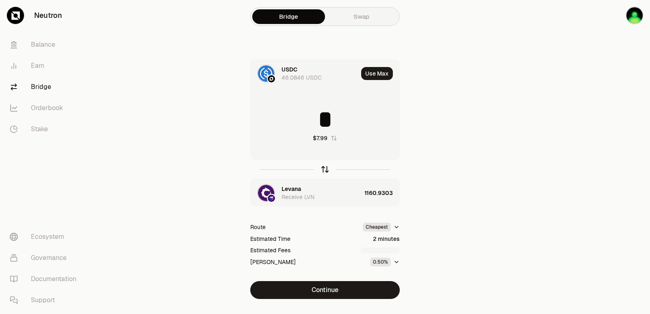
click at [324, 170] on icon "button" at bounding box center [324, 169] width 9 height 9
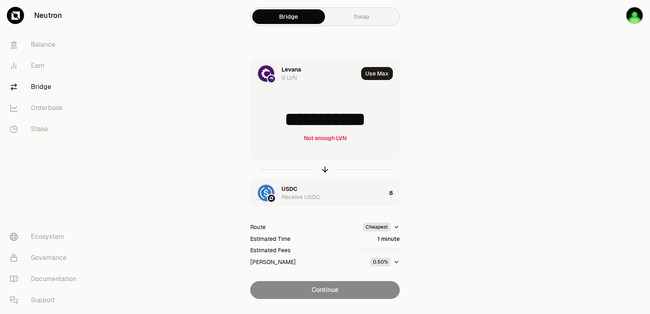
click at [295, 114] on input "**********" at bounding box center [325, 119] width 149 height 24
drag, startPoint x: 380, startPoint y: 119, endPoint x: 279, endPoint y: 121, distance: 101.1
click at [279, 121] on input "**********" at bounding box center [325, 119] width 149 height 24
type input "****"
click at [322, 170] on icon "button" at bounding box center [324, 169] width 9 height 9
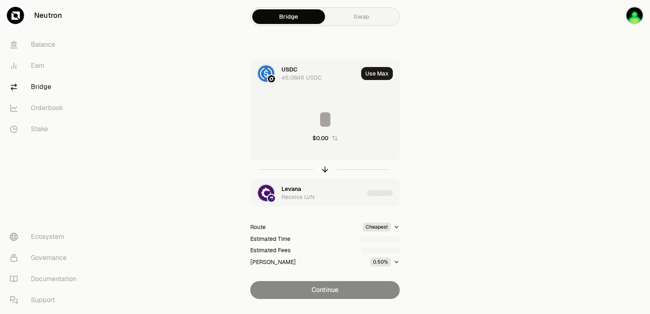
click at [322, 123] on input at bounding box center [325, 119] width 149 height 24
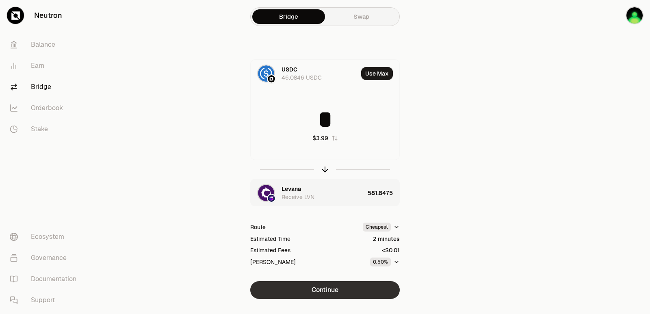
type input "*"
click at [323, 291] on button "Continue" at bounding box center [324, 290] width 149 height 18
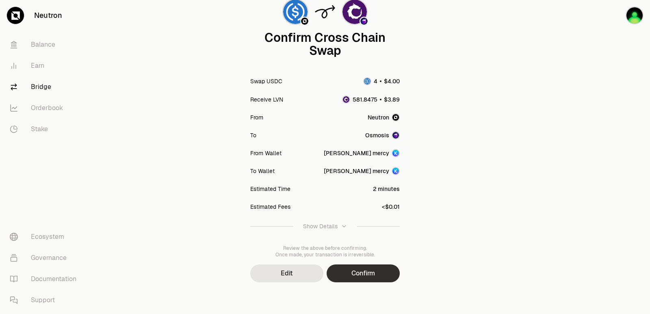
scroll to position [67, 0]
click at [356, 277] on button "Confirm" at bounding box center [363, 273] width 73 height 18
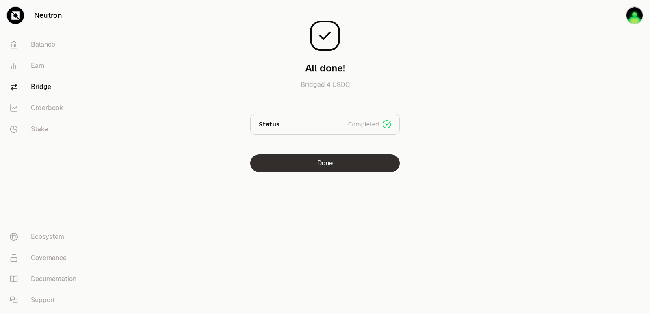
click at [332, 167] on button "Done" at bounding box center [324, 163] width 149 height 18
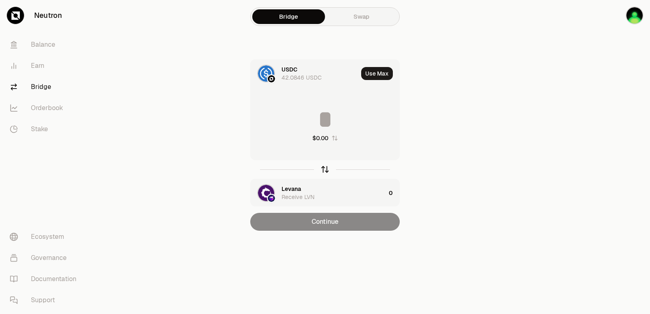
click at [325, 169] on icon "button" at bounding box center [324, 169] width 9 height 9
click at [383, 73] on button "Use Max" at bounding box center [377, 73] width 32 height 13
type input "**********"
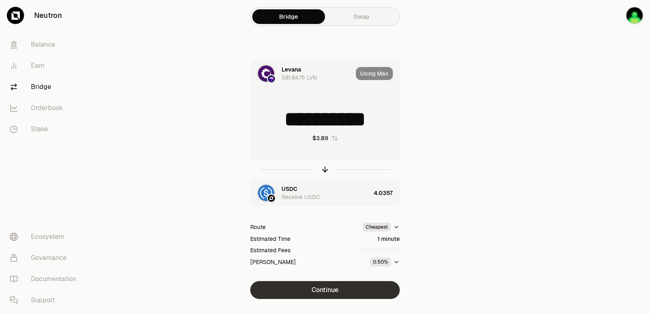
click at [337, 287] on button "Continue" at bounding box center [324, 290] width 149 height 18
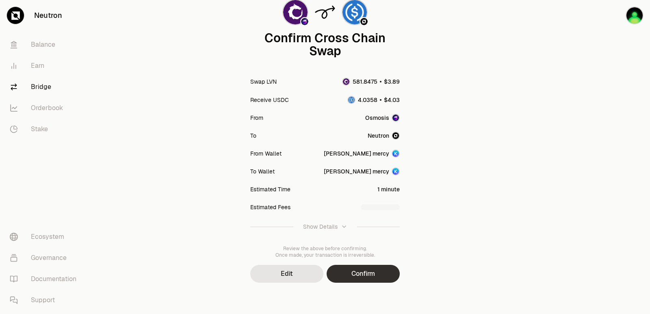
scroll to position [67, 0]
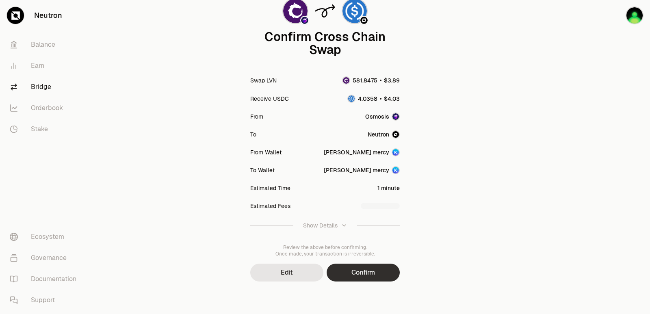
click at [353, 272] on button "Confirm" at bounding box center [363, 273] width 73 height 18
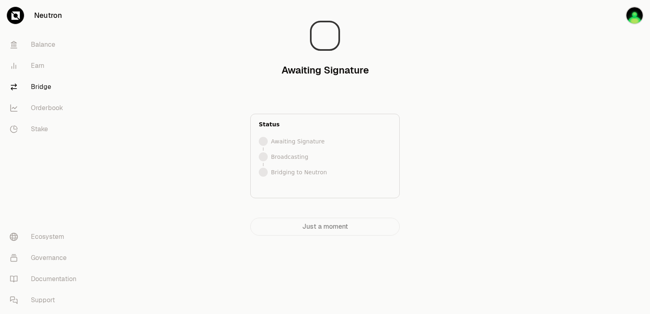
scroll to position [0, 0]
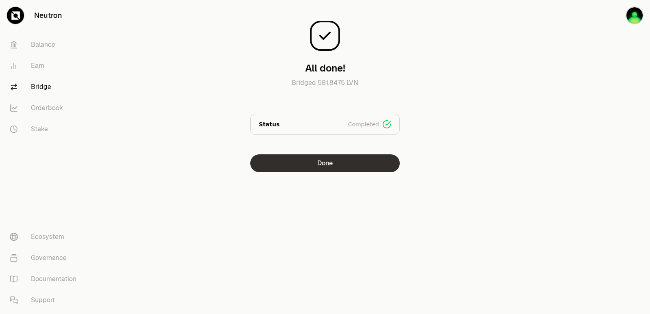
click at [336, 164] on button "Done" at bounding box center [324, 163] width 149 height 18
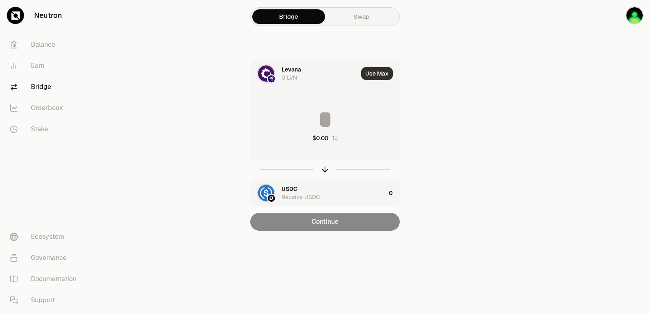
click at [373, 76] on button "Use Max" at bounding box center [377, 73] width 32 height 13
click at [323, 174] on div at bounding box center [324, 169] width 149 height 19
click at [324, 168] on icon "button" at bounding box center [324, 168] width 5 height 2
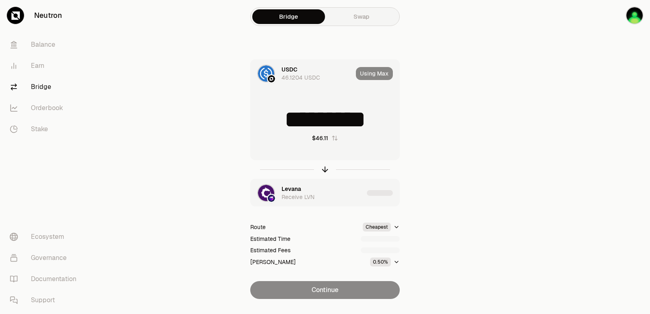
click at [377, 74] on div "Using Max" at bounding box center [377, 74] width 43 height 28
click at [377, 76] on div "Using Max" at bounding box center [377, 74] width 43 height 28
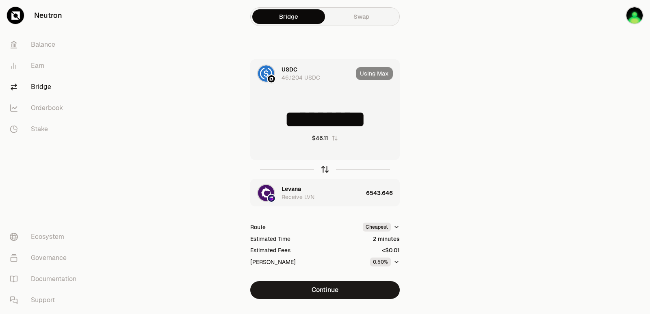
click at [324, 169] on icon "button" at bounding box center [324, 169] width 9 height 9
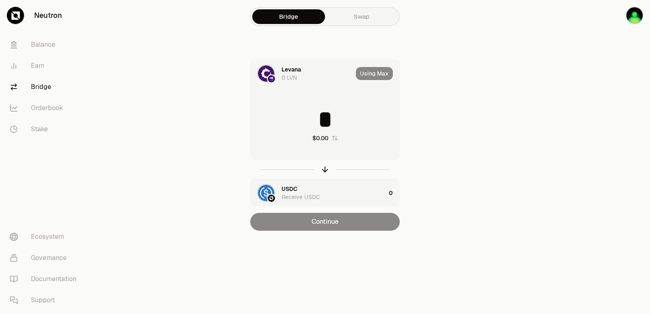
click at [316, 123] on input "*" at bounding box center [325, 119] width 149 height 24
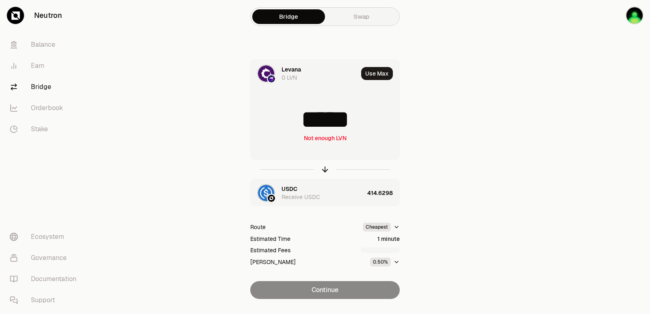
click at [372, 116] on input "*****" at bounding box center [325, 119] width 149 height 24
type input "****"
click at [325, 170] on icon "button" at bounding box center [324, 169] width 9 height 9
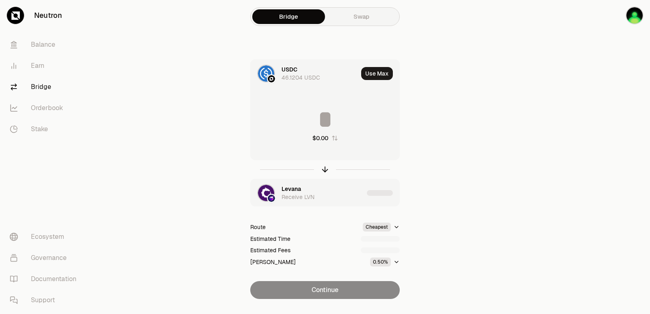
click at [316, 122] on input at bounding box center [325, 119] width 149 height 24
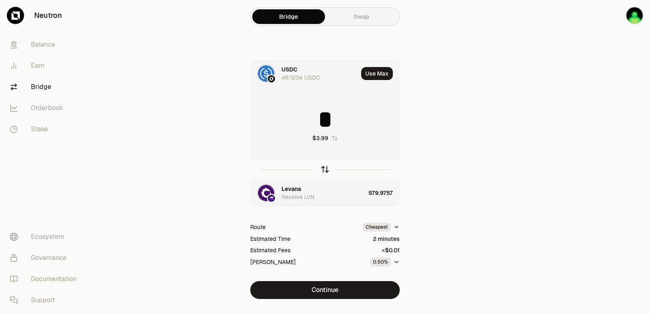
click at [325, 173] on icon "button" at bounding box center [324, 169] width 9 height 9
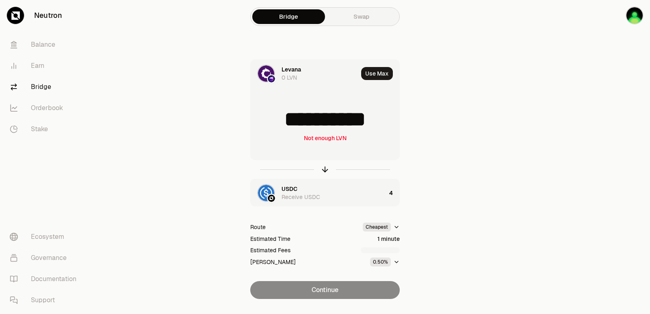
click at [310, 126] on input "**********" at bounding box center [325, 119] width 149 height 24
type input "*"
type input "***"
click at [327, 173] on icon "button" at bounding box center [324, 169] width 9 height 9
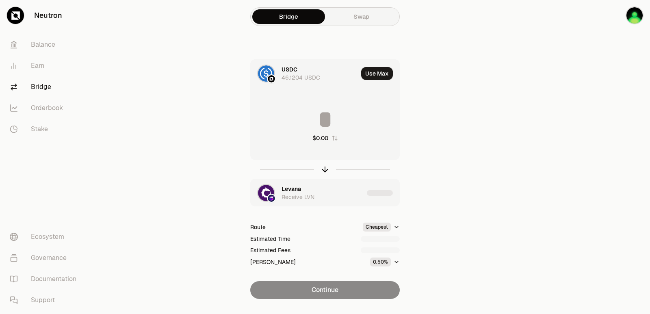
type input "********"
